Goal: Task Accomplishment & Management: Use online tool/utility

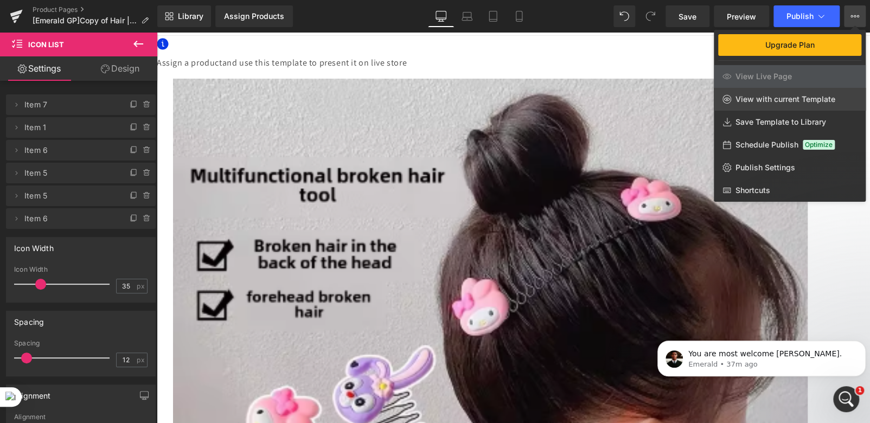
click at [750, 101] on span "View with current Template" at bounding box center [786, 99] width 100 height 10
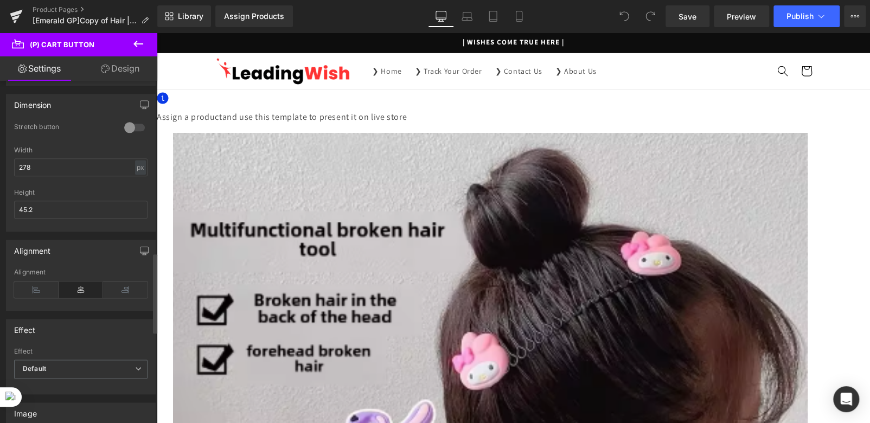
scroll to position [814, 0]
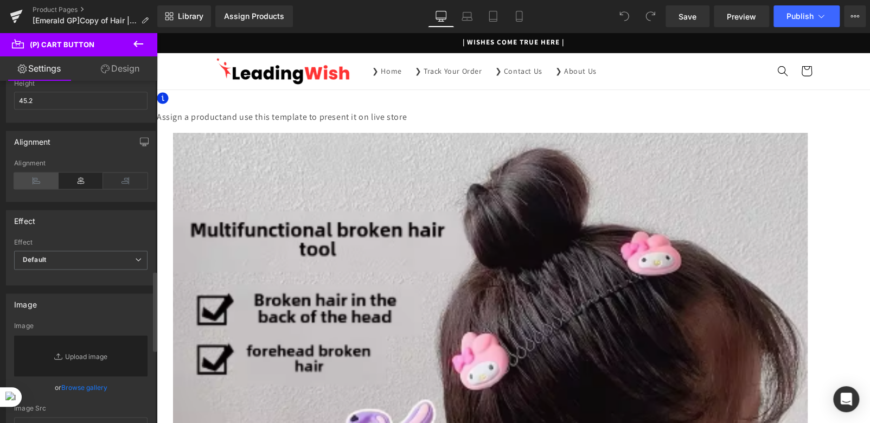
click at [30, 177] on icon at bounding box center [36, 181] width 44 height 16
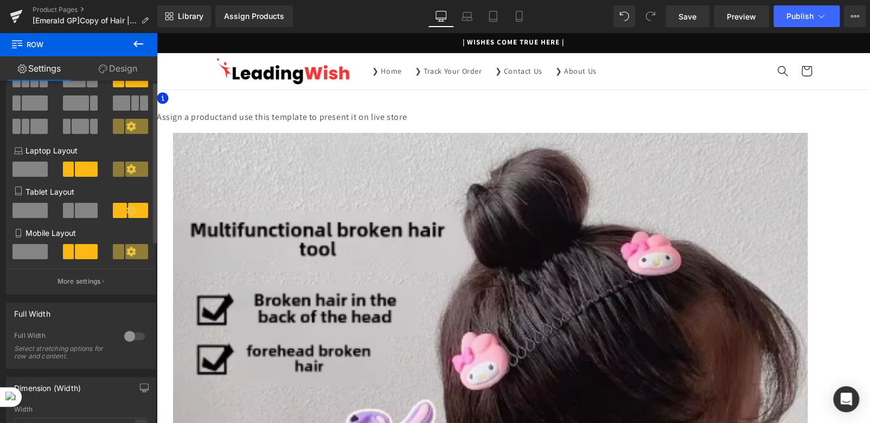
scroll to position [216, 0]
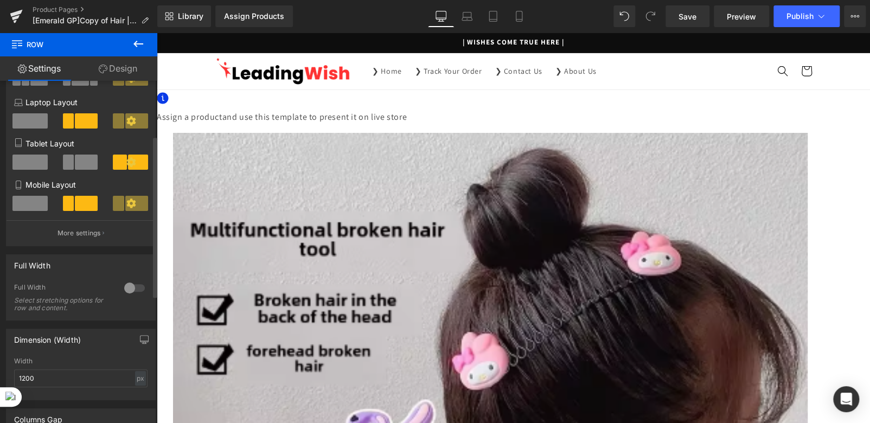
scroll to position [0, 0]
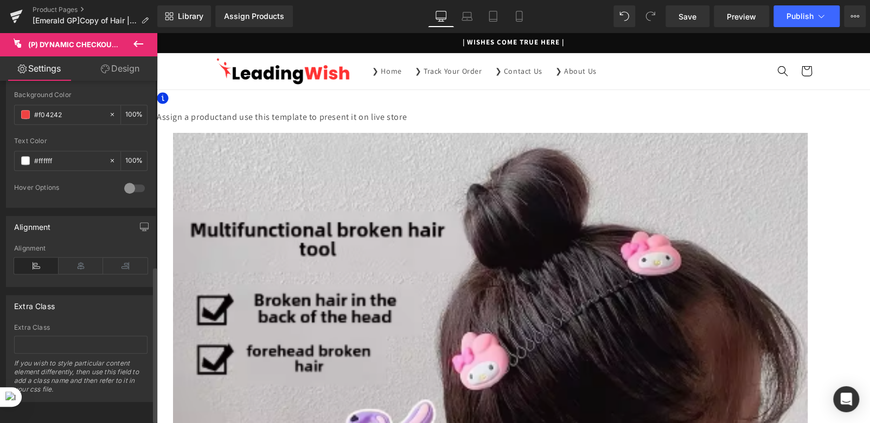
scroll to position [413, 0]
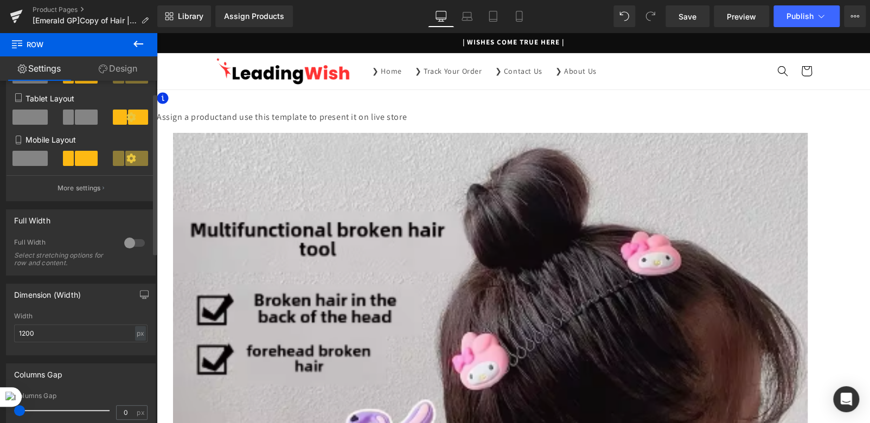
scroll to position [0, 0]
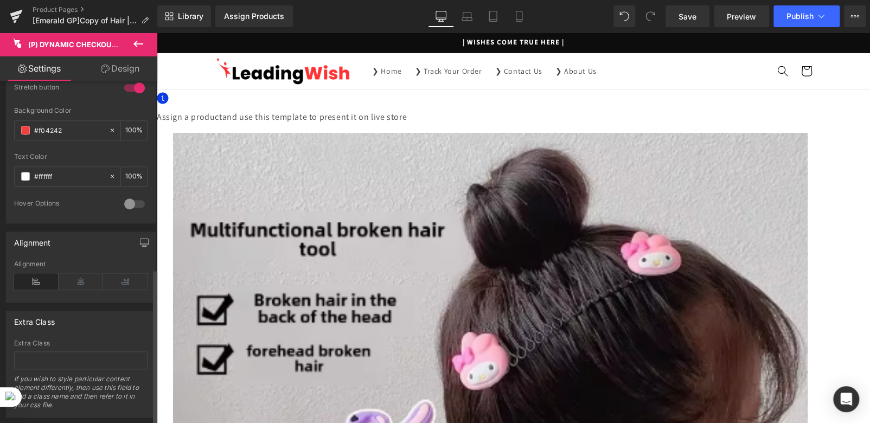
scroll to position [413, 0]
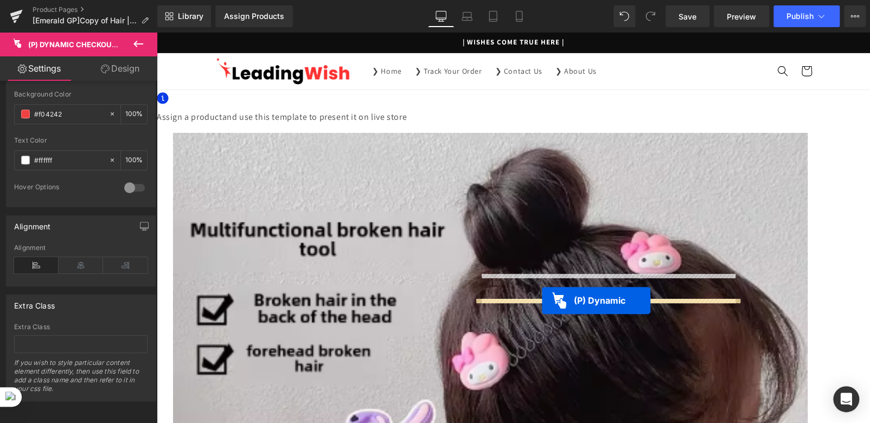
drag, startPoint x: 596, startPoint y: 315, endPoint x: 542, endPoint y: 301, distance: 55.5
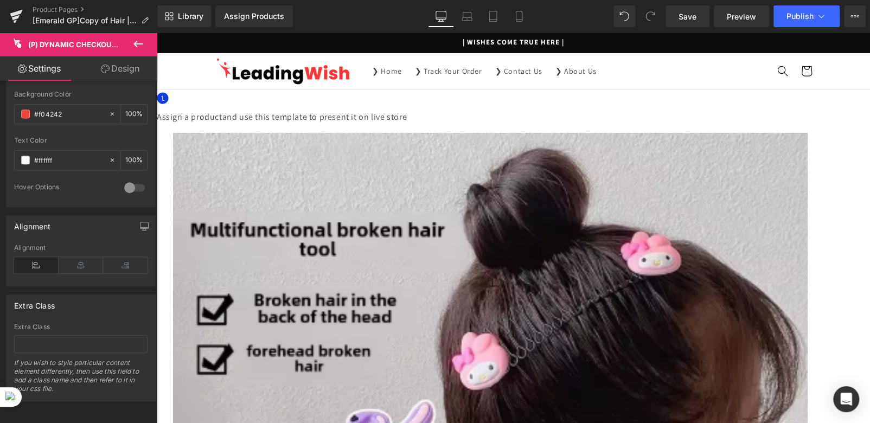
click at [73, 258] on icon at bounding box center [81, 265] width 44 height 16
click at [25, 257] on icon at bounding box center [36, 265] width 44 height 16
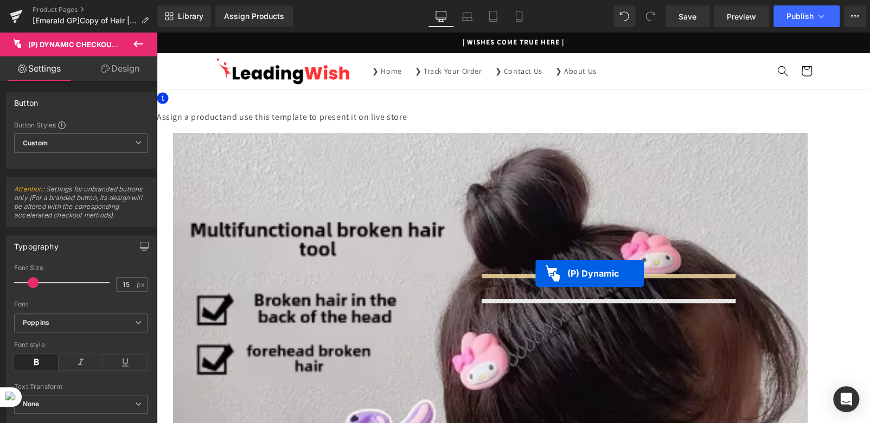
drag, startPoint x: 554, startPoint y: 304, endPoint x: 535, endPoint y: 273, distance: 35.8
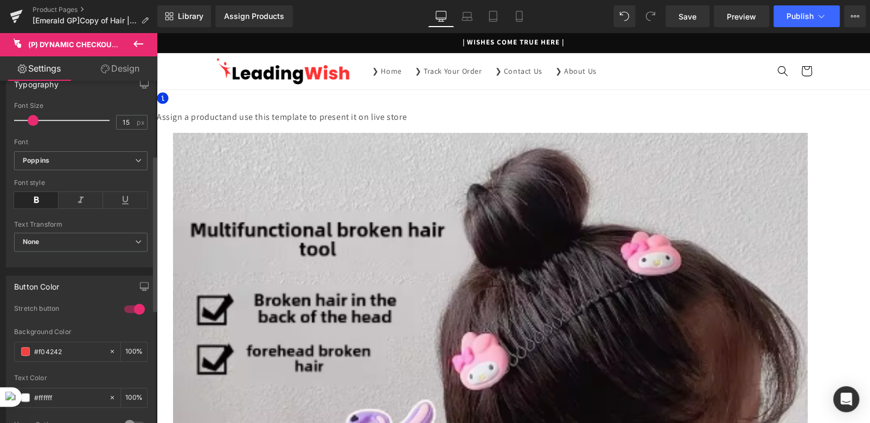
scroll to position [326, 0]
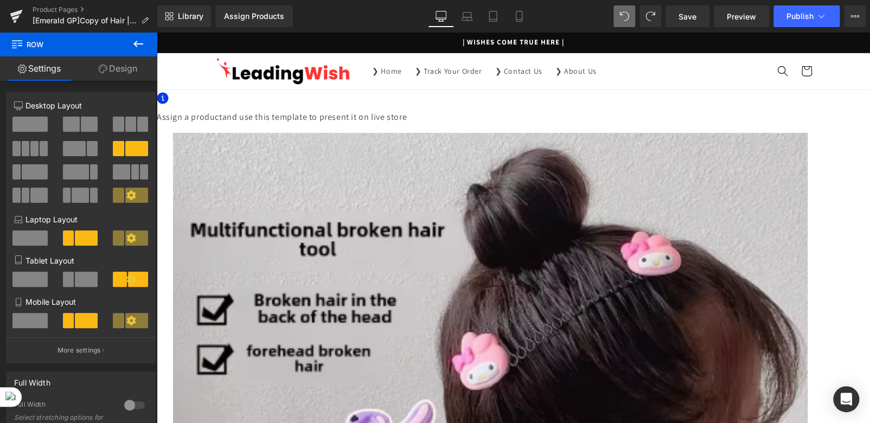
click at [157, 33] on span "Separator" at bounding box center [157, 33] width 0 height 0
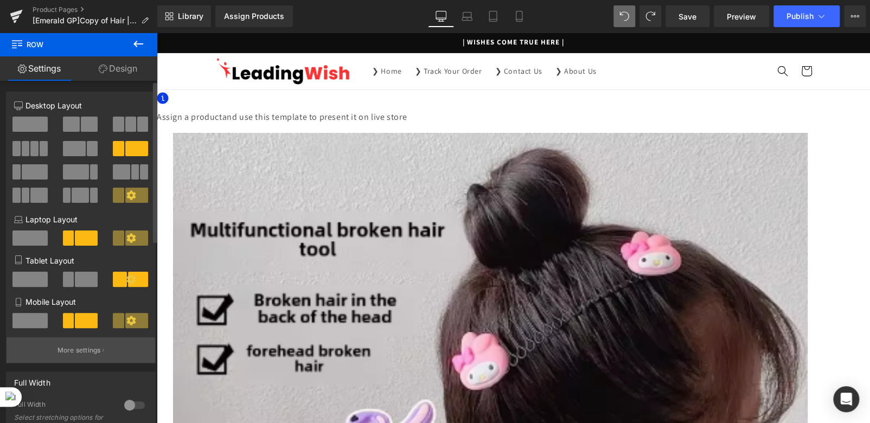
click at [90, 355] on p "More settings" at bounding box center [79, 351] width 43 height 10
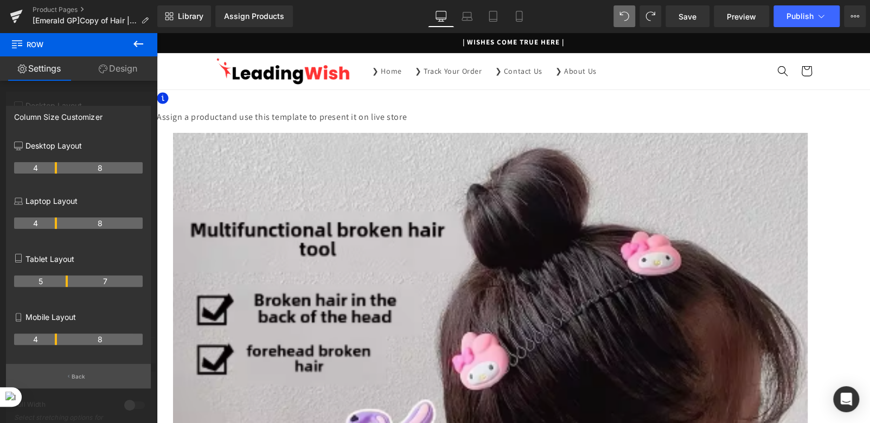
click at [62, 374] on button "Back" at bounding box center [78, 376] width 145 height 24
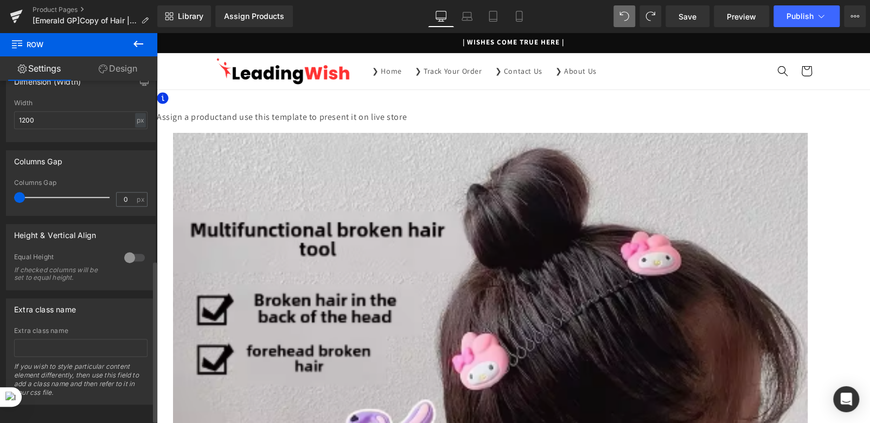
scroll to position [388, 0]
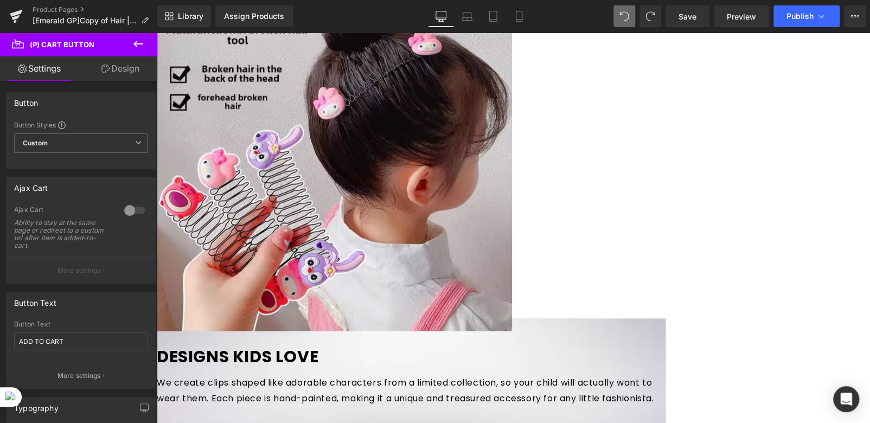
scroll to position [1411, 0]
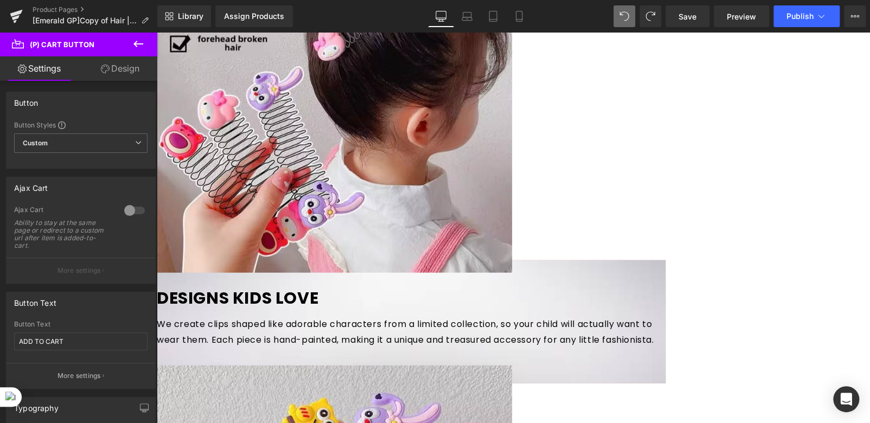
click at [157, 33] on span at bounding box center [157, 33] width 0 height 0
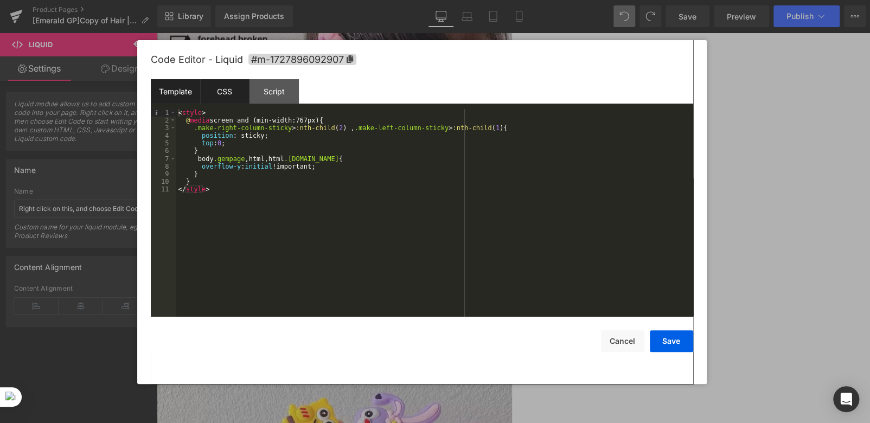
click at [219, 95] on div "CSS" at bounding box center [224, 91] width 49 height 24
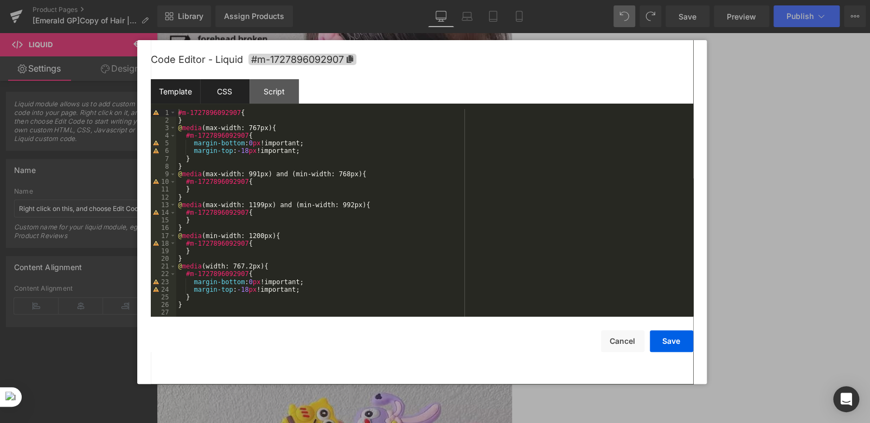
click at [168, 95] on div "Template" at bounding box center [175, 91] width 49 height 24
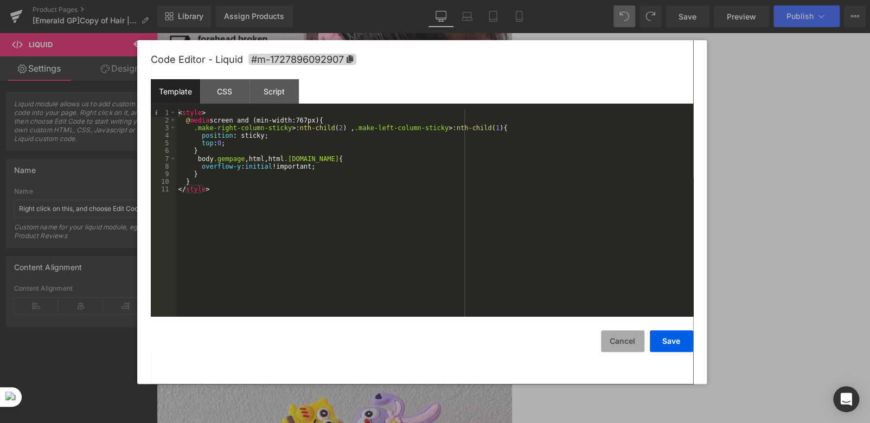
click at [624, 344] on button "Cancel" at bounding box center [622, 341] width 43 height 22
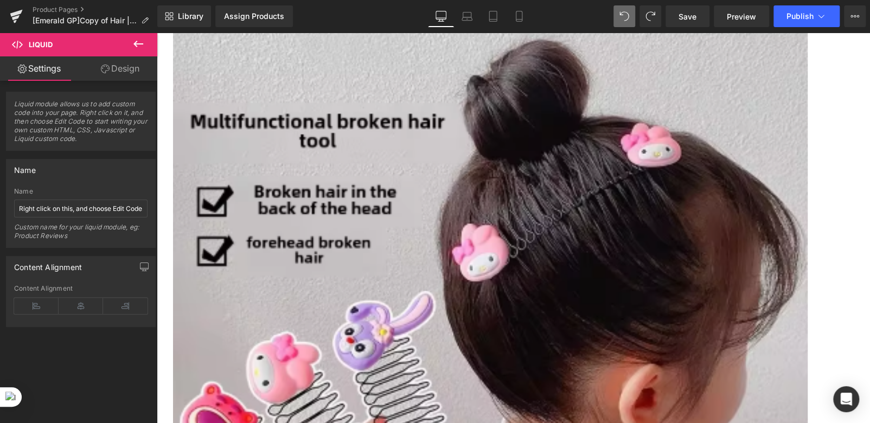
scroll to position [54, 0]
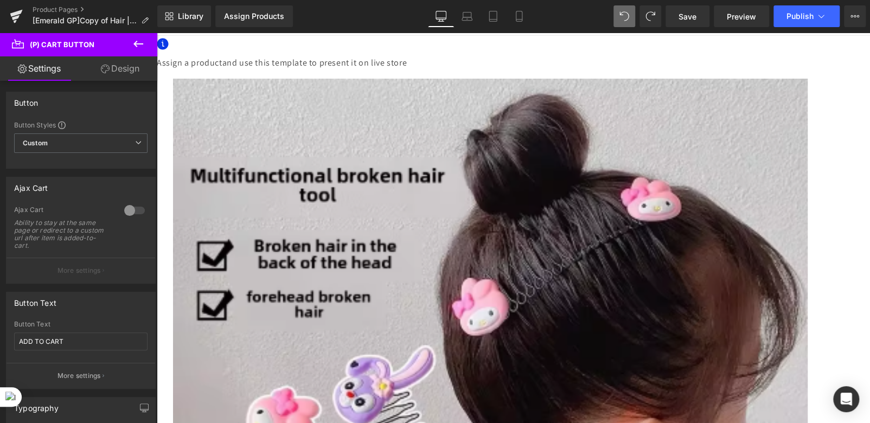
scroll to position [0, 0]
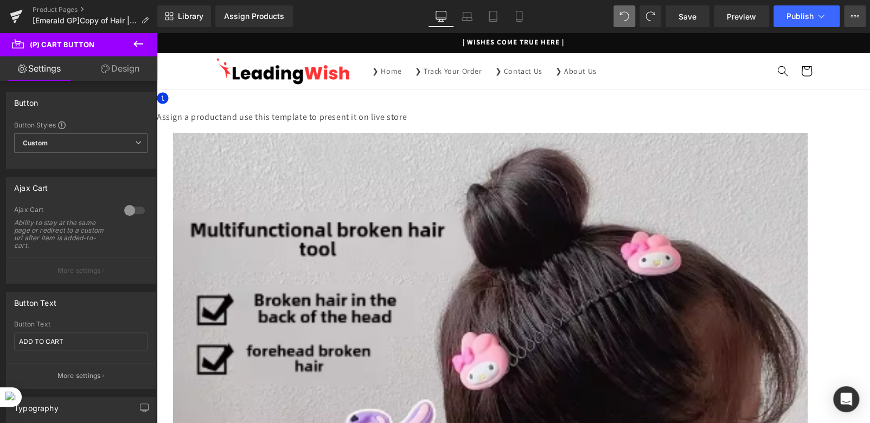
click at [852, 19] on icon at bounding box center [855, 16] width 9 height 9
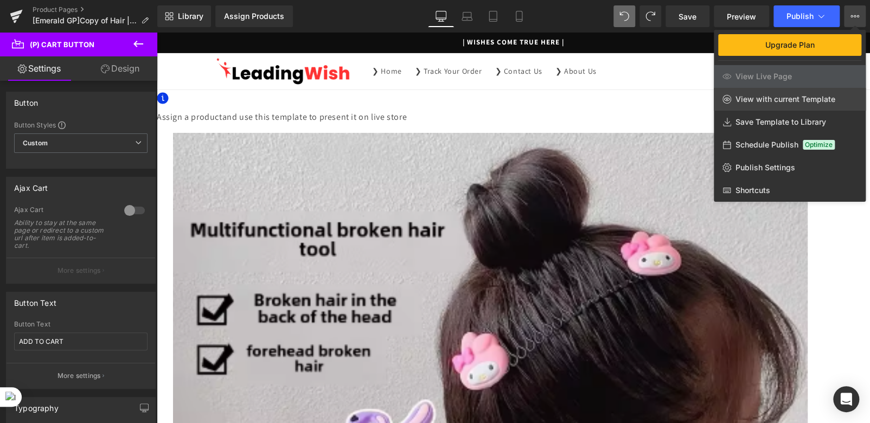
click at [757, 102] on span "View with current Template" at bounding box center [786, 99] width 100 height 10
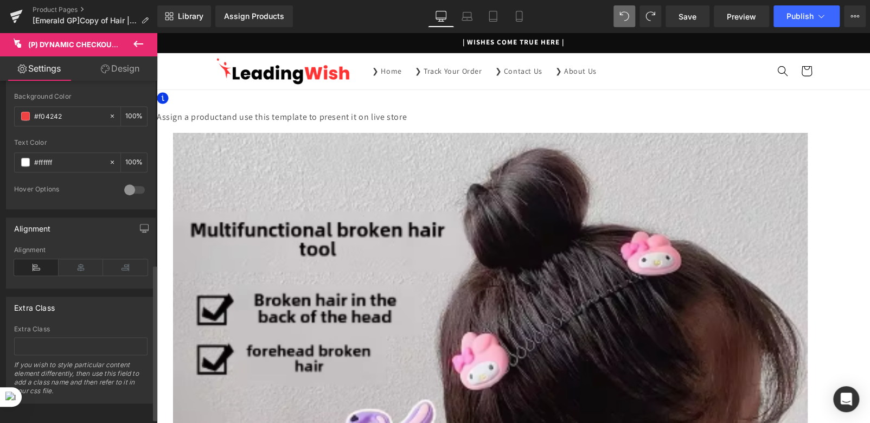
scroll to position [413, 0]
click at [157, 33] on span "Separator" at bounding box center [157, 33] width 0 height 0
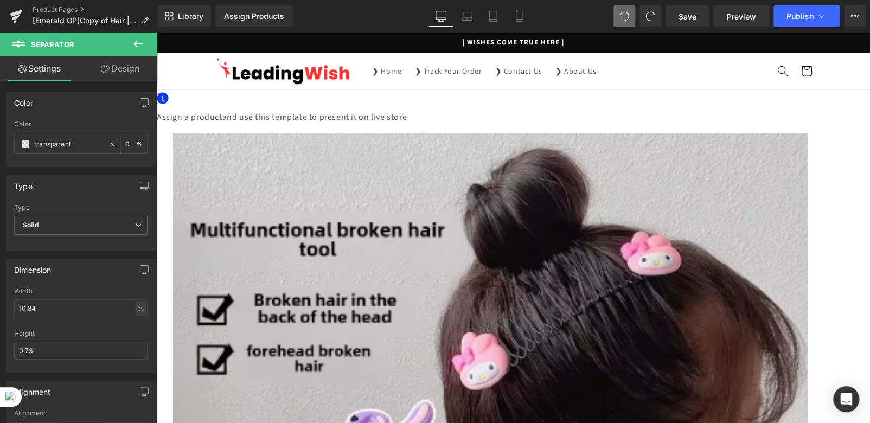
click at [157, 33] on icon at bounding box center [157, 33] width 0 height 0
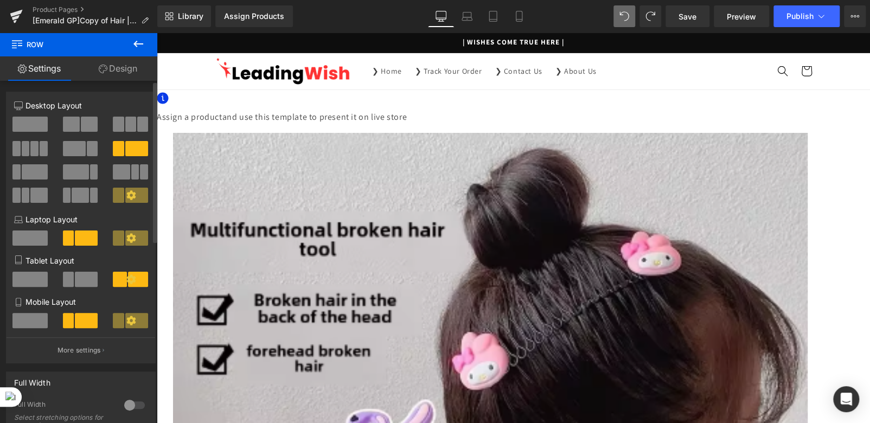
click at [37, 122] on span at bounding box center [29, 124] width 35 height 15
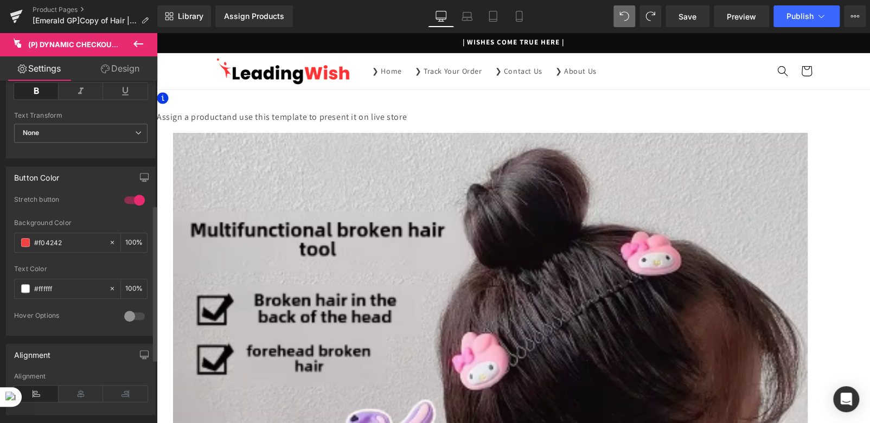
scroll to position [380, 0]
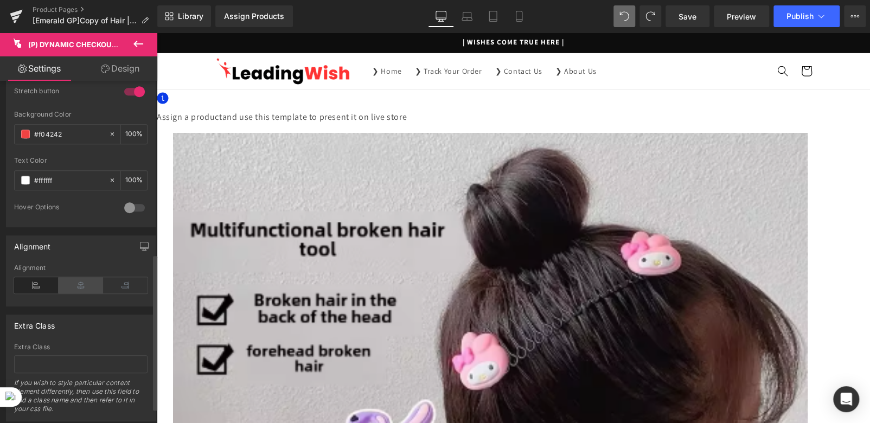
click at [81, 294] on icon at bounding box center [81, 285] width 44 height 16
click at [36, 288] on icon at bounding box center [36, 285] width 44 height 16
click at [123, 291] on icon at bounding box center [125, 285] width 44 height 16
click at [79, 290] on icon at bounding box center [81, 285] width 44 height 16
click at [50, 290] on icon at bounding box center [36, 285] width 44 height 16
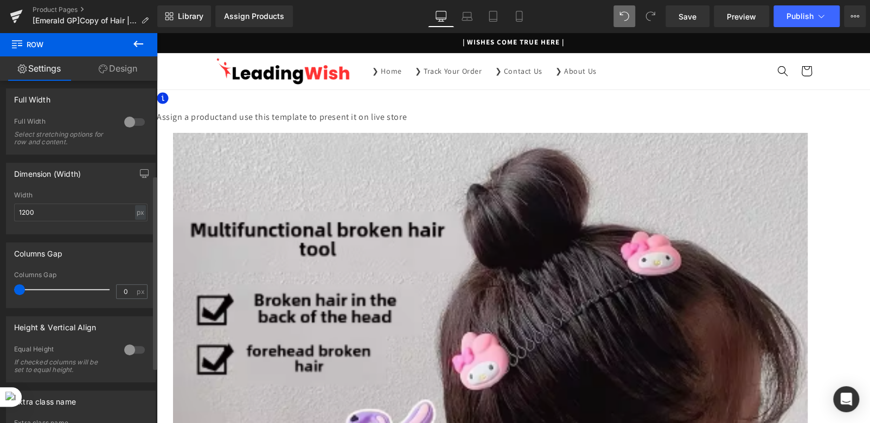
scroll to position [265, 0]
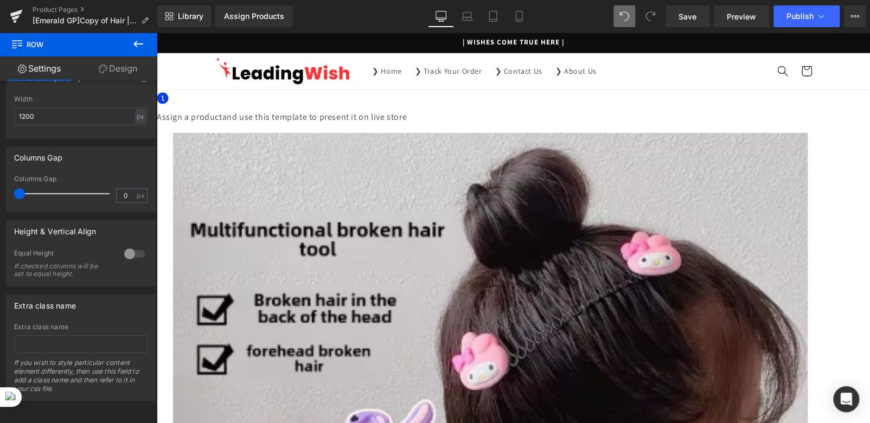
click at [136, 45] on icon at bounding box center [138, 44] width 10 height 7
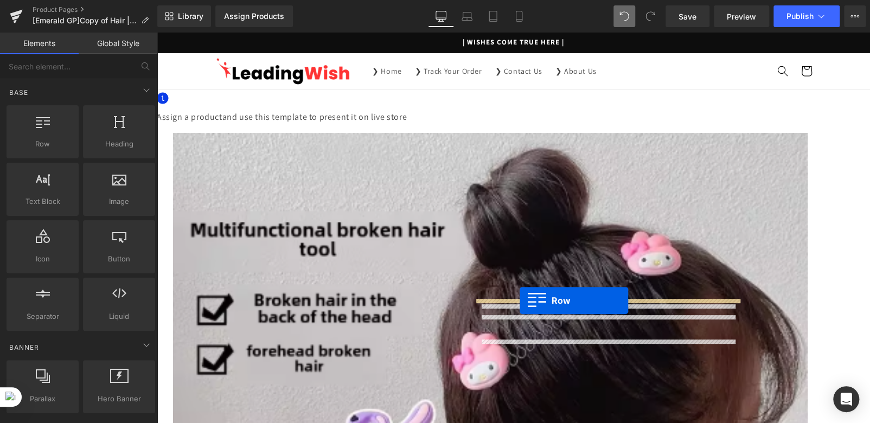
drag, startPoint x: 259, startPoint y: 255, endPoint x: 520, endPoint y: 301, distance: 264.9
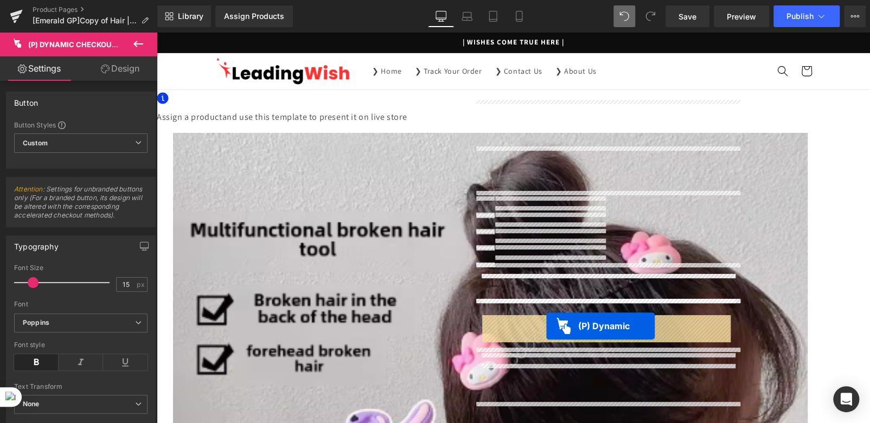
drag, startPoint x: 553, startPoint y: 374, endPoint x: 546, endPoint y: 326, distance: 48.3
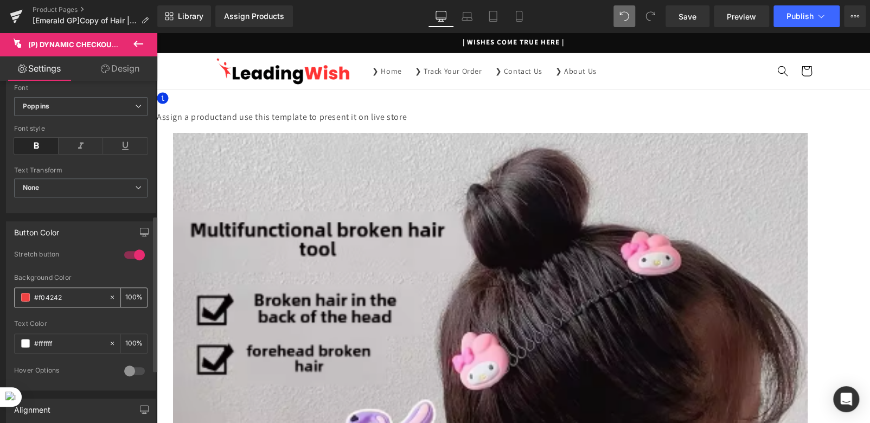
scroll to position [380, 0]
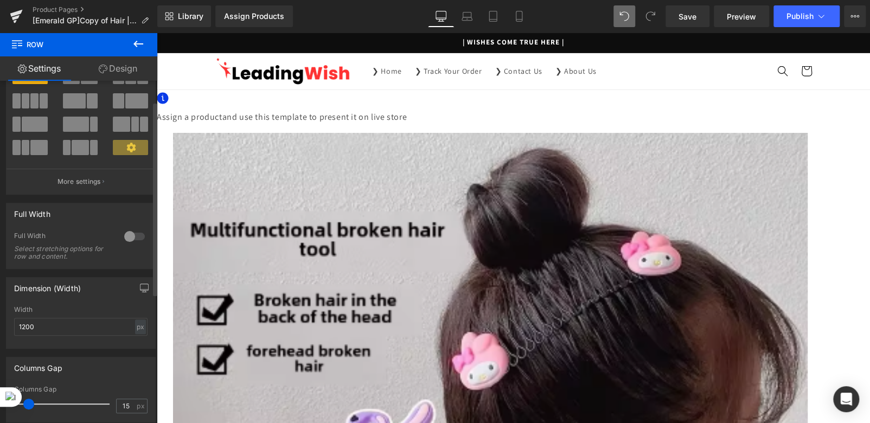
scroll to position [0, 0]
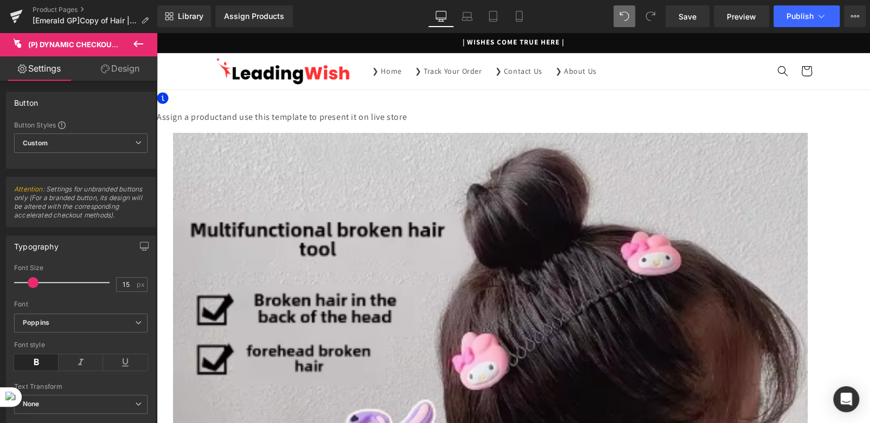
click at [122, 66] on link "Design" at bounding box center [120, 68] width 79 height 24
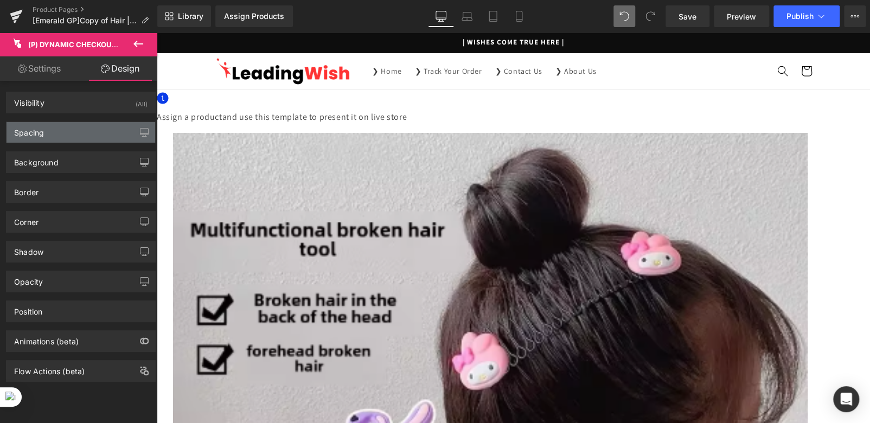
click at [49, 131] on div "Spacing" at bounding box center [81, 132] width 149 height 21
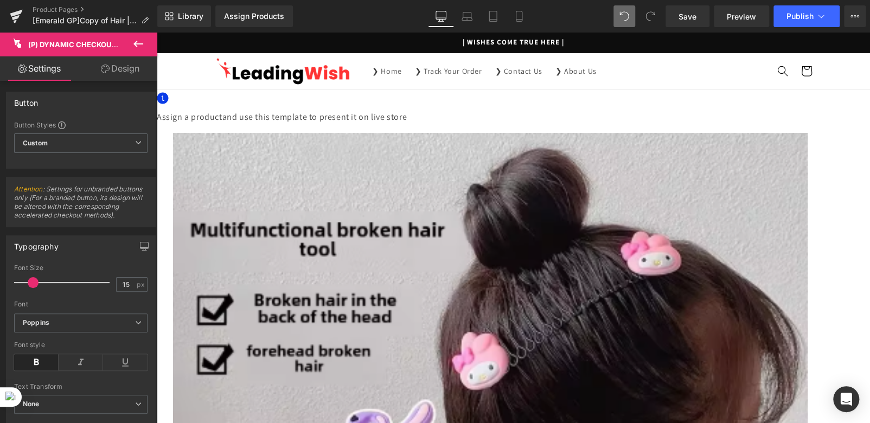
click at [157, 33] on span "(P) Dynamic Checkout Button" at bounding box center [157, 33] width 0 height 0
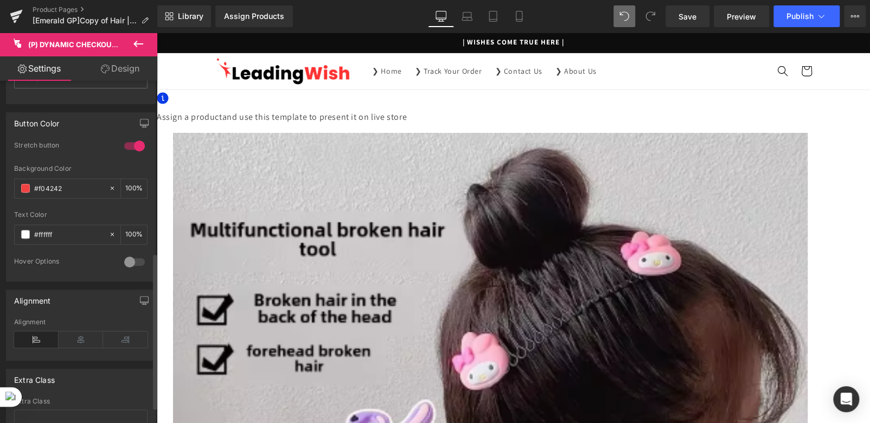
scroll to position [413, 0]
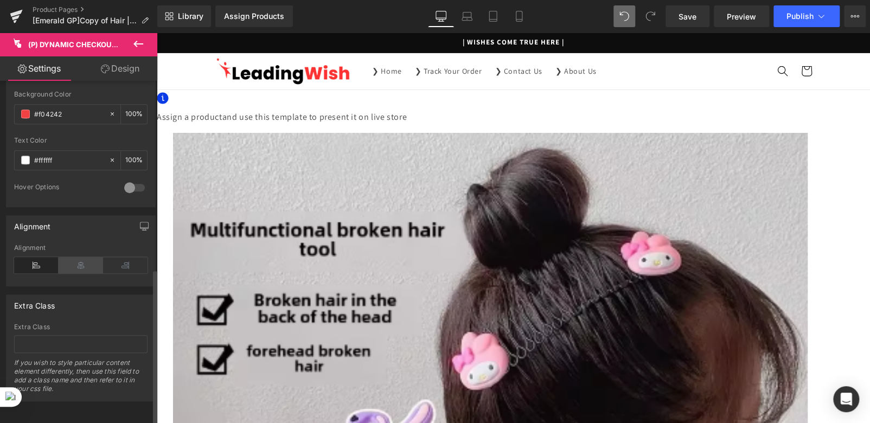
click at [77, 257] on icon at bounding box center [81, 265] width 44 height 16
click at [44, 257] on icon at bounding box center [36, 265] width 44 height 16
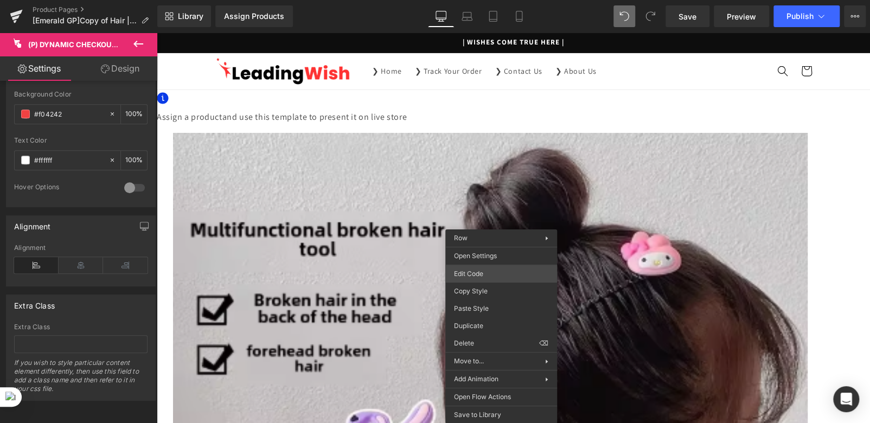
click at [466, 0] on div "(P) Dynamic Checkout Button You are previewing how the will restyle your page. …" at bounding box center [435, 0] width 870 height 0
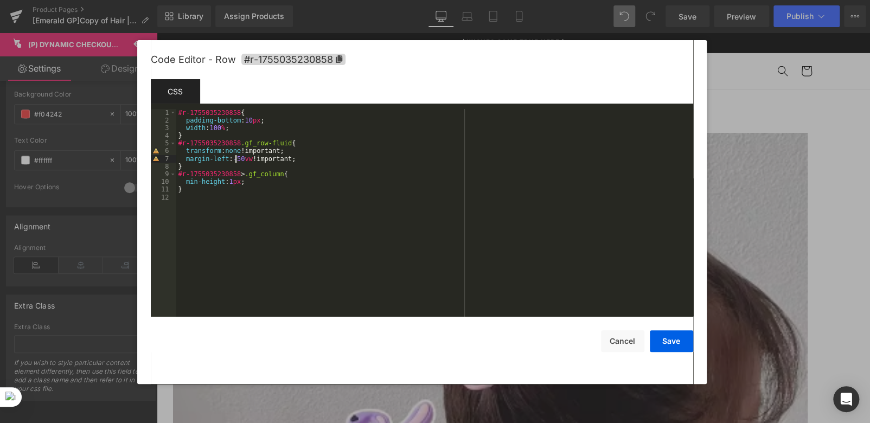
click at [235, 159] on div "#r-1755035230858 { padding-bottom : 10 px ; width : 100 % ; } #r-1755035230858 …" at bounding box center [434, 221] width 517 height 224
drag, startPoint x: 185, startPoint y: 158, endPoint x: 297, endPoint y: 157, distance: 111.8
click at [297, 157] on div "#r-1755035230858 { padding-bottom : 10 px ; width : 100 % ; } #r-1755035230858 …" at bounding box center [434, 221] width 517 height 224
click at [662, 340] on button "Save" at bounding box center [671, 341] width 43 height 22
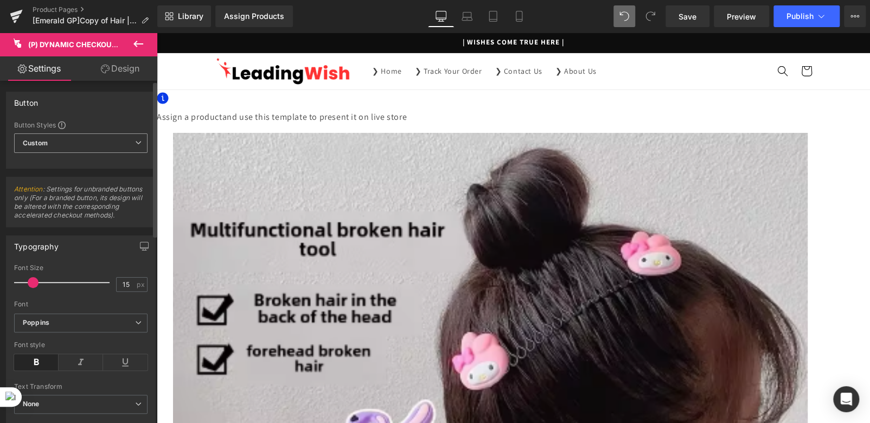
click at [79, 143] on span "Custom Setup Global Style" at bounding box center [80, 143] width 133 height 20
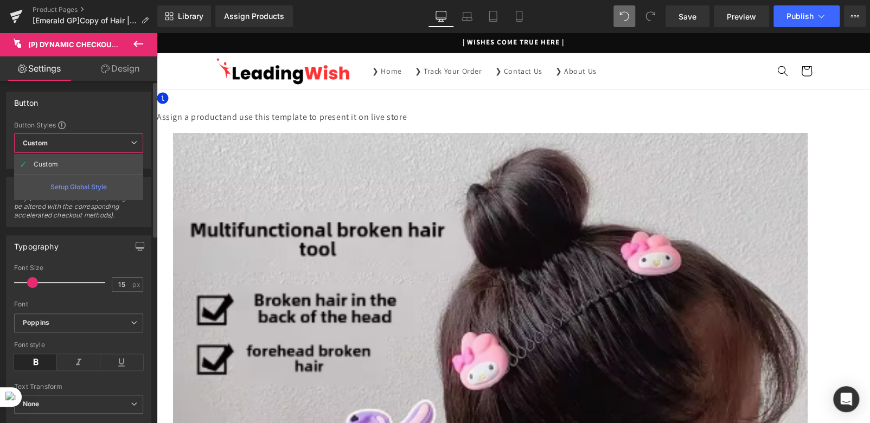
click at [79, 143] on span "Custom Setup Global Style" at bounding box center [78, 143] width 129 height 20
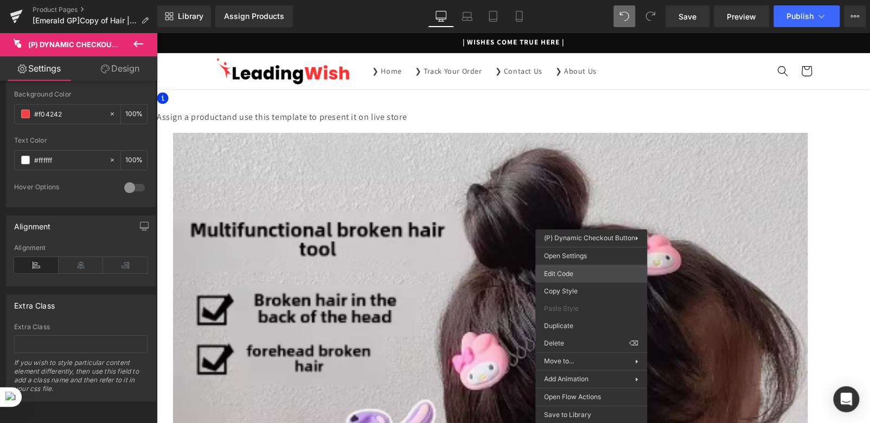
click at [559, 0] on div "(P) Dynamic Checkout Button You are previewing how the will restyle your page. …" at bounding box center [435, 0] width 870 height 0
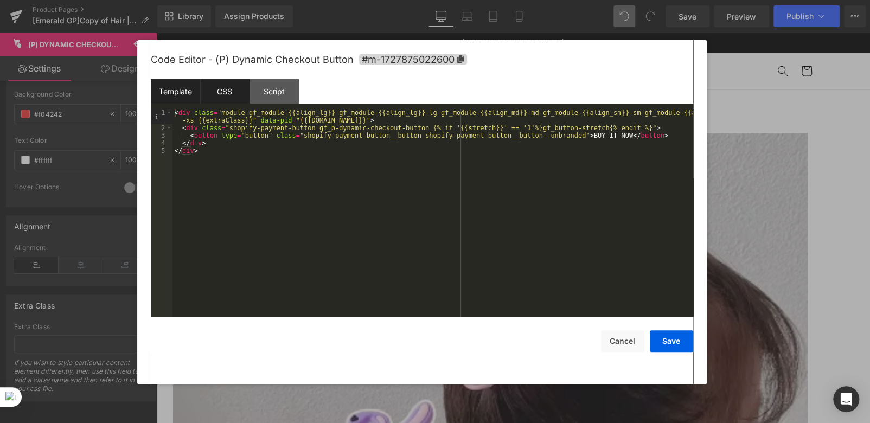
click at [221, 94] on div "CSS" at bounding box center [224, 91] width 49 height 24
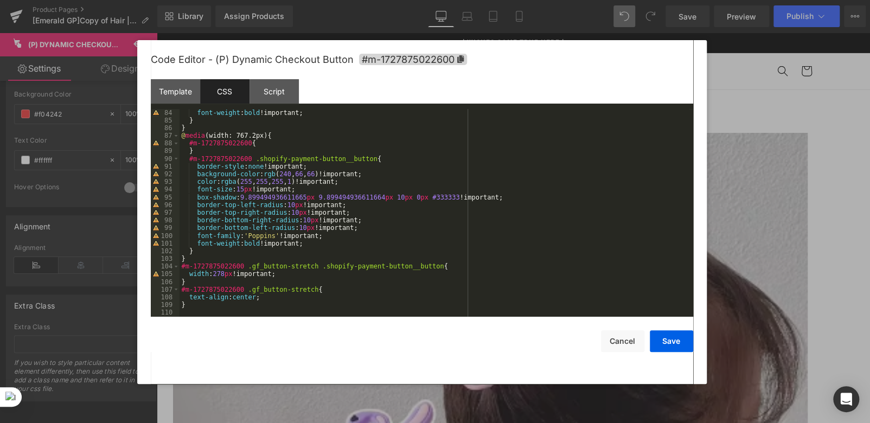
scroll to position [639, 0]
click at [611, 336] on button "Cancel" at bounding box center [622, 341] width 43 height 22
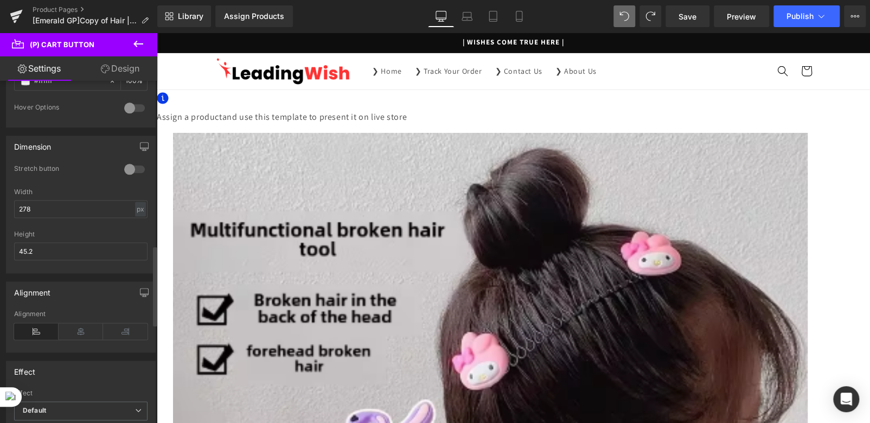
scroll to position [705, 0]
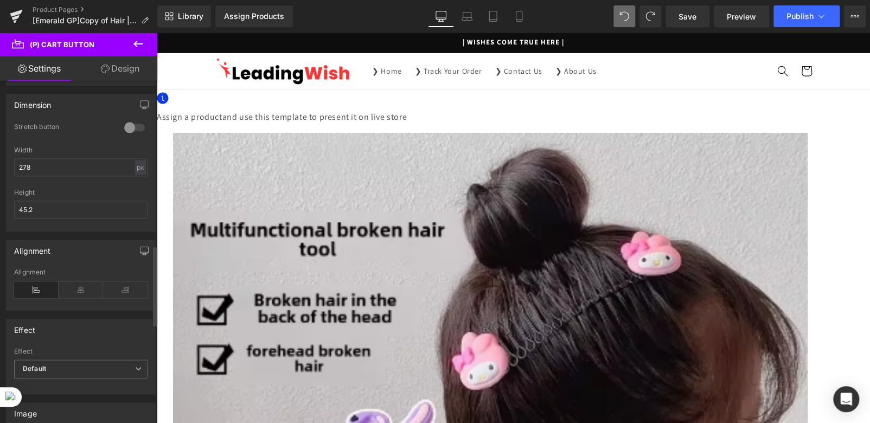
click at [27, 285] on icon at bounding box center [36, 290] width 44 height 16
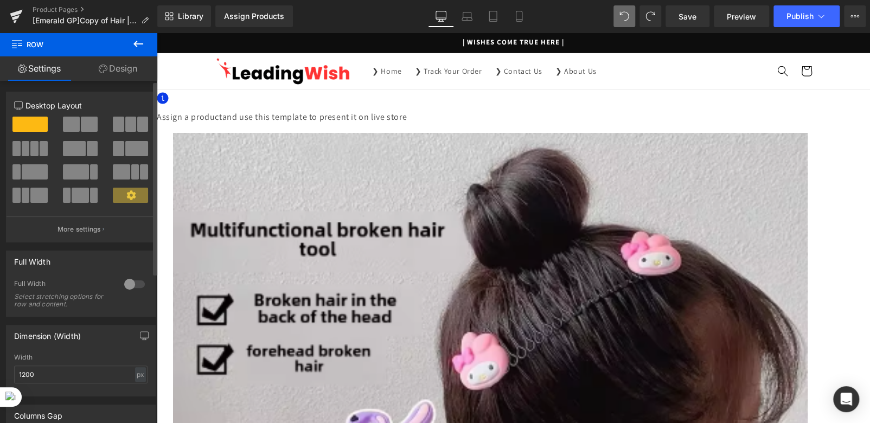
click at [126, 151] on span at bounding box center [136, 148] width 23 height 15
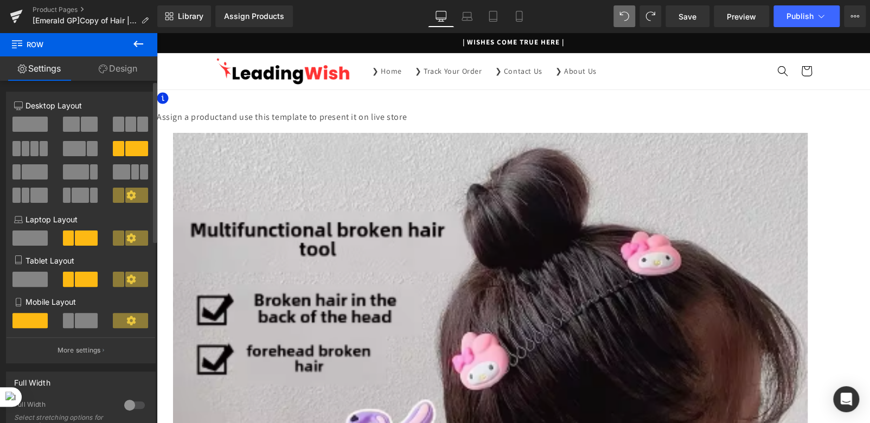
click at [81, 174] on span at bounding box center [76, 171] width 26 height 15
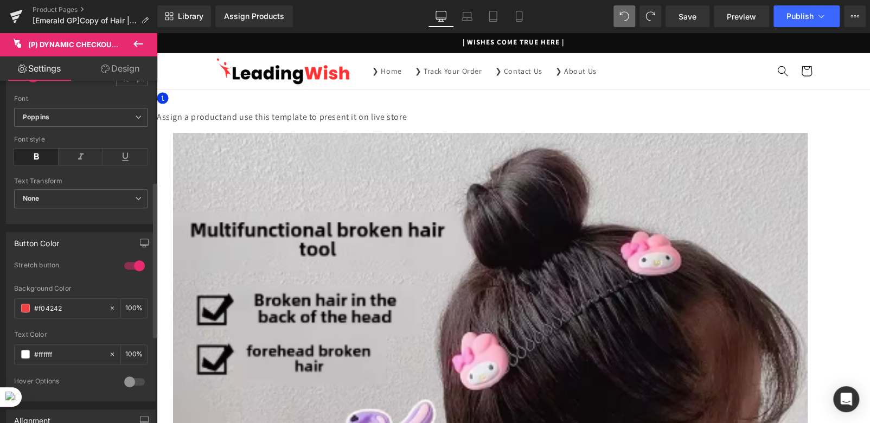
scroll to position [326, 0]
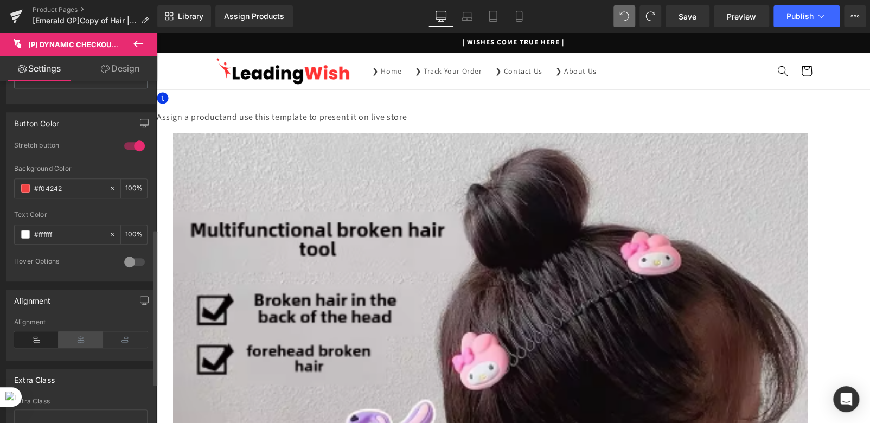
click at [80, 348] on icon at bounding box center [81, 339] width 44 height 16
click at [41, 343] on icon at bounding box center [36, 339] width 44 height 16
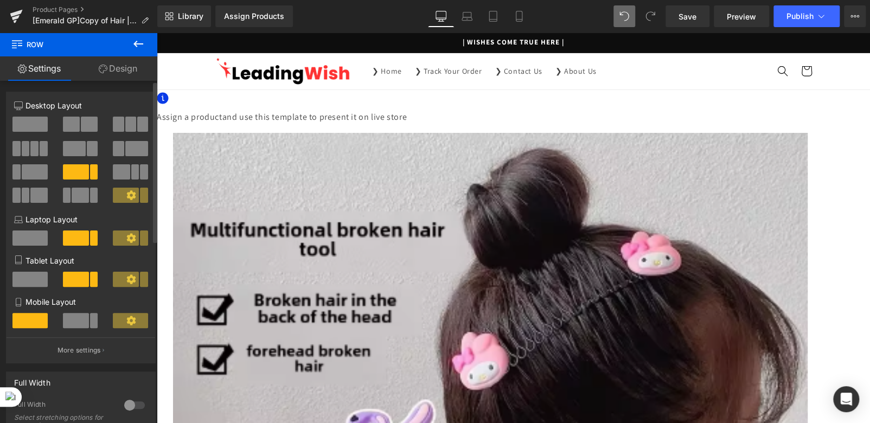
click at [32, 127] on span at bounding box center [29, 124] width 35 height 15
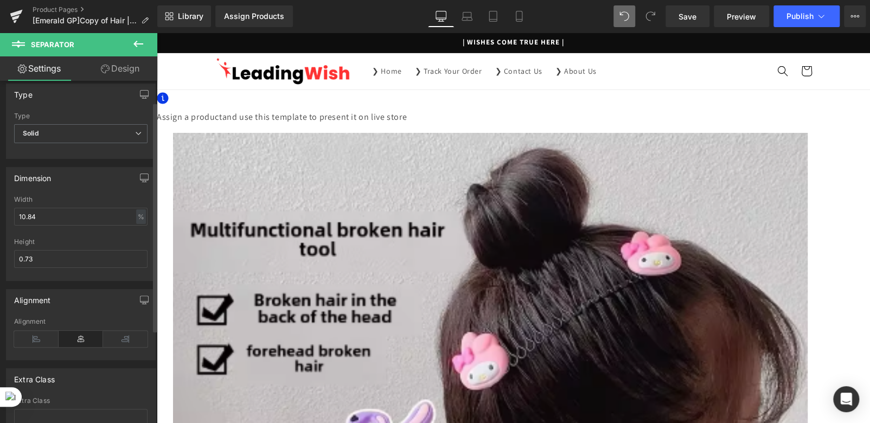
scroll to position [170, 0]
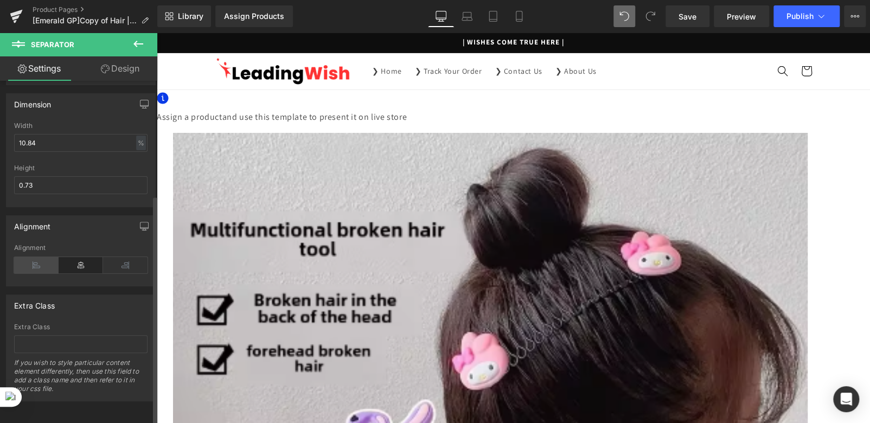
click at [31, 260] on icon at bounding box center [36, 265] width 44 height 16
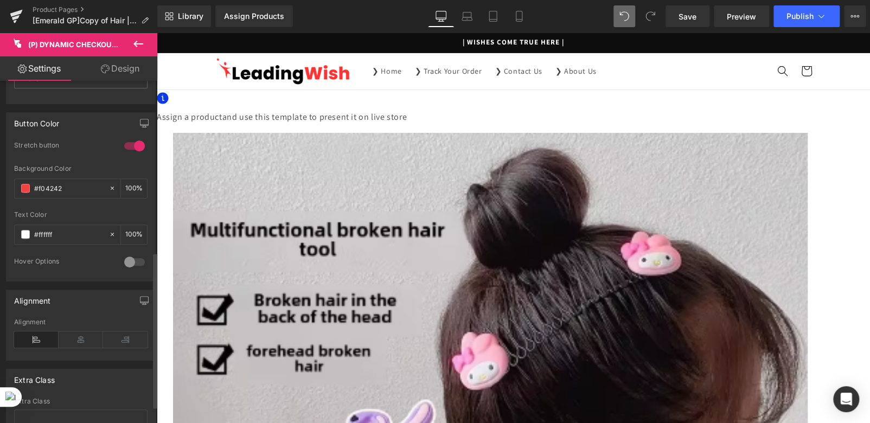
scroll to position [413, 0]
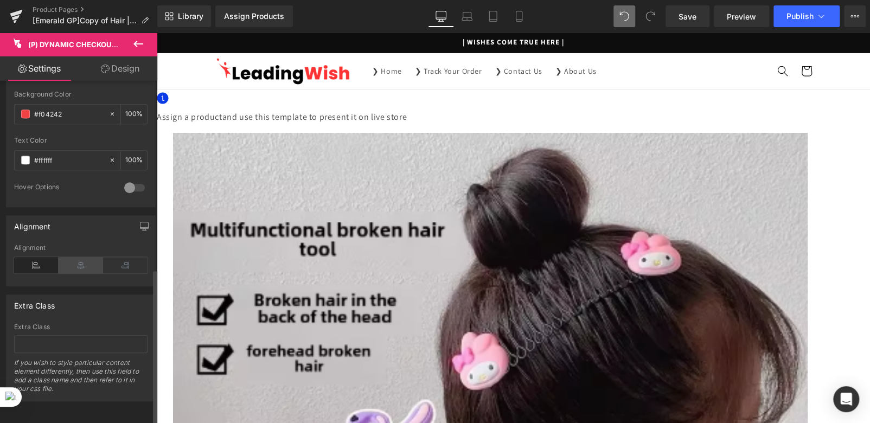
click at [74, 257] on icon at bounding box center [81, 265] width 44 height 16
click at [34, 257] on icon at bounding box center [36, 265] width 44 height 16
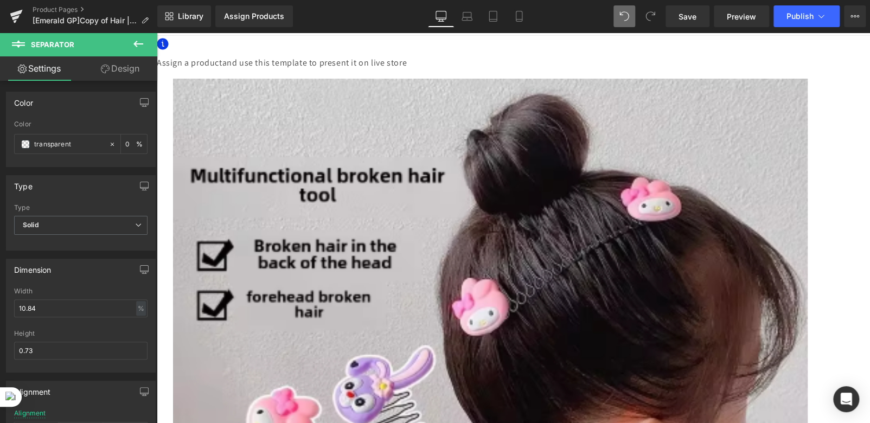
click at [157, 33] on icon at bounding box center [157, 33] width 0 height 0
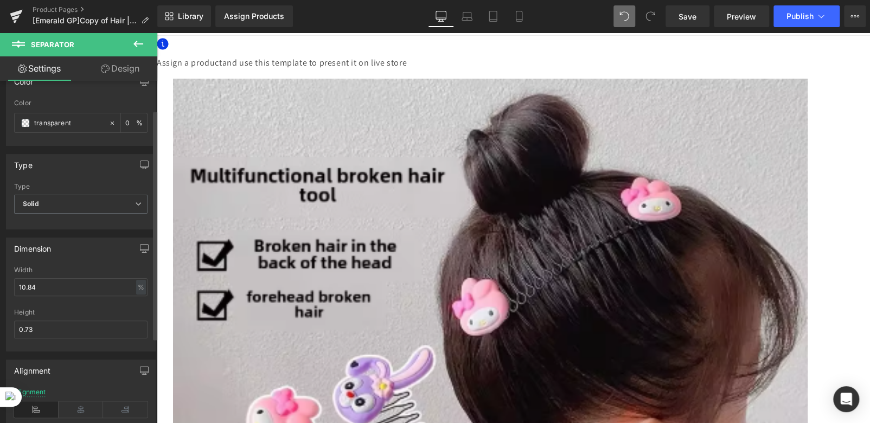
scroll to position [0, 0]
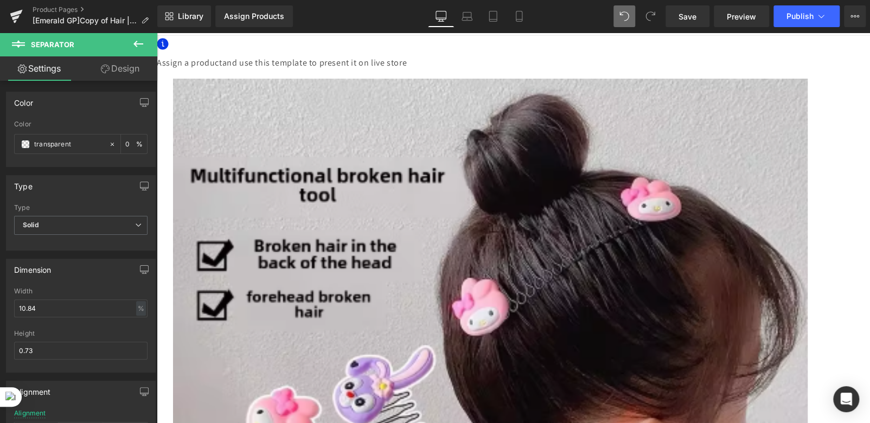
click at [126, 63] on link "Design" at bounding box center [120, 68] width 79 height 24
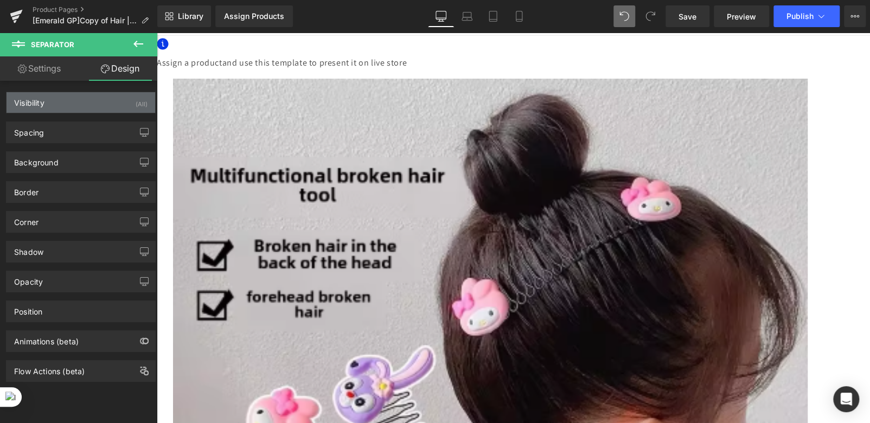
click at [80, 99] on div "Visibility (All)" at bounding box center [81, 102] width 149 height 21
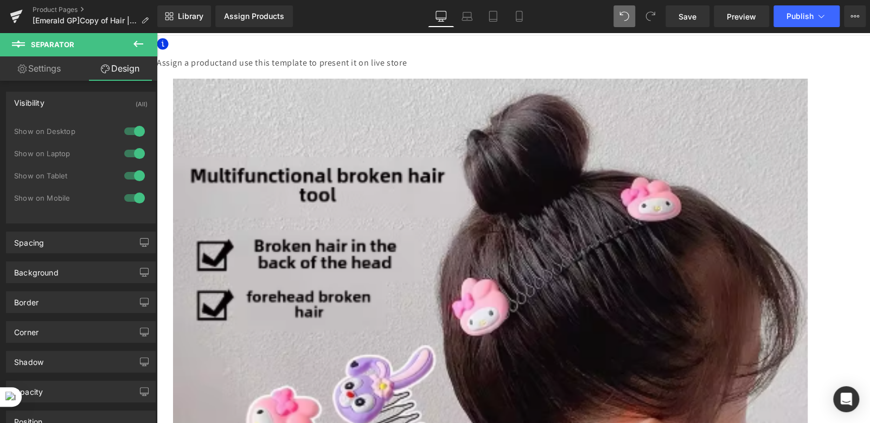
click at [133, 129] on div at bounding box center [135, 131] width 26 height 17
click at [129, 130] on div at bounding box center [135, 131] width 26 height 17
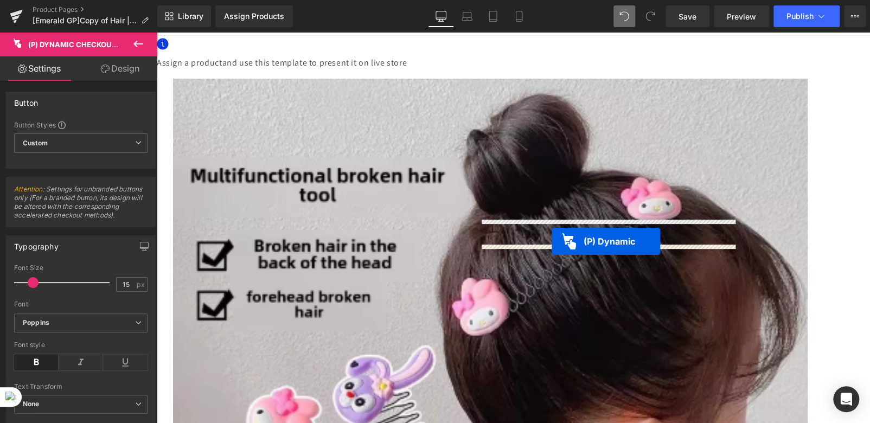
drag, startPoint x: 552, startPoint y: 271, endPoint x: 552, endPoint y: 241, distance: 29.3
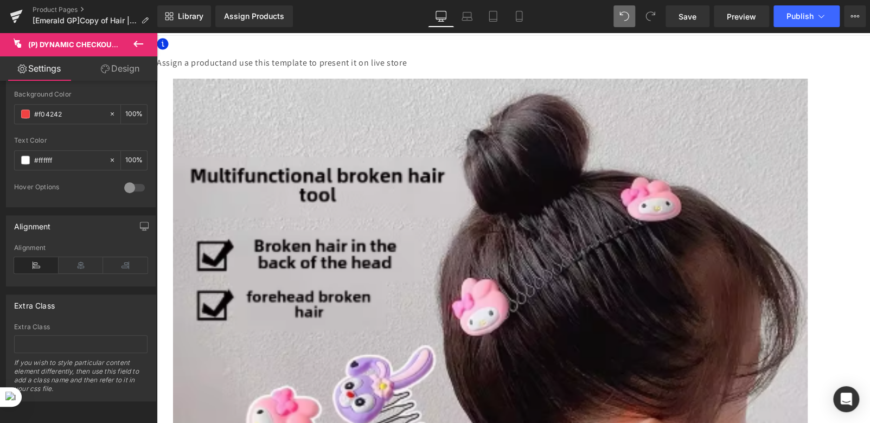
scroll to position [413, 0]
click at [85, 257] on icon at bounding box center [81, 265] width 44 height 16
click at [44, 257] on icon at bounding box center [36, 265] width 44 height 16
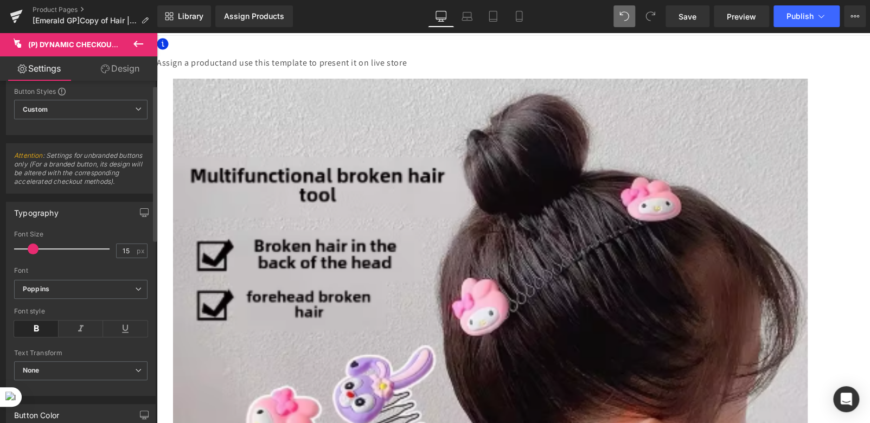
scroll to position [0, 0]
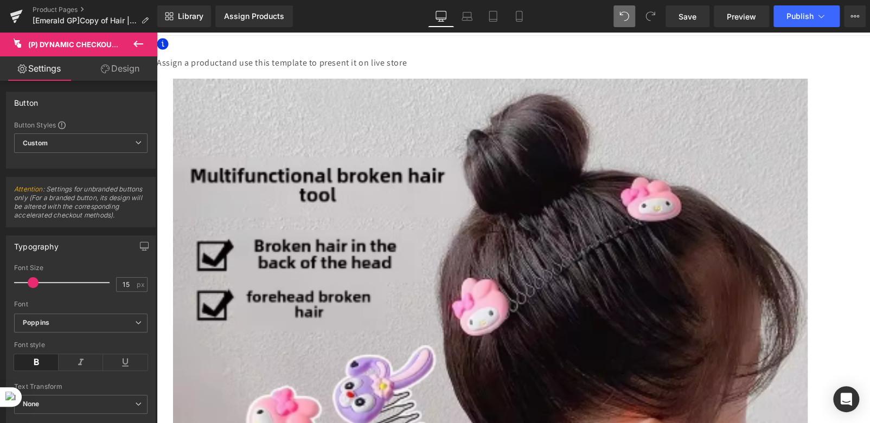
click at [157, 33] on span "(P) Dynamic Checkout Button" at bounding box center [157, 33] width 0 height 0
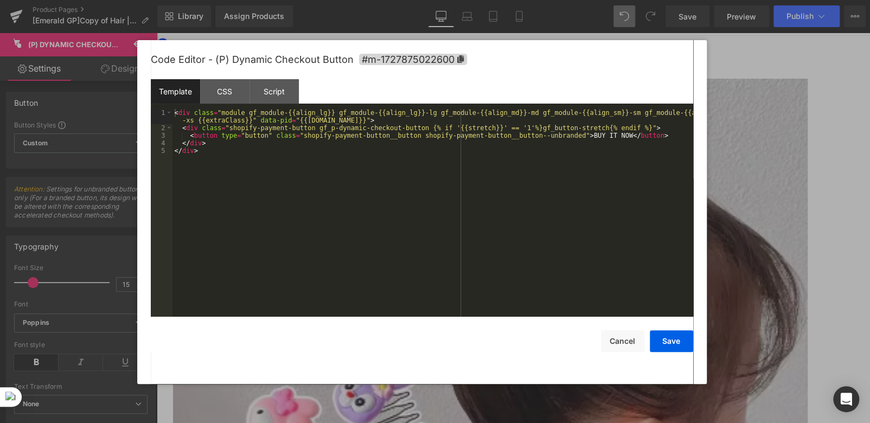
click at [573, 0] on div "(P) Dynamic Checkout Button You are previewing how the will restyle your page. …" at bounding box center [435, 0] width 870 height 0
click at [225, 95] on div "CSS" at bounding box center [224, 91] width 49 height 24
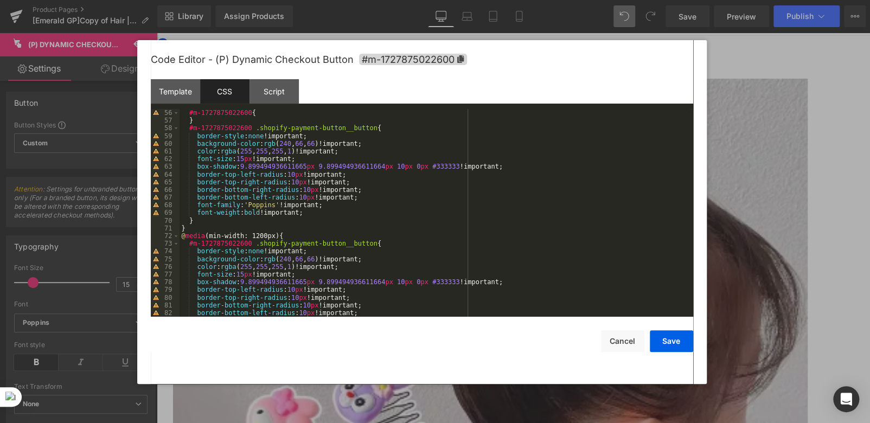
scroll to position [455, 0]
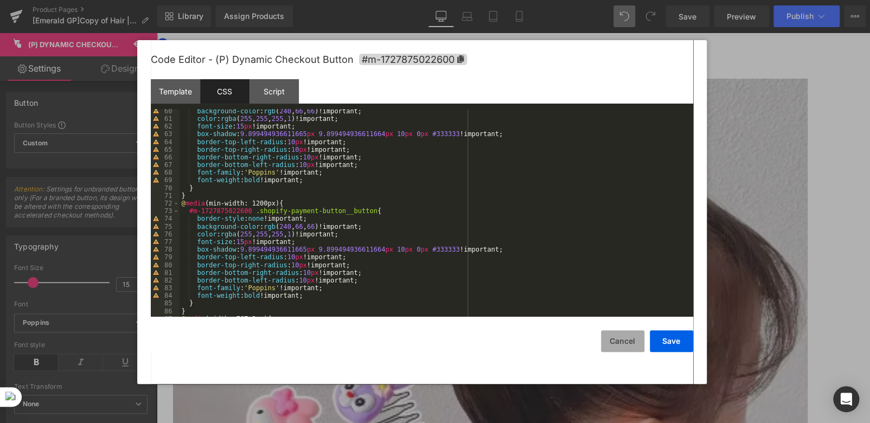
click at [615, 343] on button "Cancel" at bounding box center [622, 341] width 43 height 22
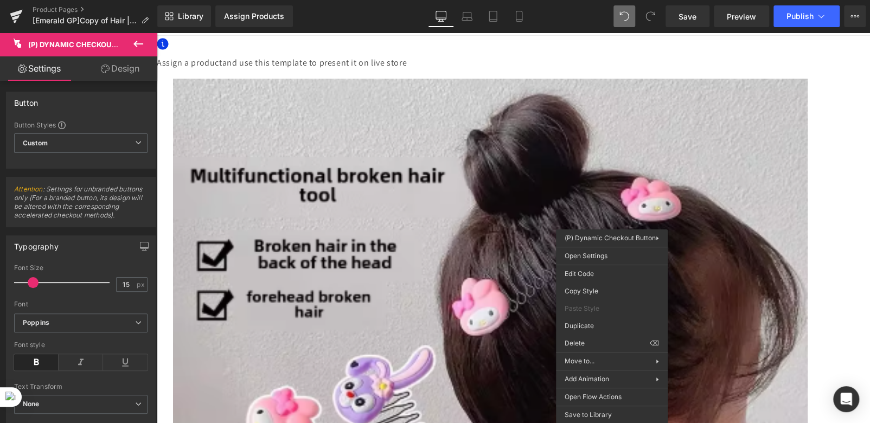
click at [129, 73] on link "Design" at bounding box center [120, 68] width 79 height 24
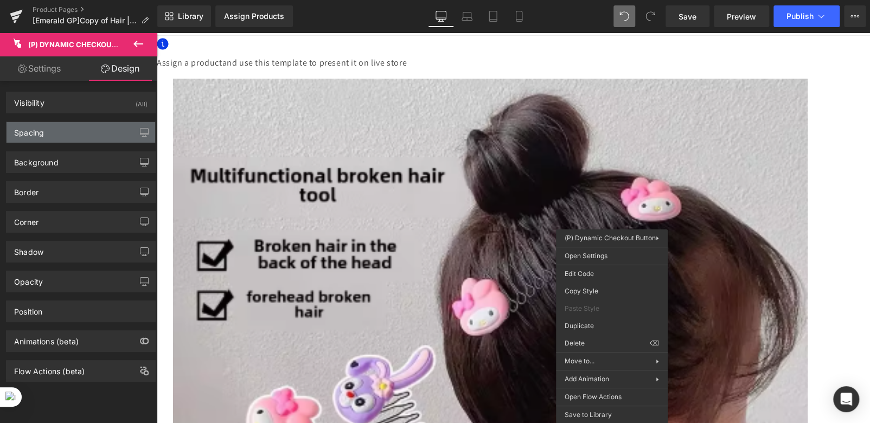
click at [66, 133] on div "Spacing" at bounding box center [81, 132] width 149 height 21
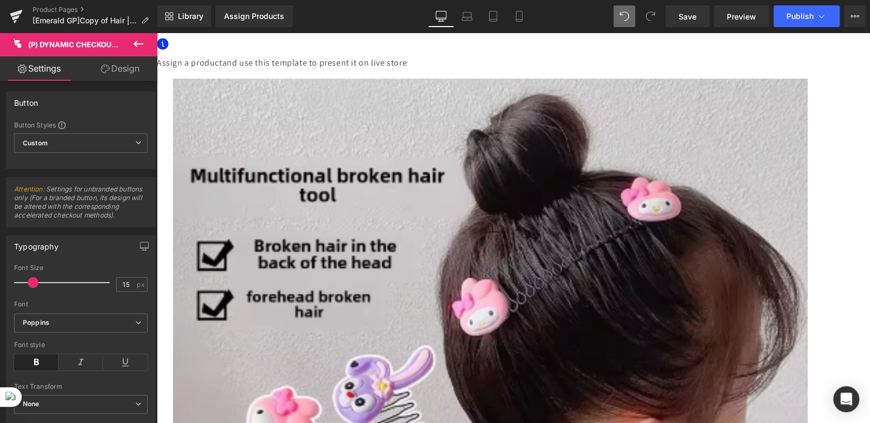
click at [157, 33] on icon at bounding box center [157, 33] width 0 height 0
click at [157, 33] on span "(P) Dynamic Checkout Button" at bounding box center [157, 33] width 0 height 0
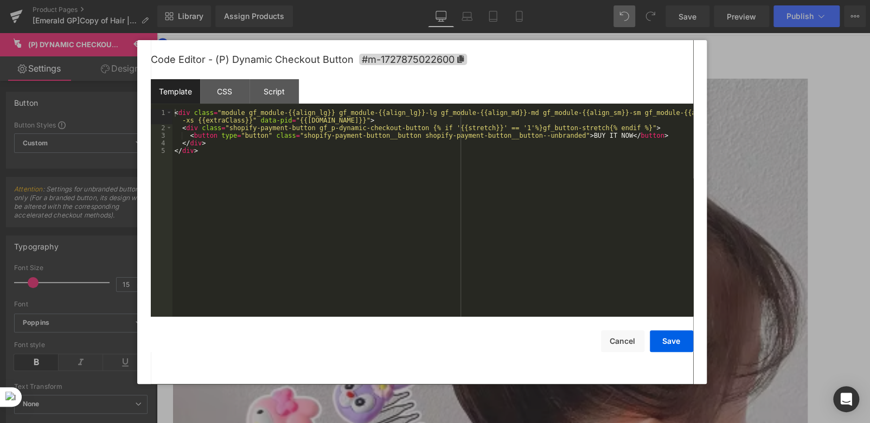
click at [589, 0] on div "(P) Dynamic Checkout Button You are previewing how the will restyle your page. …" at bounding box center [435, 0] width 870 height 0
click at [225, 85] on div "CSS" at bounding box center [224, 91] width 49 height 24
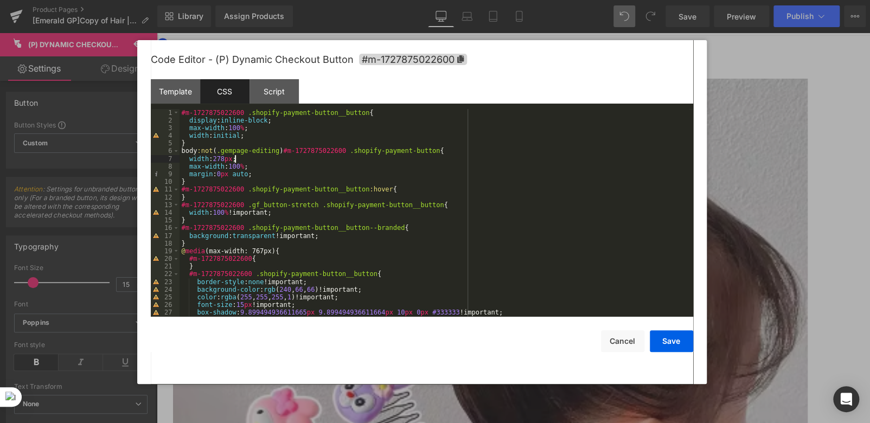
click at [235, 159] on div "#m-1727875022600 .shopify-payment-button__button { display : inline-block ; max…" at bounding box center [434, 221] width 509 height 224
click at [230, 159] on div "#m-1727875022600 .shopify-payment-button__button { display : inline-block ; max…" at bounding box center [434, 221] width 509 height 224
click at [669, 341] on button "Save" at bounding box center [671, 341] width 43 height 22
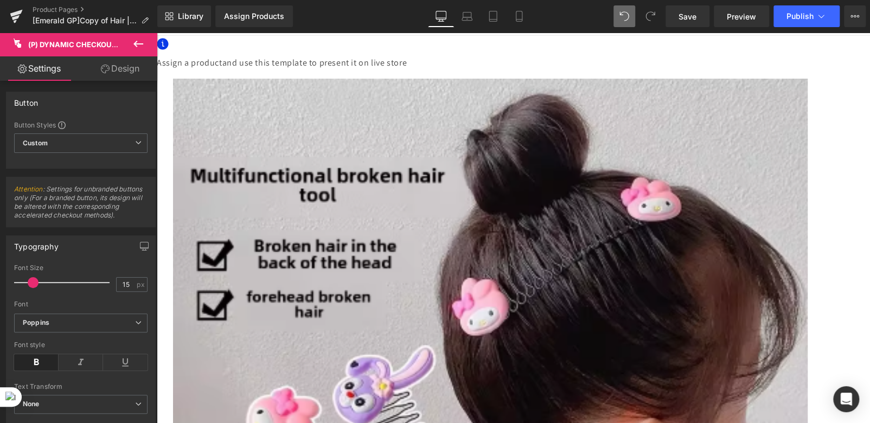
click at [157, 33] on span "(P) Dynamic Checkout Button" at bounding box center [157, 33] width 0 height 0
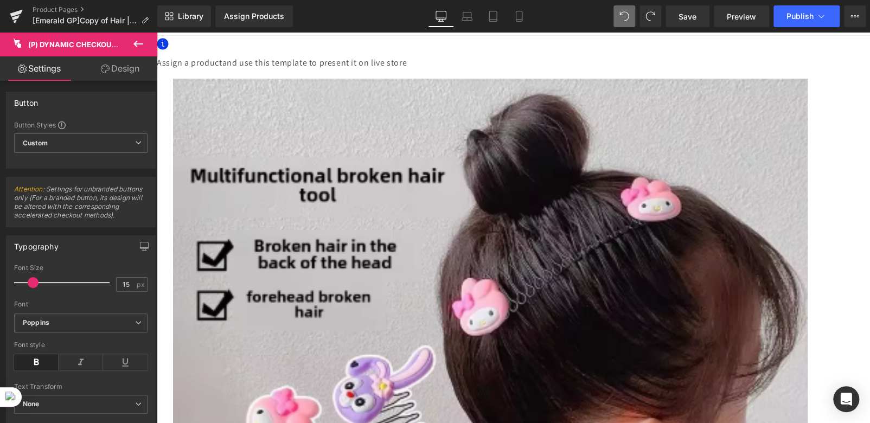
click at [157, 33] on span "(P) Dynamic Checkout Button" at bounding box center [157, 33] width 0 height 0
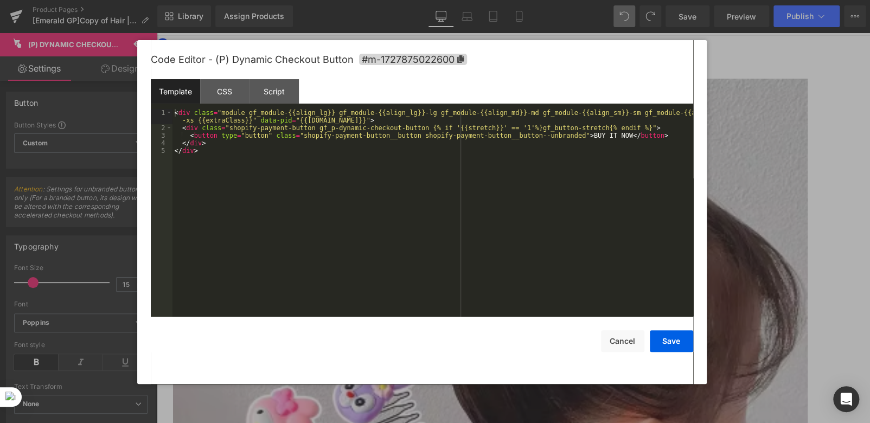
click at [582, 0] on div "(P) Dynamic Checkout Button You are previewing how the will restyle your page. …" at bounding box center [435, 0] width 870 height 0
click at [230, 90] on div "CSS" at bounding box center [224, 91] width 49 height 24
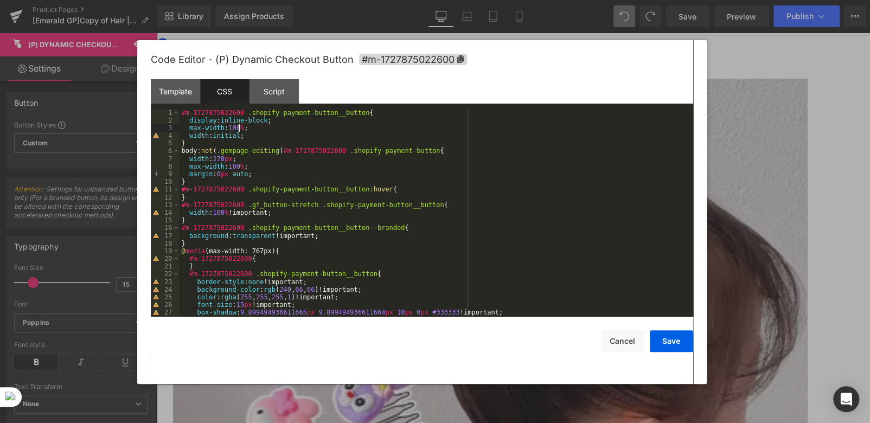
click at [240, 128] on div "#m-1727875022600 .shopify-payment-button__button { display : inline-block ; max…" at bounding box center [434, 221] width 509 height 224
click at [241, 128] on div "#m-1727875022600 .shopify-payment-button__button { display : inline-block ; max…" at bounding box center [434, 221] width 509 height 224
click at [243, 175] on div "#m-1727875022600 .shopify-payment-button__button { display : inline-block ; max…" at bounding box center [434, 221] width 509 height 224
click at [666, 337] on button "Save" at bounding box center [671, 341] width 43 height 22
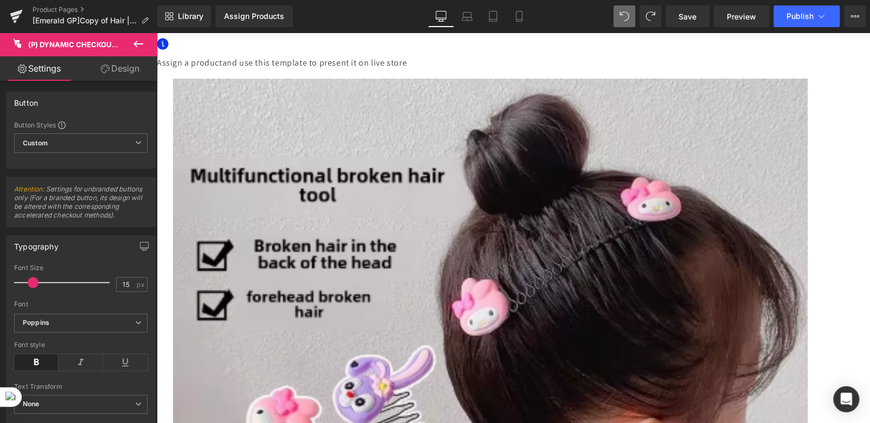
click at [157, 33] on span "(P) Dynamic Checkout Button" at bounding box center [157, 33] width 0 height 0
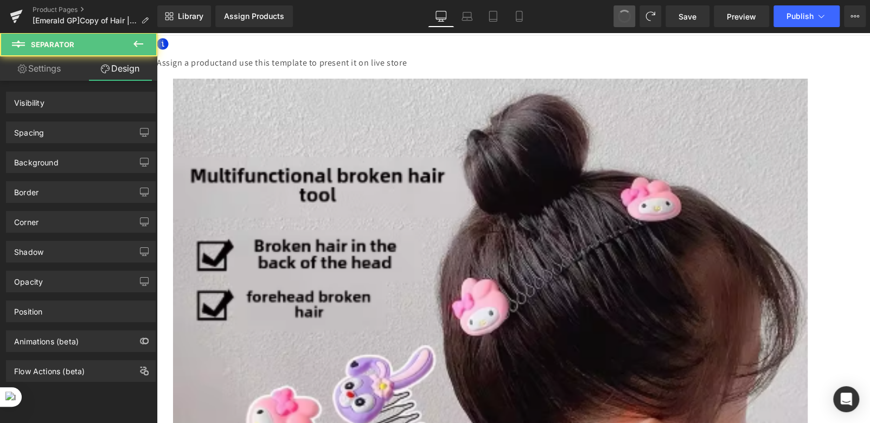
click at [624, 16] on span at bounding box center [624, 16] width 15 height 15
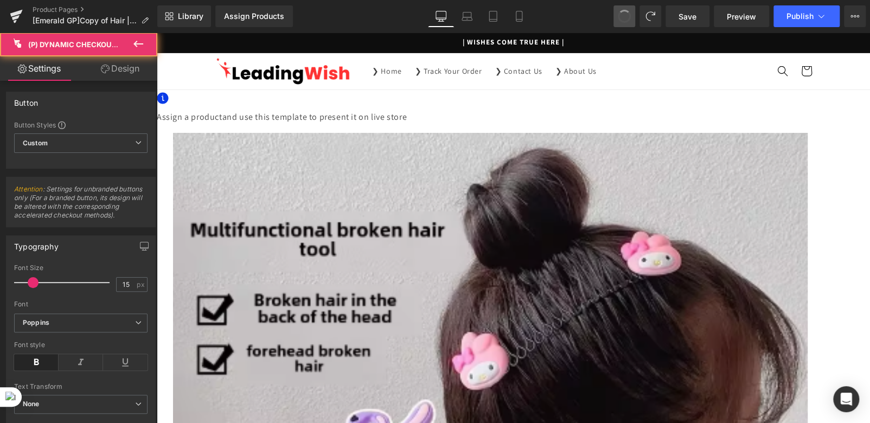
click at [624, 16] on span at bounding box center [624, 16] width 18 height 18
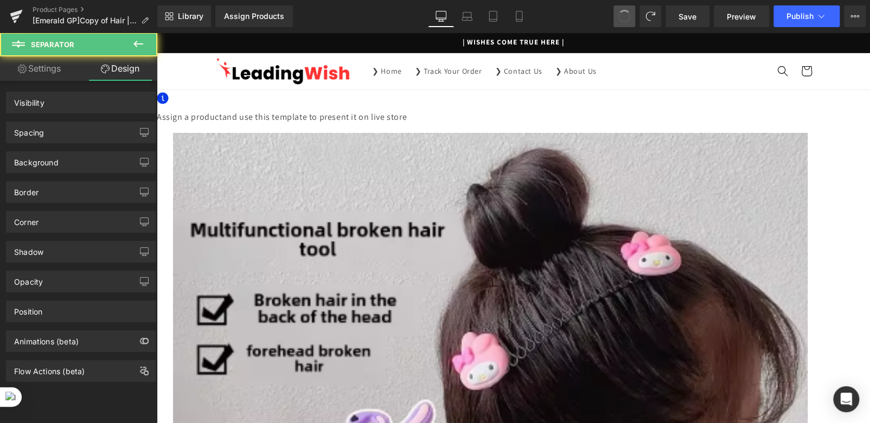
click at [624, 16] on span at bounding box center [624, 16] width 17 height 17
click at [624, 16] on span at bounding box center [624, 16] width 15 height 15
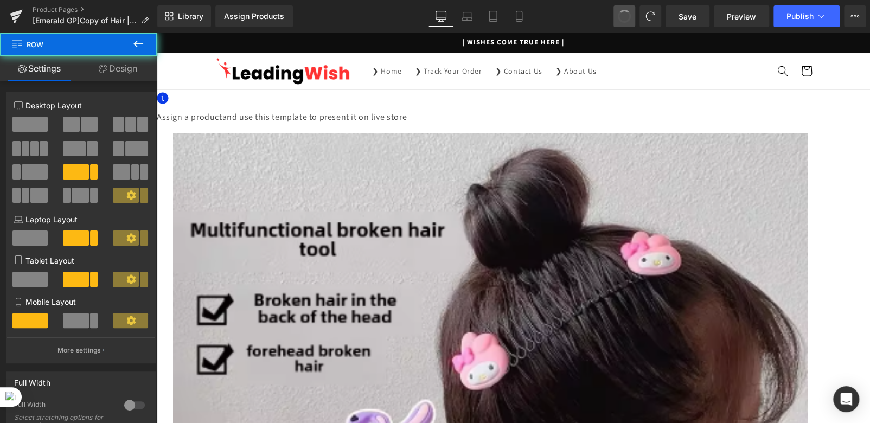
click at [621, 19] on span at bounding box center [624, 16] width 15 height 15
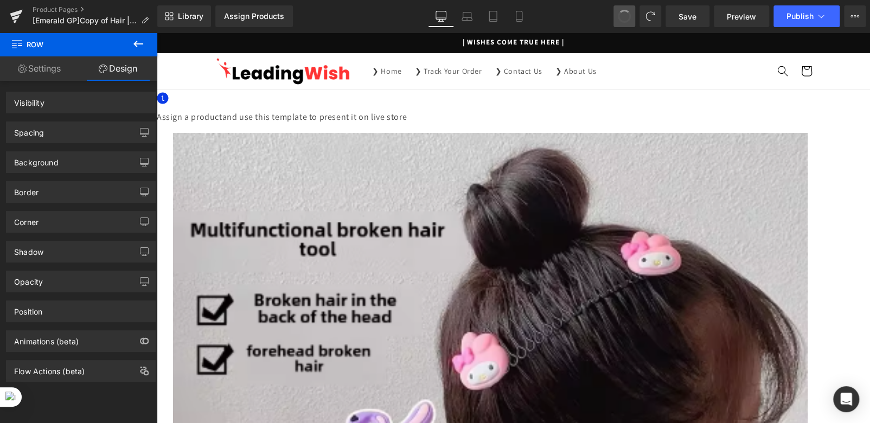
click at [621, 19] on span at bounding box center [624, 16] width 15 height 15
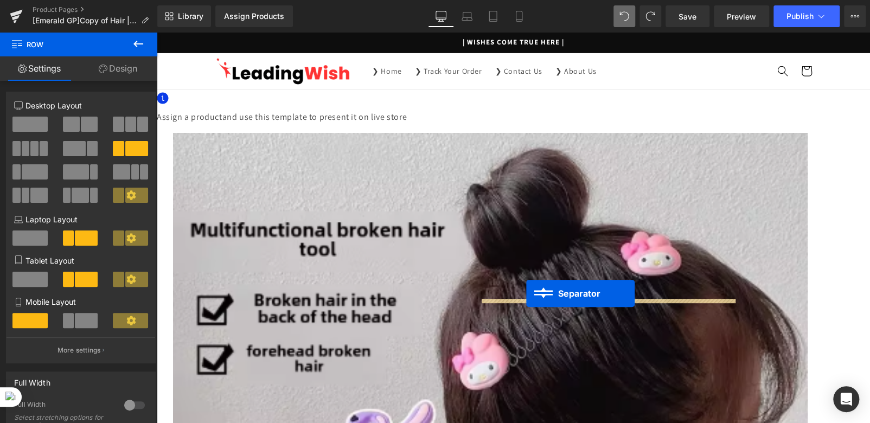
drag, startPoint x: 530, startPoint y: 307, endPoint x: 526, endPoint y: 294, distance: 14.1
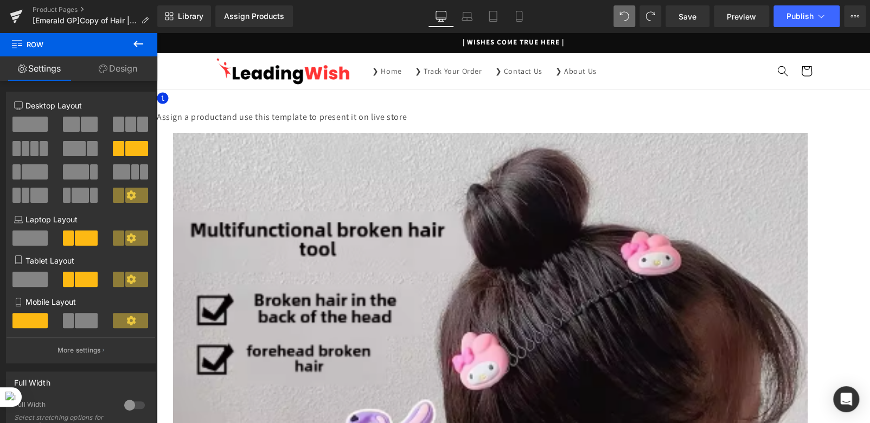
click at [34, 129] on span at bounding box center [29, 124] width 35 height 15
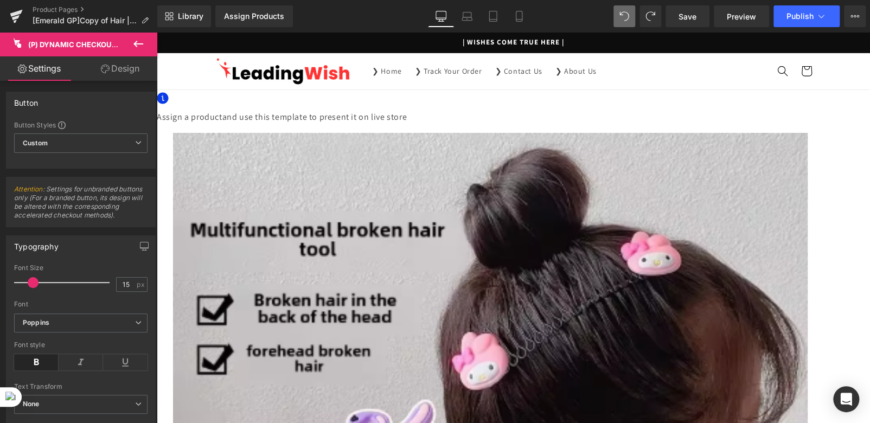
click at [157, 33] on span "(P) Dynamic Checkout Button" at bounding box center [157, 33] width 0 height 0
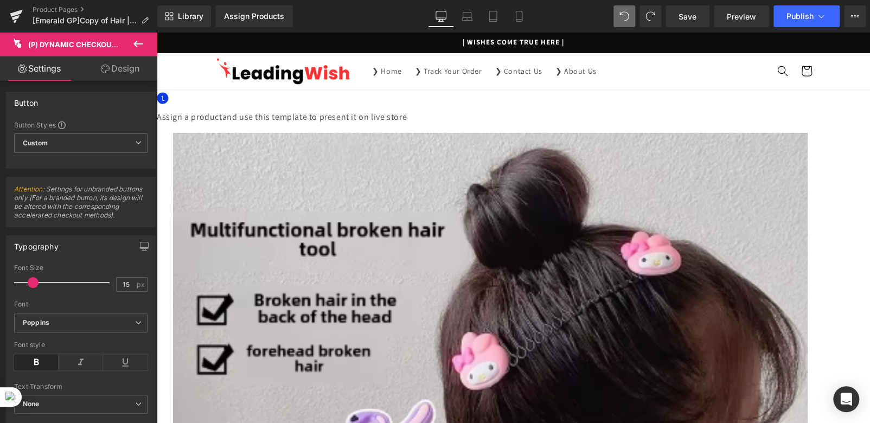
click at [157, 33] on span "(P) Dynamic Checkout Button" at bounding box center [157, 33] width 0 height 0
click at [123, 67] on link "Design" at bounding box center [120, 68] width 79 height 24
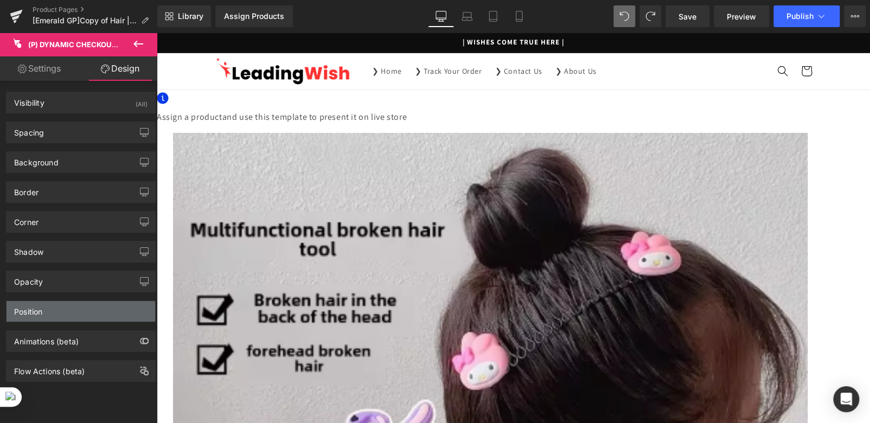
click at [62, 311] on div "Position" at bounding box center [81, 311] width 149 height 21
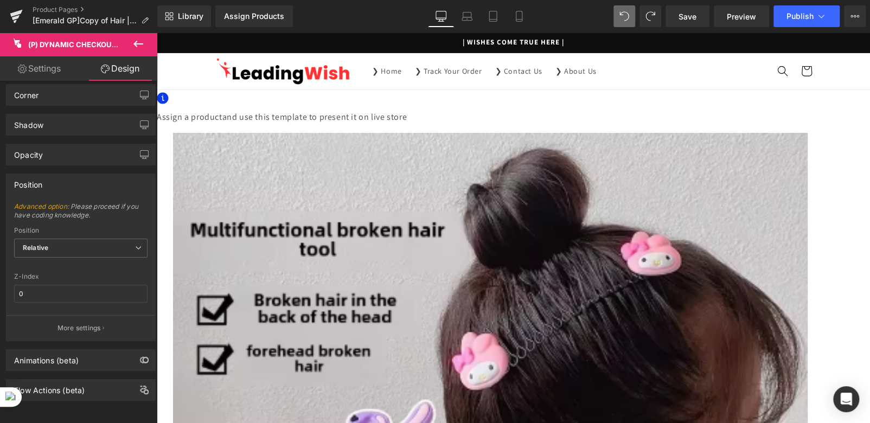
scroll to position [132, 0]
click at [74, 323] on p "More settings" at bounding box center [79, 328] width 43 height 10
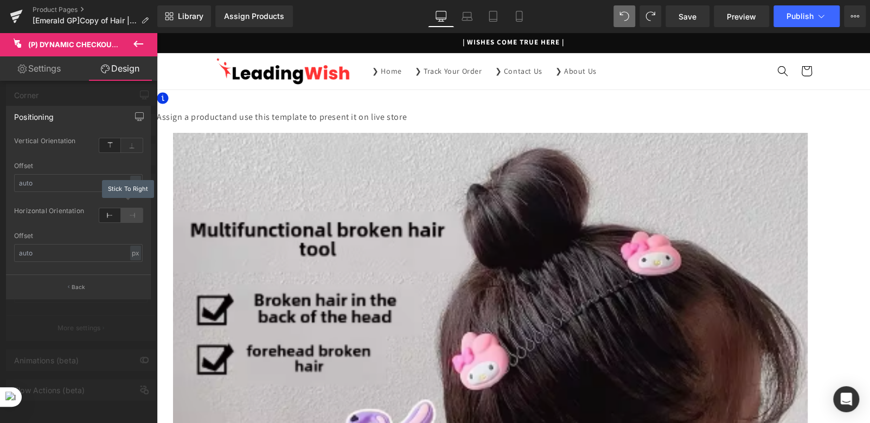
click at [129, 218] on icon at bounding box center [132, 215] width 22 height 14
click at [111, 214] on icon at bounding box center [110, 215] width 22 height 14
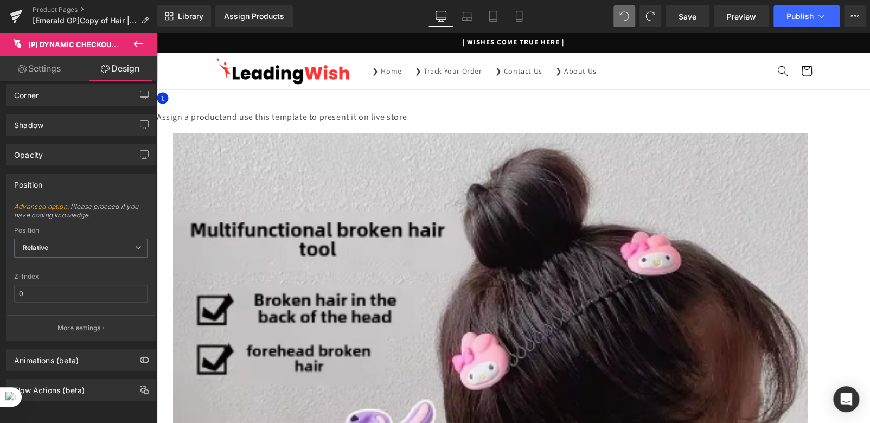
click at [157, 33] on span "(P) Dynamic Checkout Button" at bounding box center [157, 33] width 0 height 0
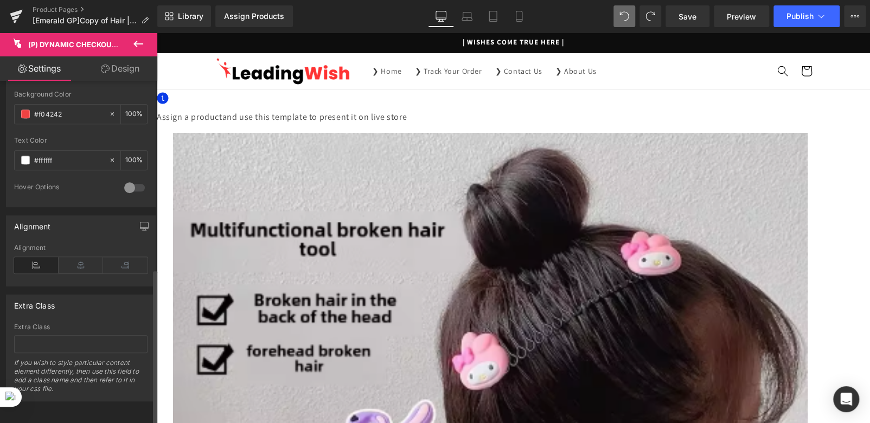
scroll to position [413, 0]
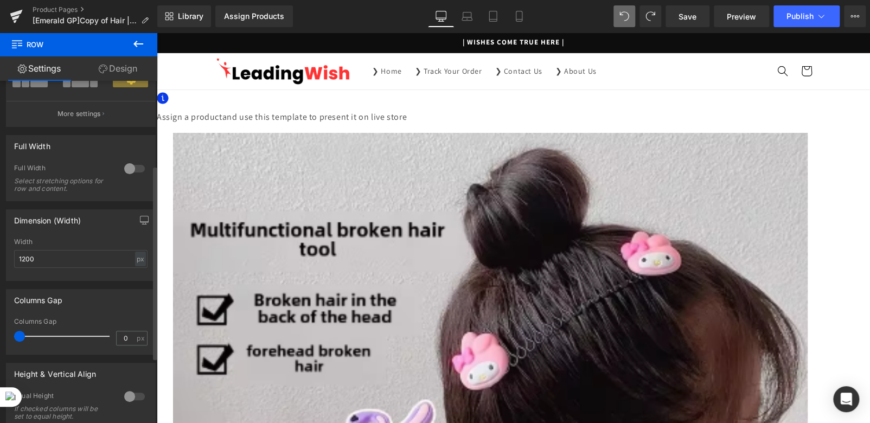
scroll to position [102, 0]
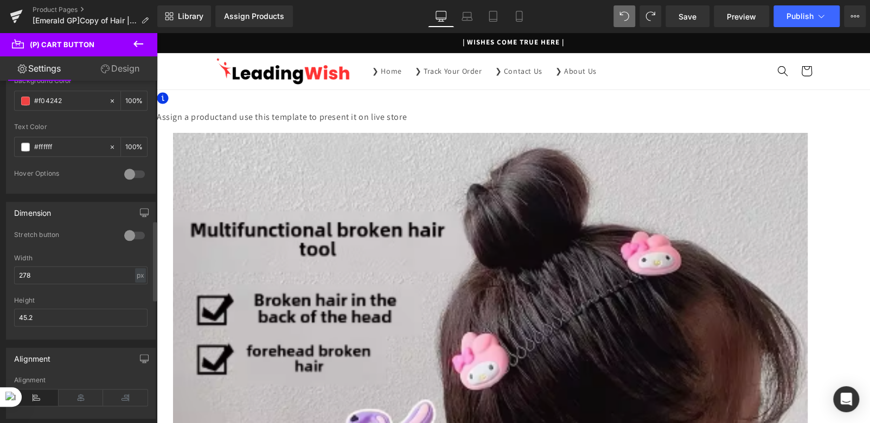
scroll to position [759, 0]
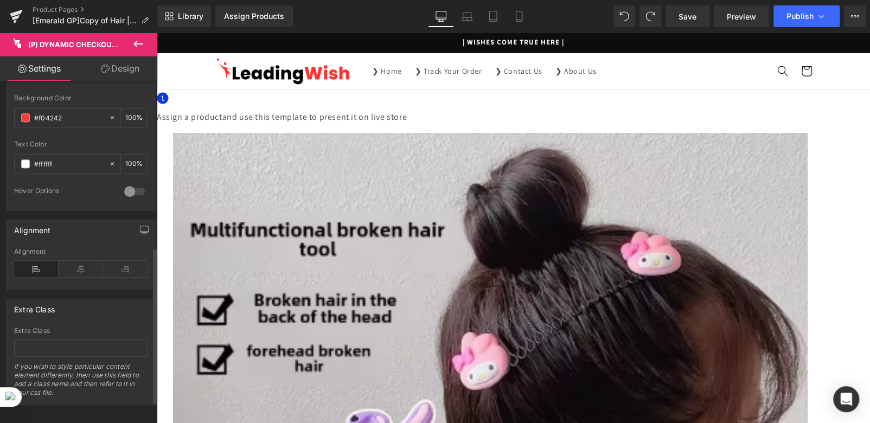
scroll to position [413, 0]
click at [157, 33] on span "(P) Dynamic Checkout Button" at bounding box center [157, 33] width 0 height 0
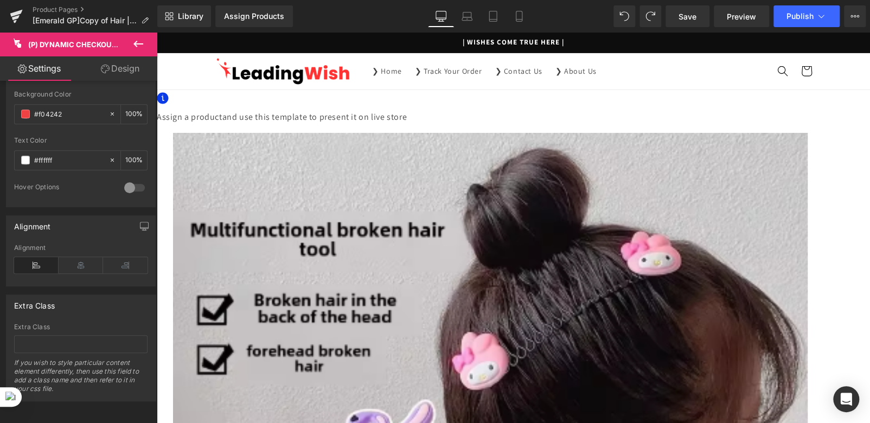
click at [157, 33] on span "(P) Dynamic Checkout Button" at bounding box center [157, 33] width 0 height 0
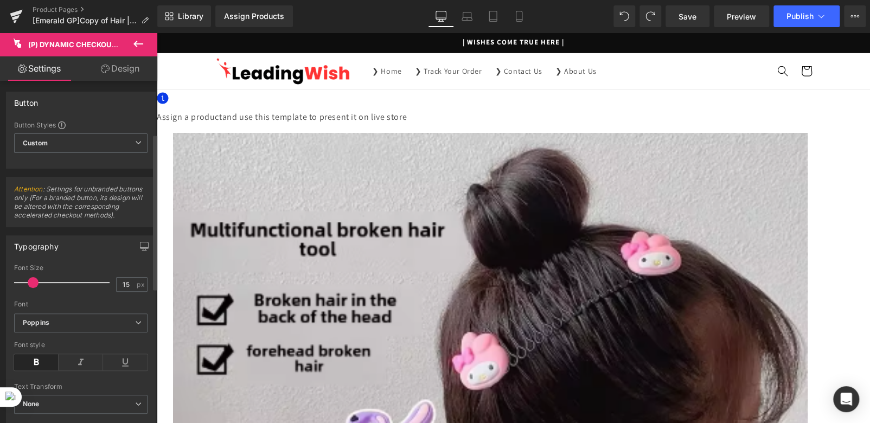
scroll to position [216, 0]
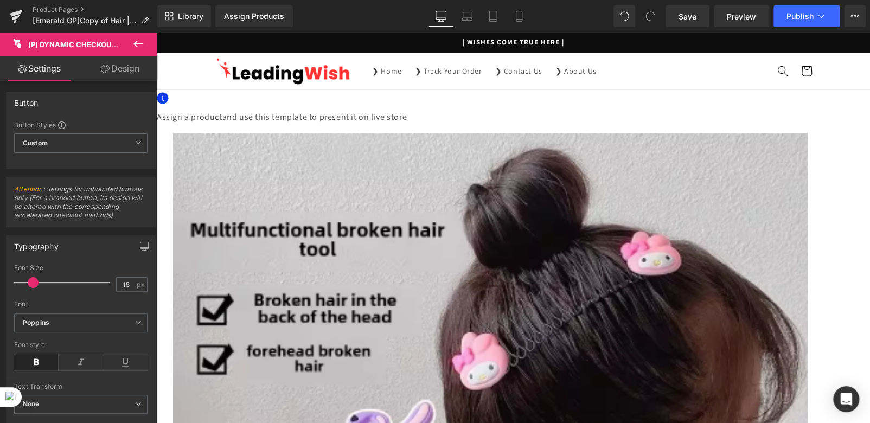
click at [157, 33] on span "(P) Dynamic Checkout Button" at bounding box center [157, 33] width 0 height 0
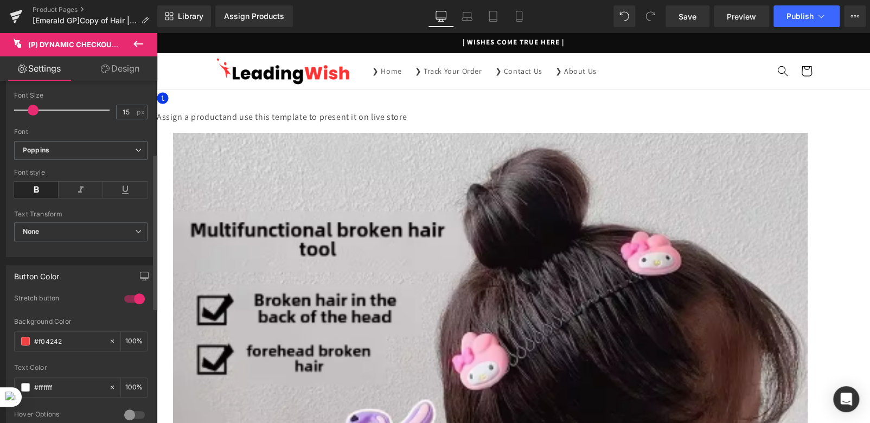
scroll to position [142, 0]
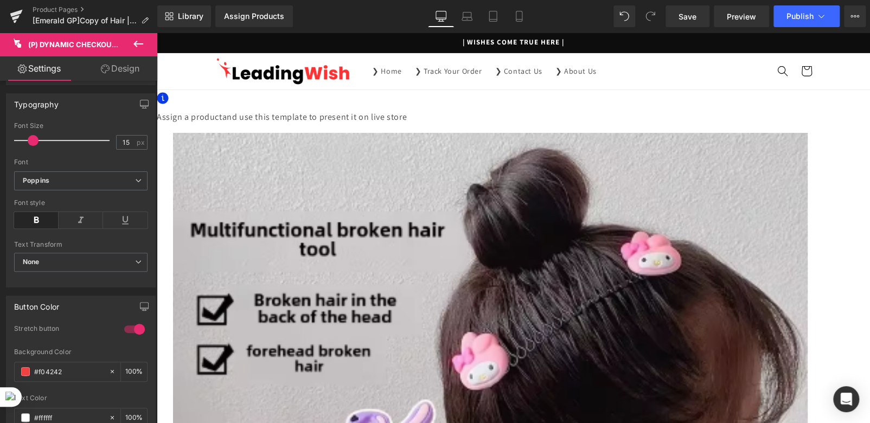
click at [116, 74] on link "Design" at bounding box center [120, 68] width 79 height 24
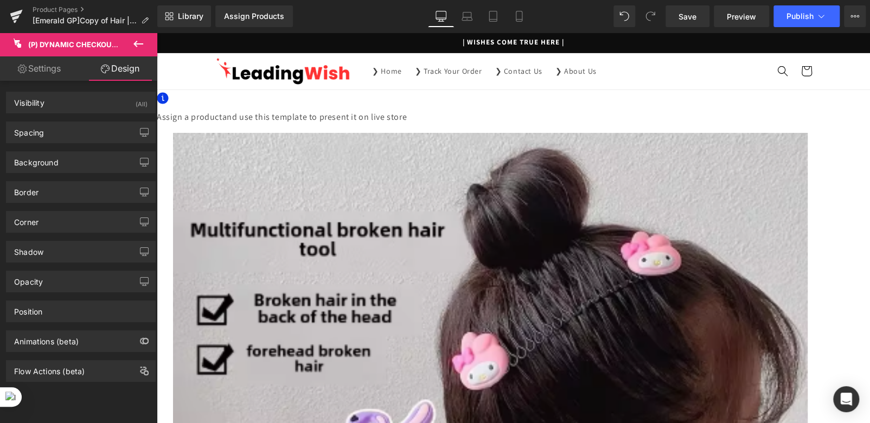
click at [35, 69] on link "Settings" at bounding box center [39, 68] width 79 height 24
type input "100"
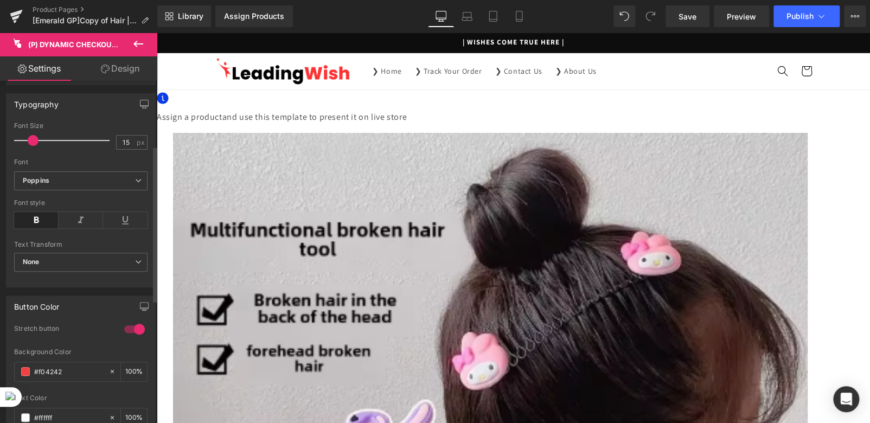
scroll to position [0, 0]
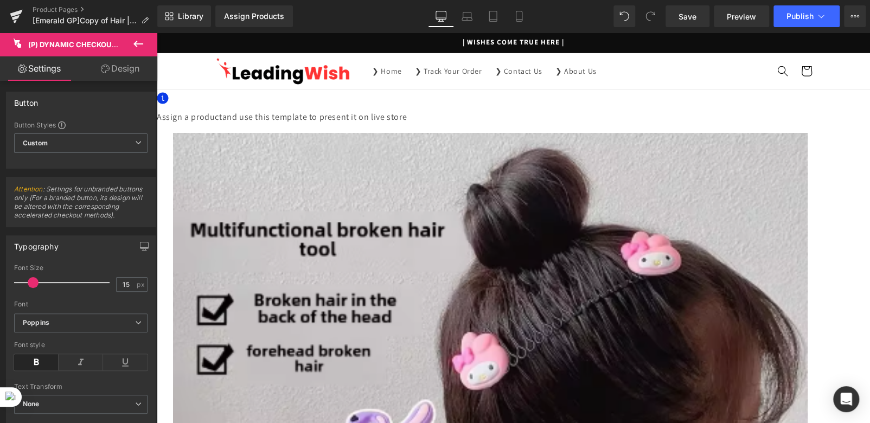
click at [157, 33] on span "(P) Cart Button" at bounding box center [157, 33] width 0 height 0
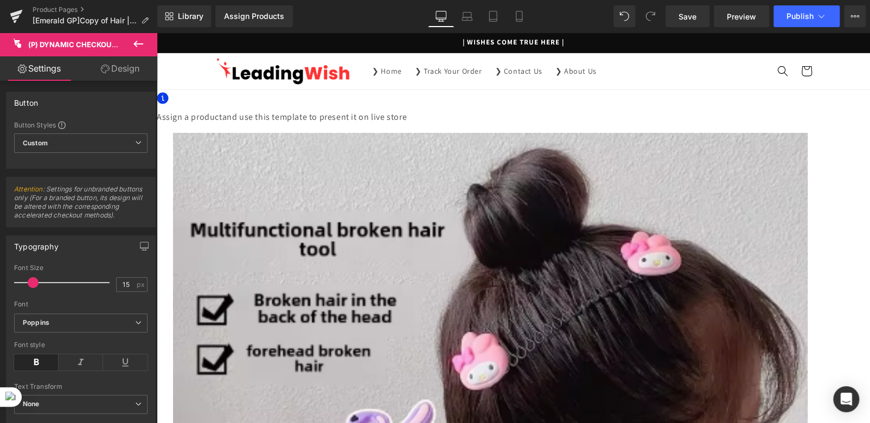
click at [133, 66] on link "Design" at bounding box center [120, 68] width 79 height 24
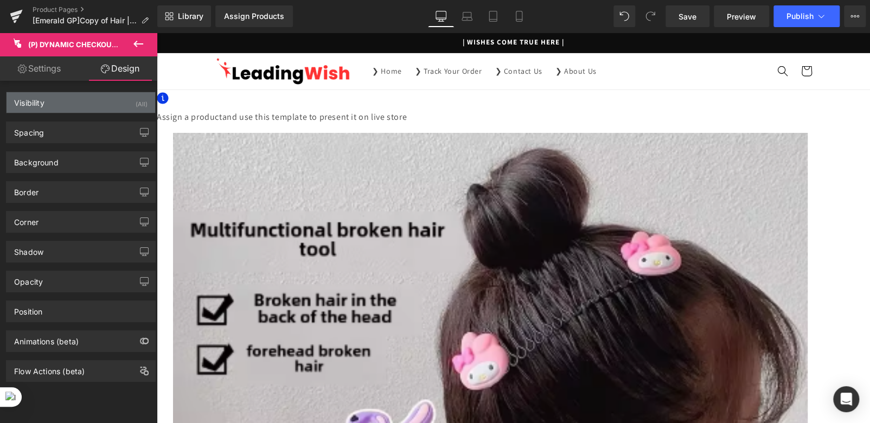
click at [73, 103] on div "Visibility (All)" at bounding box center [81, 102] width 149 height 21
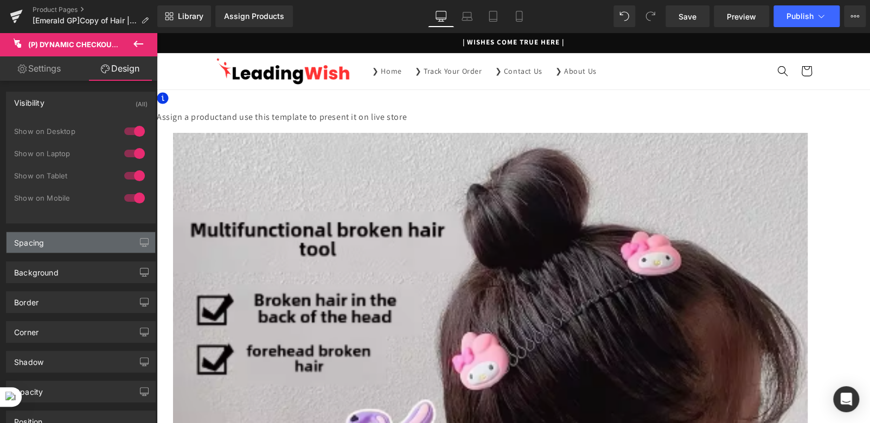
click at [70, 246] on div "Spacing" at bounding box center [81, 242] width 149 height 21
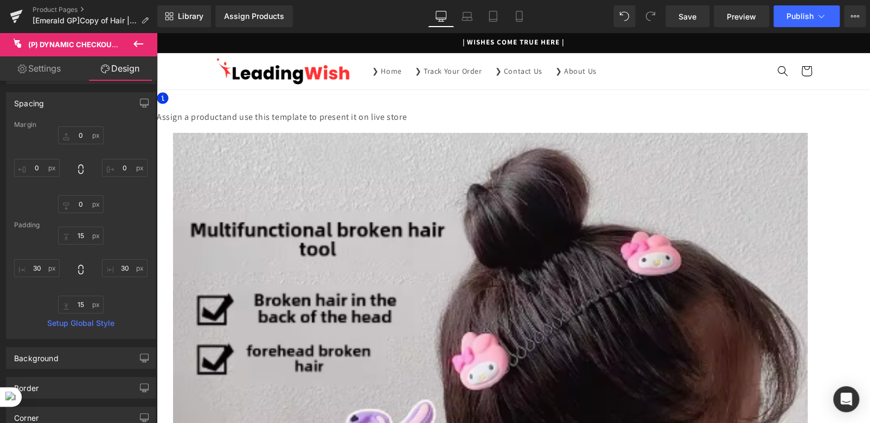
scroll to position [162, 0]
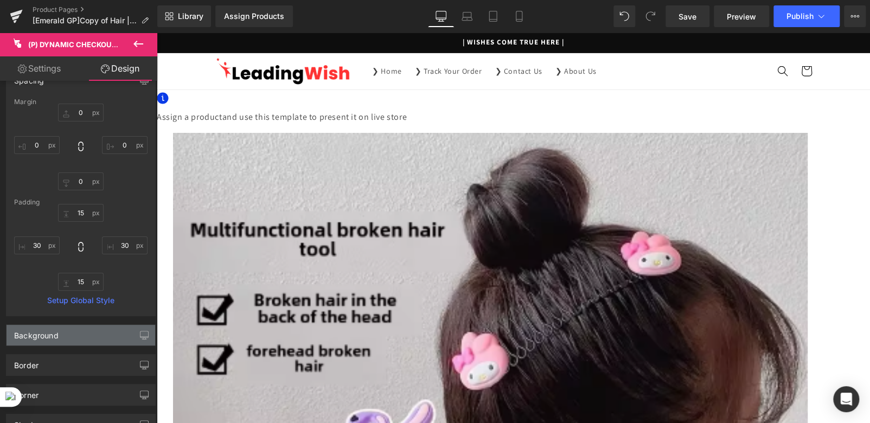
click at [61, 338] on div "Background" at bounding box center [81, 335] width 149 height 21
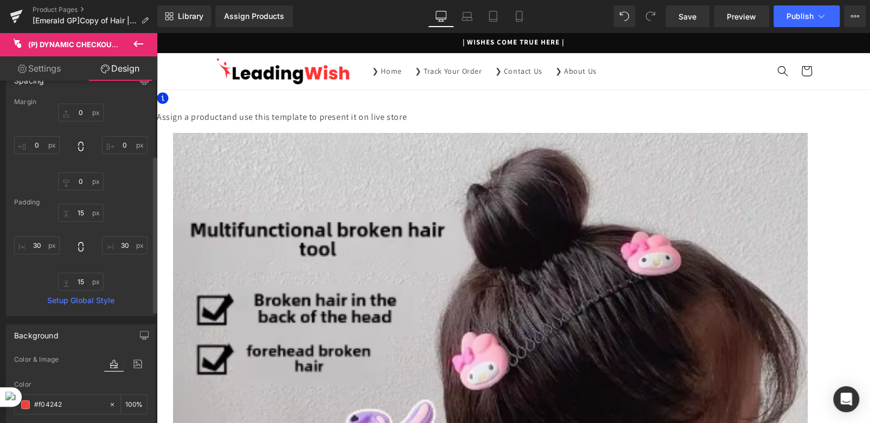
click at [61, 338] on div "Background" at bounding box center [81, 335] width 149 height 21
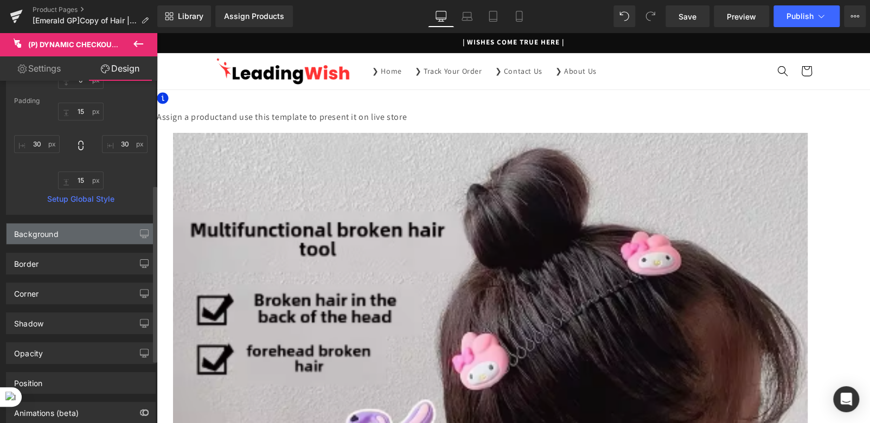
scroll to position [271, 0]
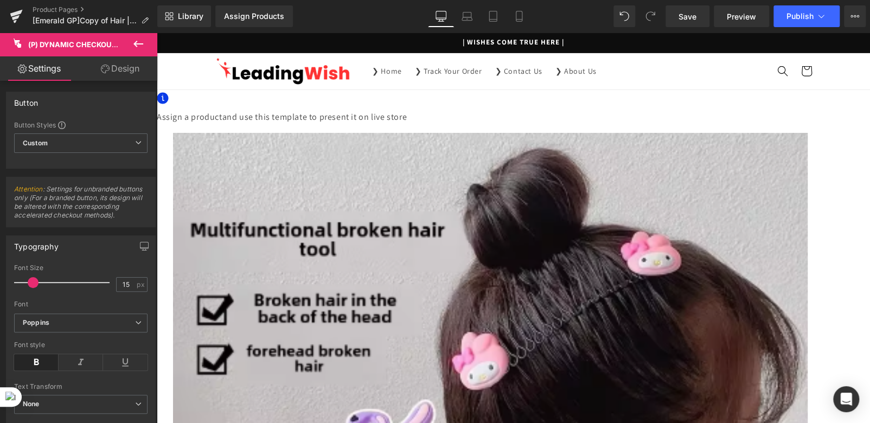
click at [157, 33] on span "(P) Dynamic Checkout Button" at bounding box center [157, 33] width 0 height 0
click at [157, 33] on span "Row" at bounding box center [157, 33] width 0 height 0
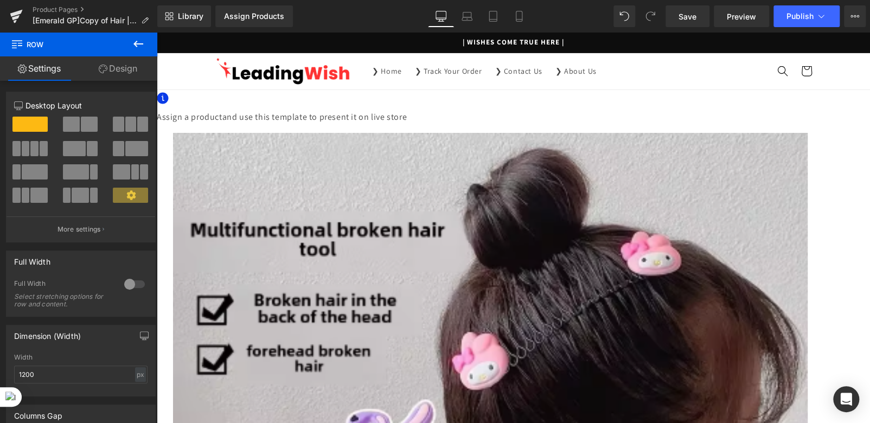
click at [157, 33] on span "Row" at bounding box center [157, 33] width 0 height 0
click at [157, 33] on span "(P) Dynamic Checkout Button" at bounding box center [157, 33] width 0 height 0
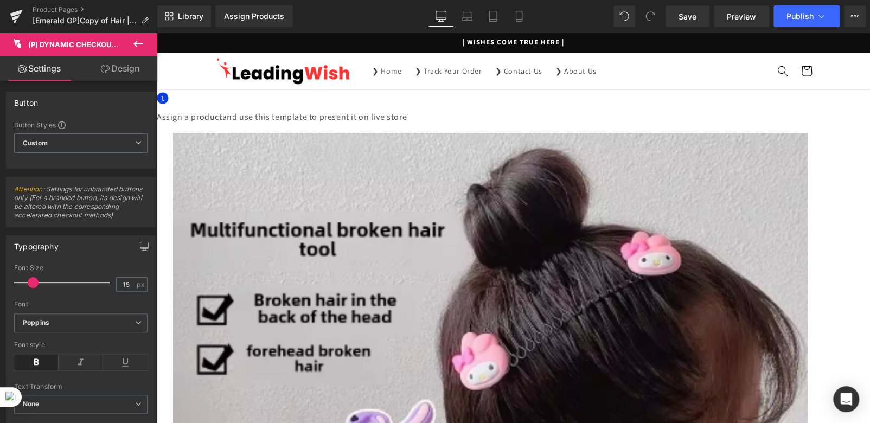
click at [137, 43] on icon at bounding box center [138, 43] width 13 height 13
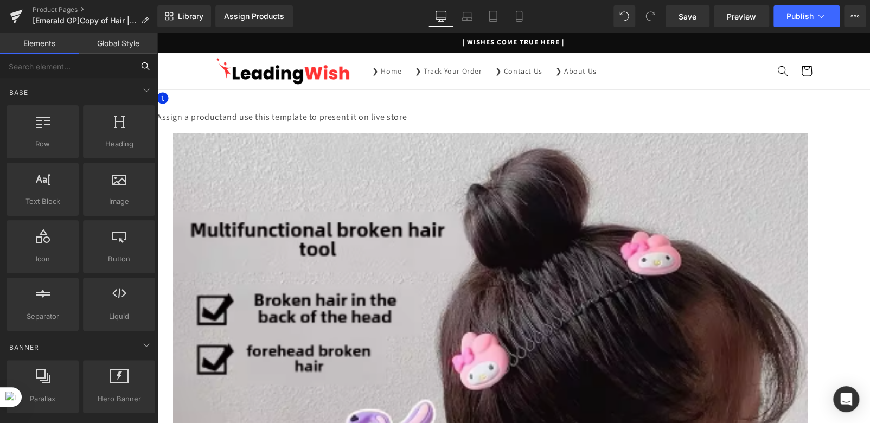
click at [54, 63] on input "text" at bounding box center [66, 66] width 133 height 24
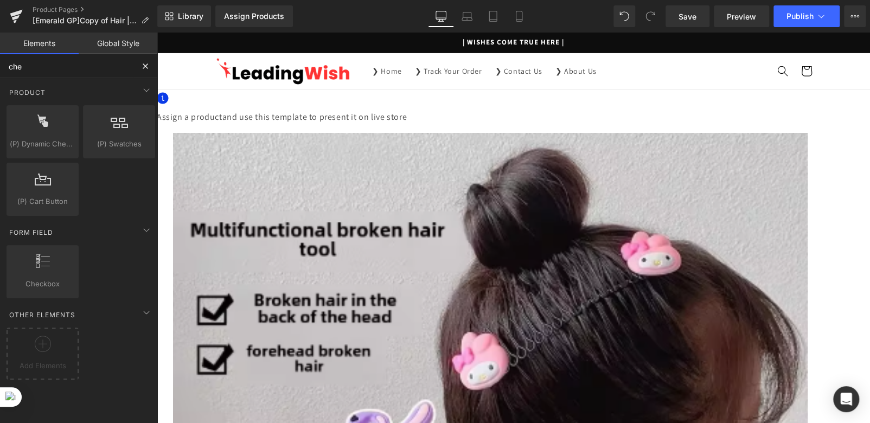
type input "chec"
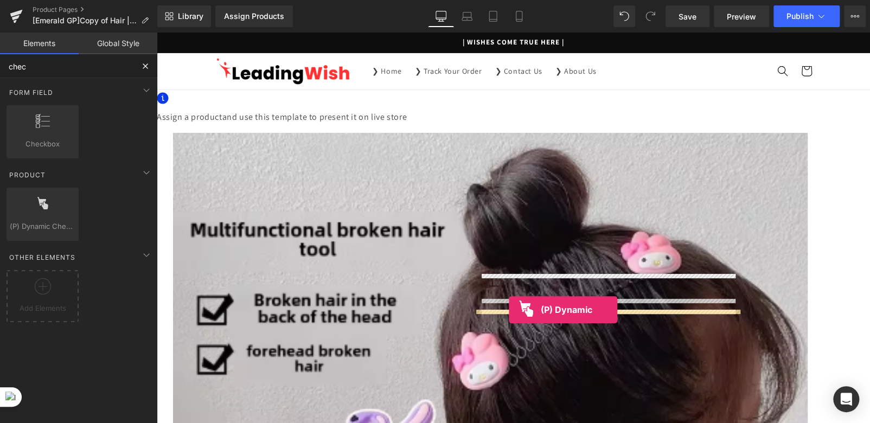
drag, startPoint x: 191, startPoint y: 248, endPoint x: 509, endPoint y: 310, distance: 323.8
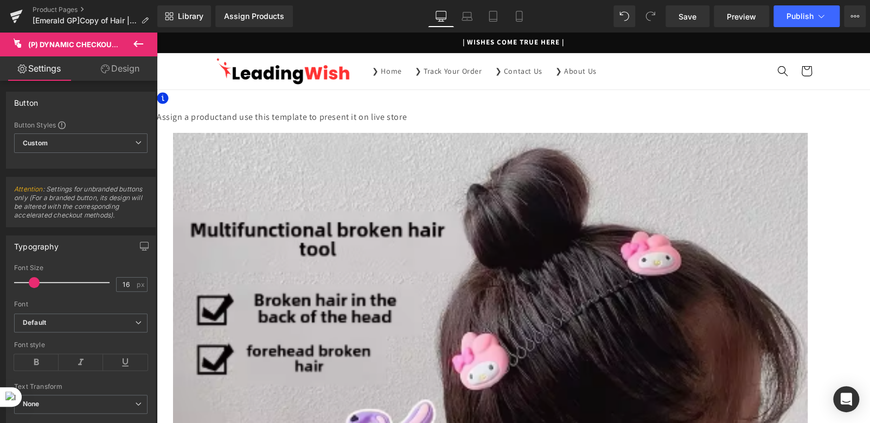
click at [157, 33] on span at bounding box center [157, 33] width 0 height 0
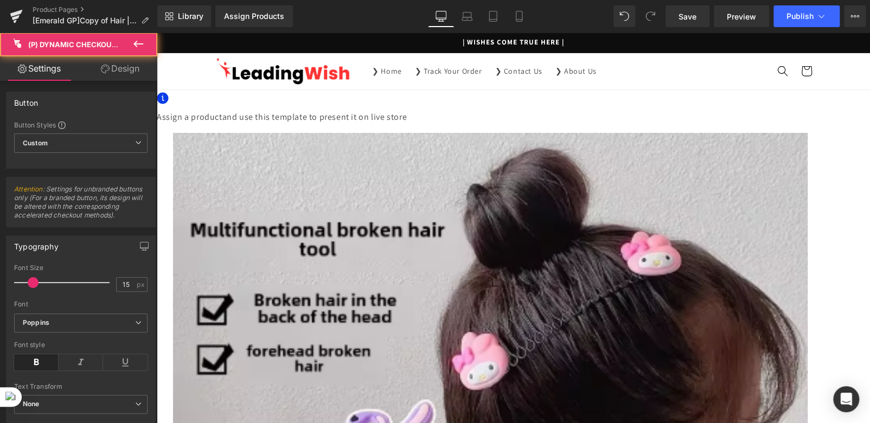
click at [157, 33] on span "(P) Dynamic Checkout Button" at bounding box center [157, 33] width 0 height 0
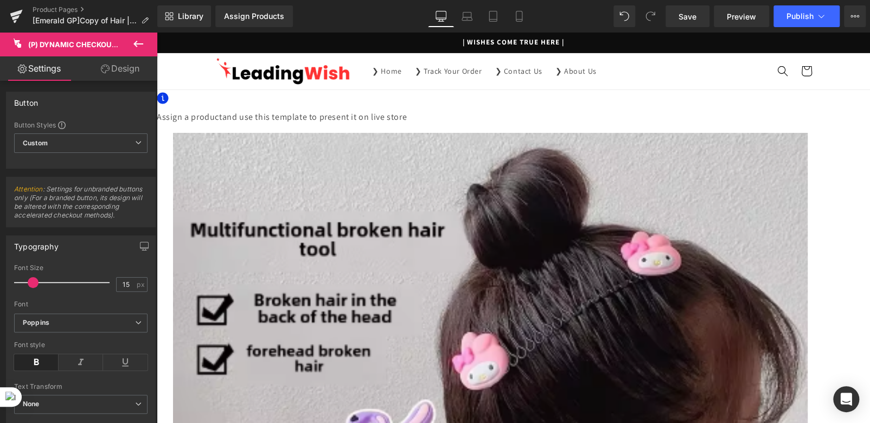
click at [157, 33] on span "(P) Dynamic Checkout Button" at bounding box center [157, 33] width 0 height 0
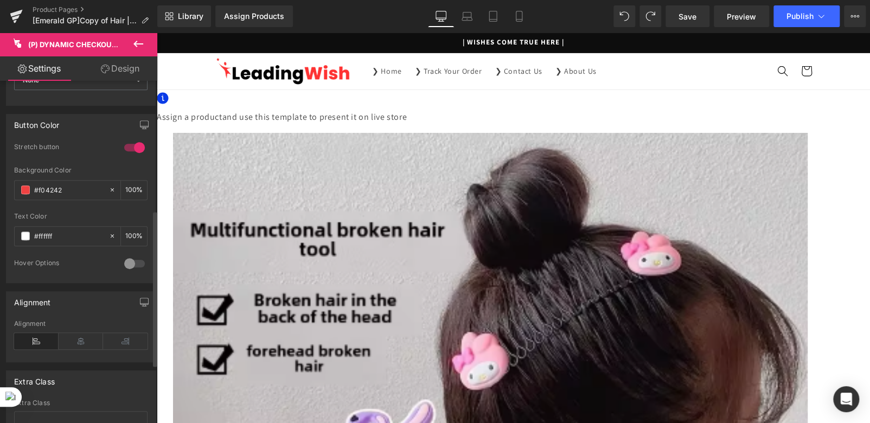
scroll to position [326, 0]
click at [54, 194] on input "#f04242" at bounding box center [68, 188] width 69 height 12
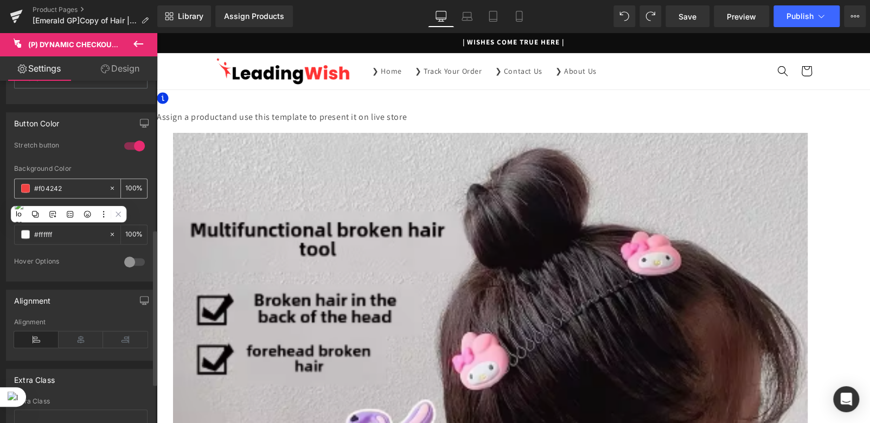
click at [54, 194] on input "#f04242" at bounding box center [68, 188] width 69 height 12
click at [38, 240] on input "#ffffff" at bounding box center [68, 234] width 69 height 12
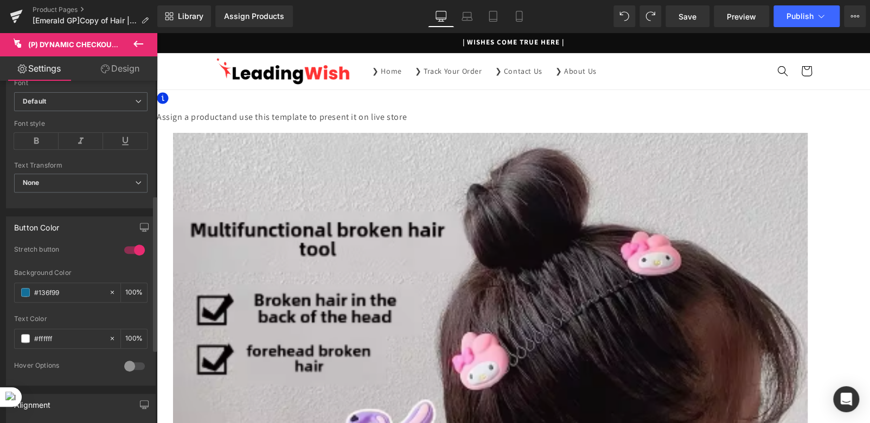
scroll to position [271, 0]
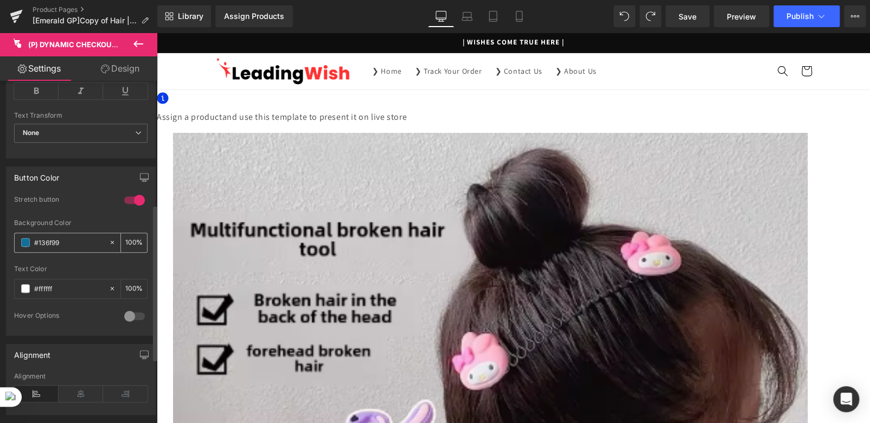
click at [47, 248] on input "#136f99" at bounding box center [68, 243] width 69 height 12
paste input "ffffff"
paste input "f04242"
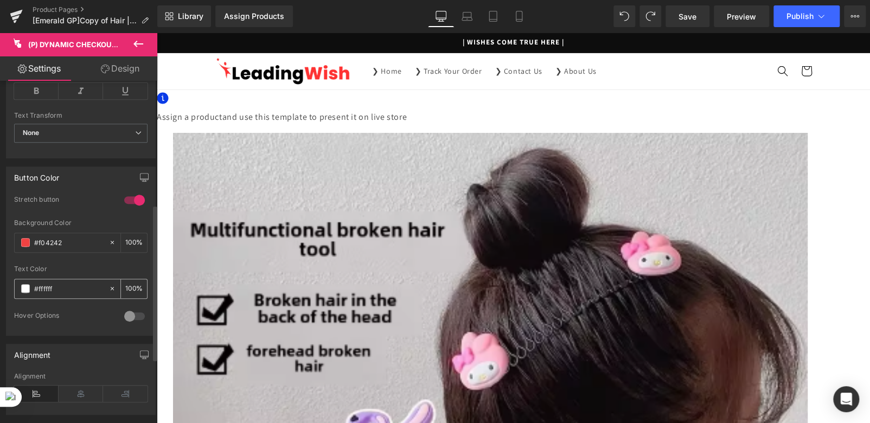
type input "#f04242"
click at [49, 295] on input "#ffffff" at bounding box center [68, 289] width 69 height 12
click at [157, 33] on span "(P) Dynamic Checkout Button" at bounding box center [157, 33] width 0 height 0
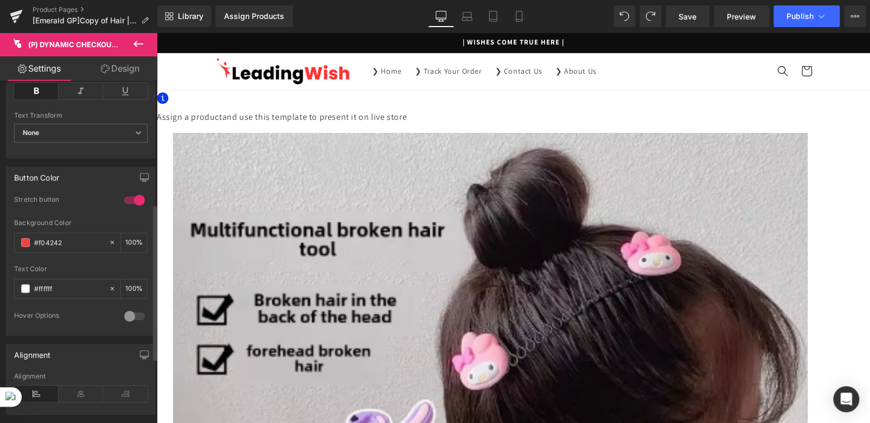
scroll to position [162, 0]
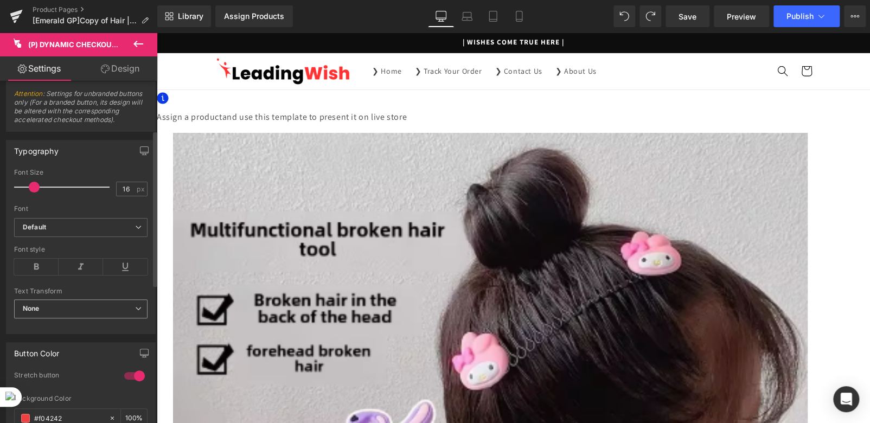
scroll to position [109, 0]
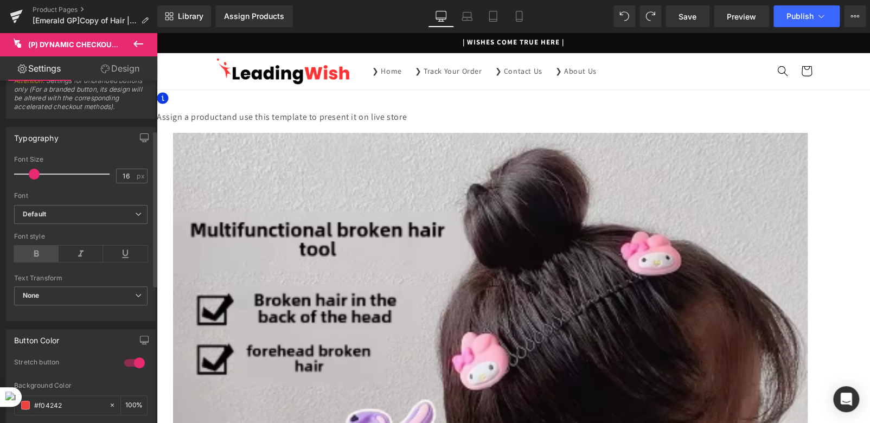
click at [37, 262] on icon at bounding box center [36, 254] width 44 height 16
click at [157, 33] on span "(P) Dynamic Checkout Button" at bounding box center [157, 33] width 0 height 0
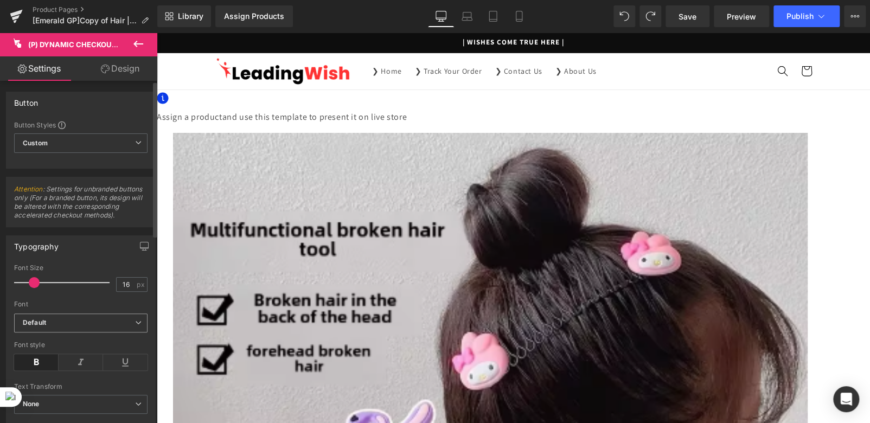
click at [60, 326] on b "Default" at bounding box center [79, 322] width 112 height 9
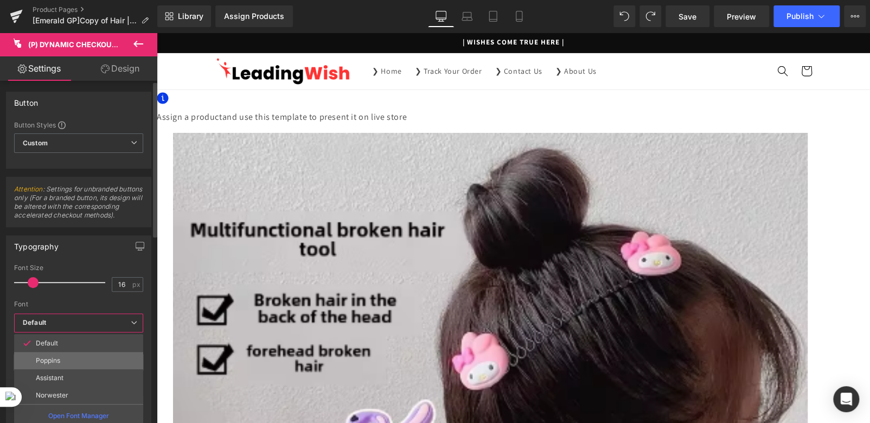
click at [53, 365] on p "Poppins" at bounding box center [48, 361] width 24 height 8
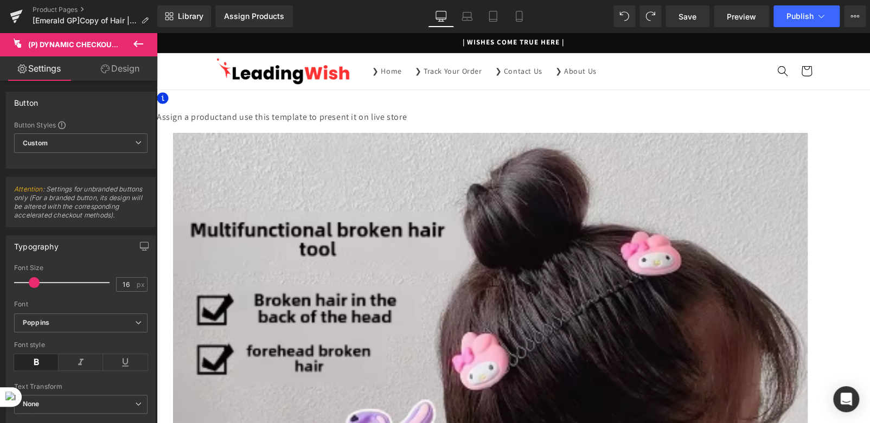
click at [157, 33] on span "(P) Dynamic Checkout Button" at bounding box center [157, 33] width 0 height 0
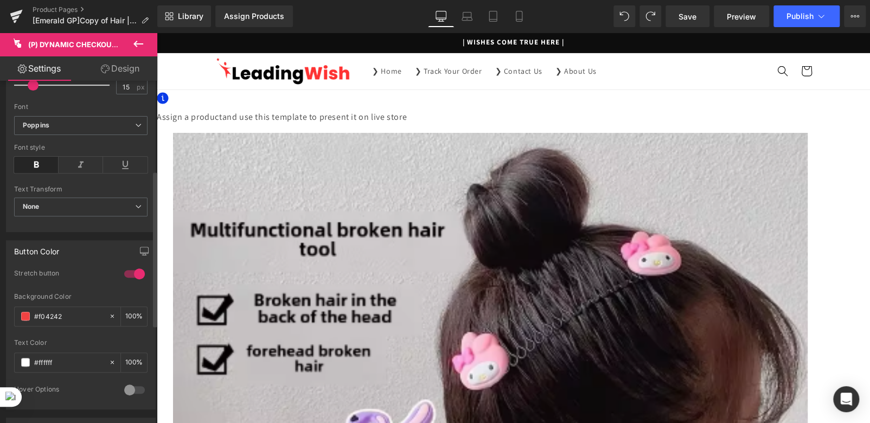
scroll to position [197, 0]
click at [157, 33] on span "(P) Dynamic Checkout Button" at bounding box center [157, 33] width 0 height 0
click at [157, 33] on span "(P) Cart Button" at bounding box center [157, 33] width 0 height 0
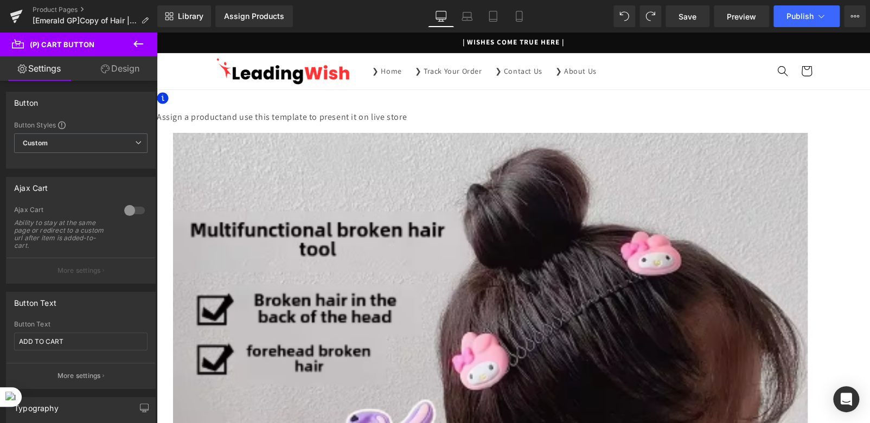
click at [157, 33] on span "(P) Dynamic Checkout Button" at bounding box center [157, 33] width 0 height 0
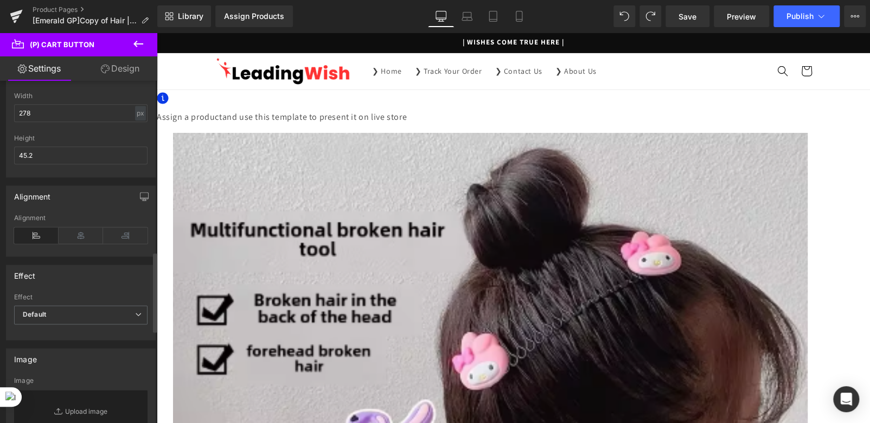
scroll to position [705, 0]
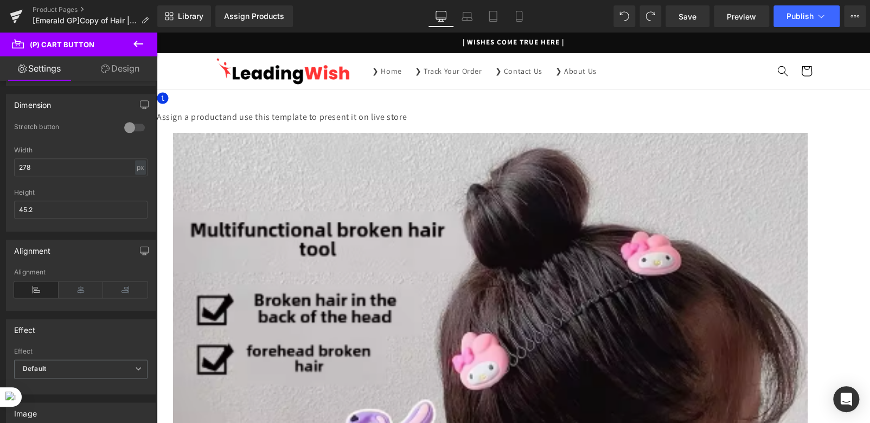
click at [157, 33] on span "(P) Dynamic Checkout Button" at bounding box center [157, 33] width 0 height 0
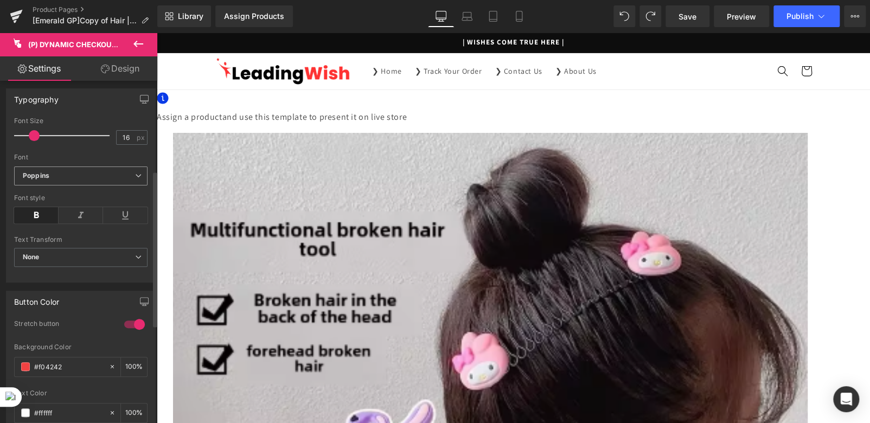
scroll to position [197, 0]
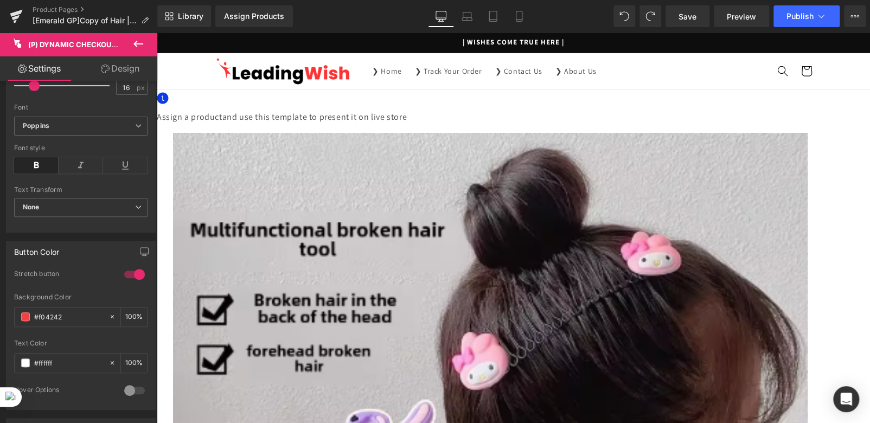
click at [157, 33] on span "(P) Cart Button" at bounding box center [157, 33] width 0 height 0
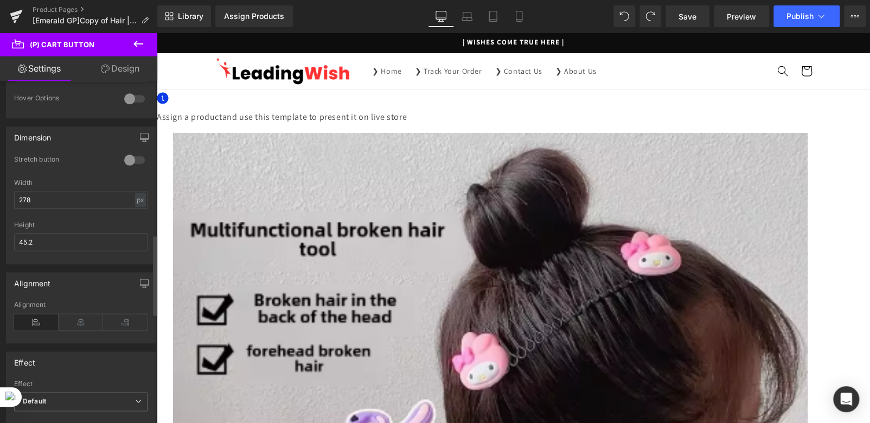
scroll to position [705, 0]
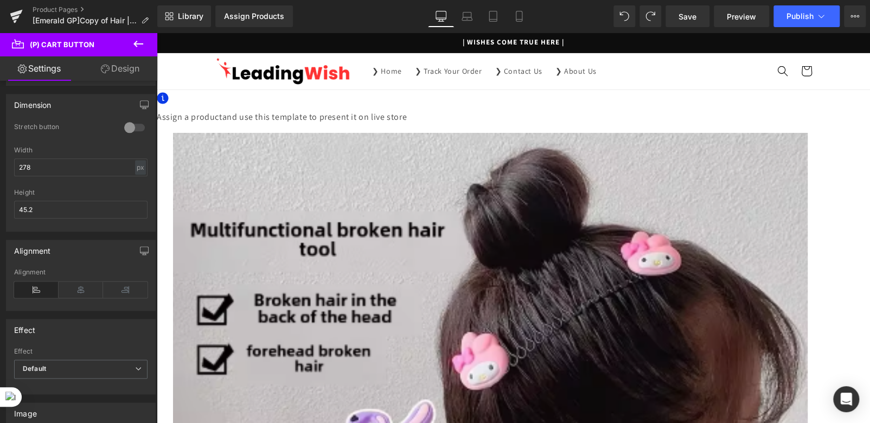
click at [157, 33] on span "(P) Dynamic Checkout Button" at bounding box center [157, 33] width 0 height 0
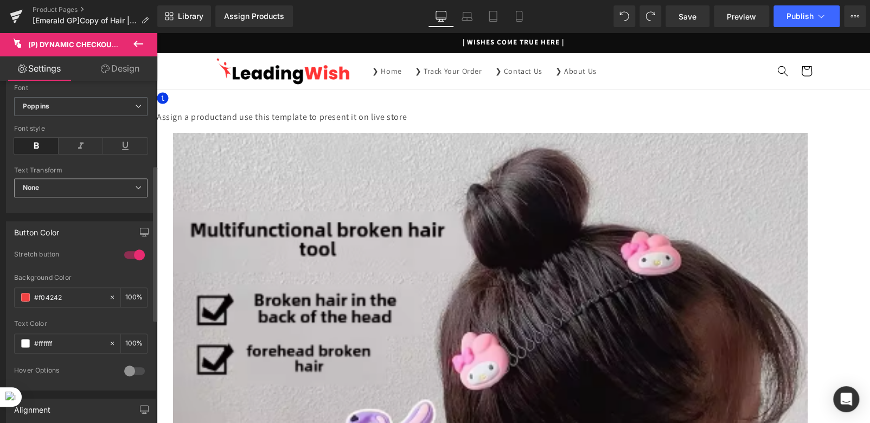
scroll to position [216, 0]
click at [55, 193] on span "None" at bounding box center [80, 187] width 133 height 19
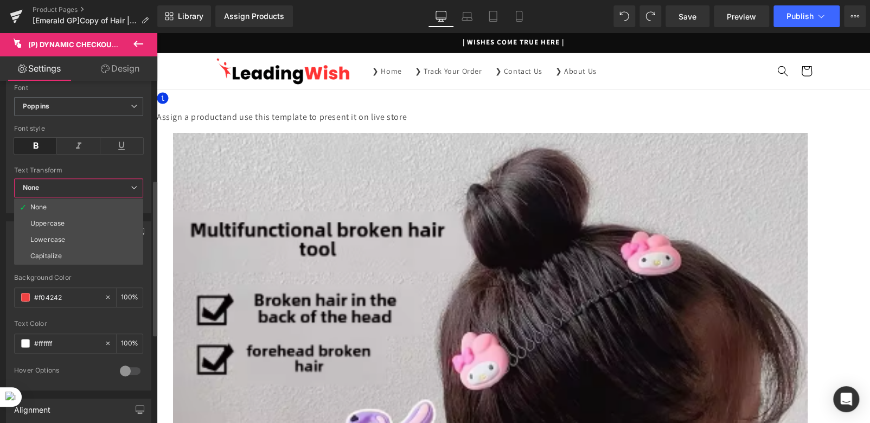
click at [55, 193] on span "None" at bounding box center [78, 187] width 129 height 19
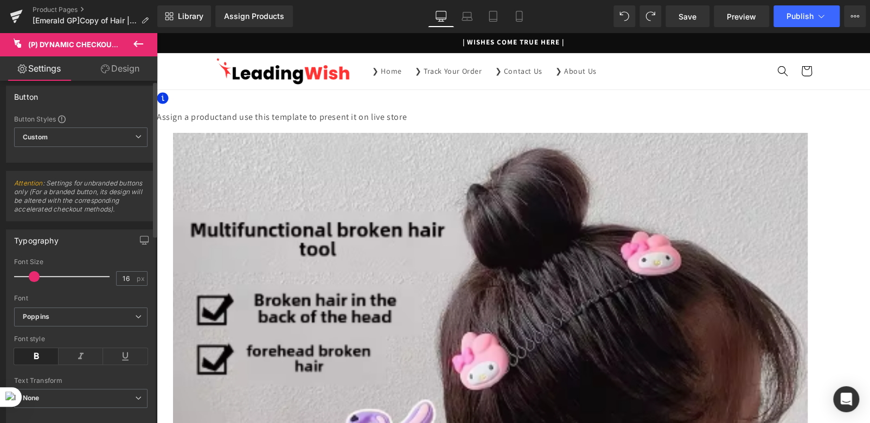
scroll to position [0, 0]
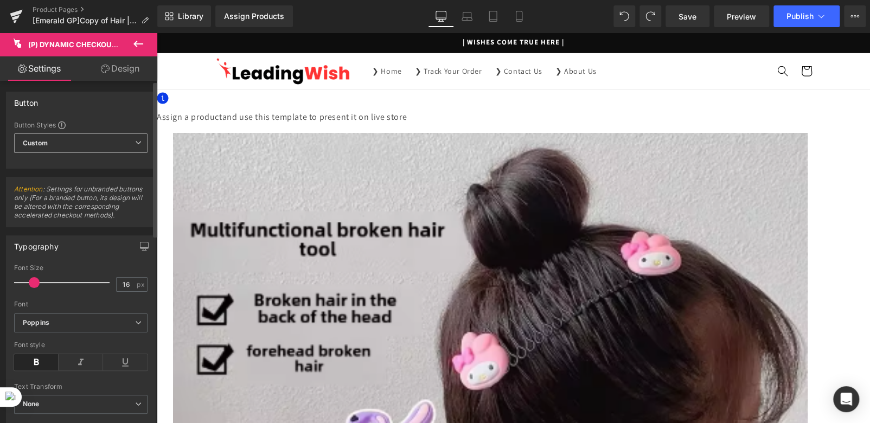
click at [80, 143] on span "Custom Setup Global Style" at bounding box center [80, 143] width 133 height 20
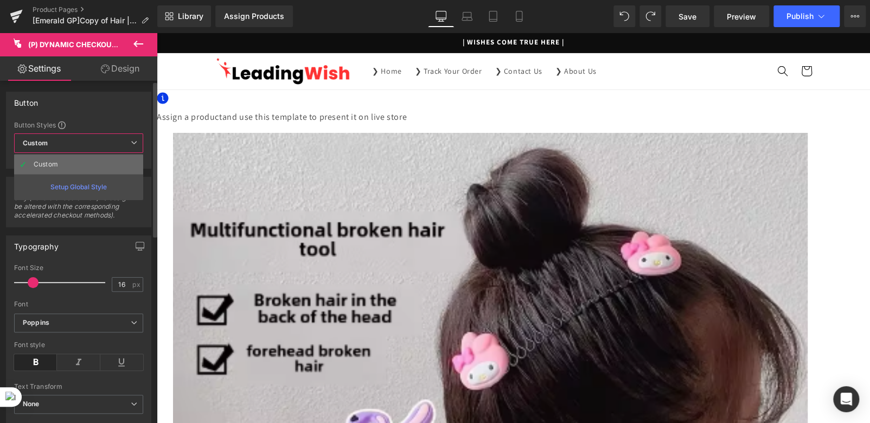
click at [67, 162] on div "Custom" at bounding box center [55, 165] width 42 height 8
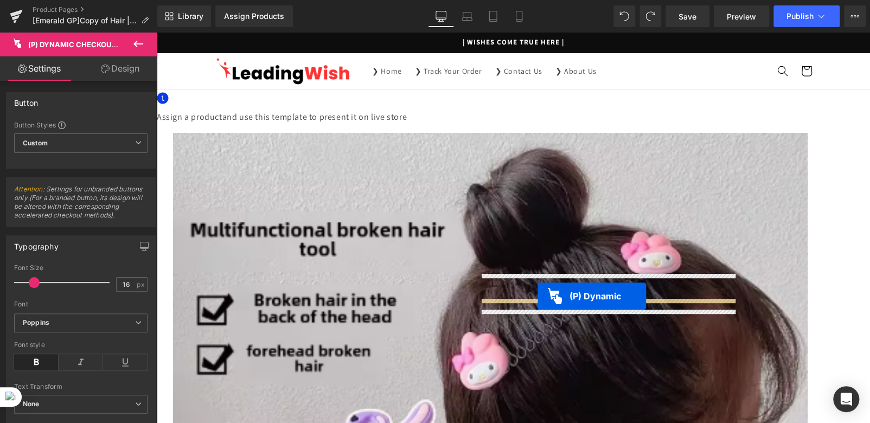
drag, startPoint x: 553, startPoint y: 316, endPoint x: 538, endPoint y: 296, distance: 25.1
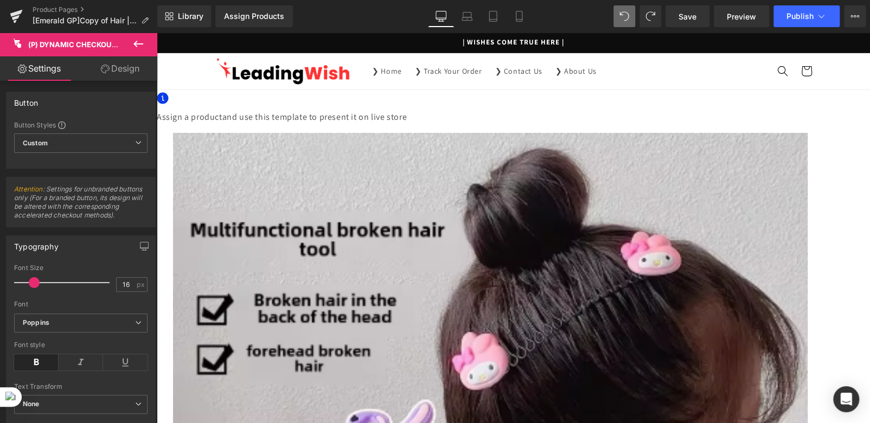
click at [157, 33] on span "(P) Dynamic Checkout Button" at bounding box center [157, 33] width 0 height 0
click at [157, 33] on span "(P) Cart Button" at bounding box center [157, 33] width 0 height 0
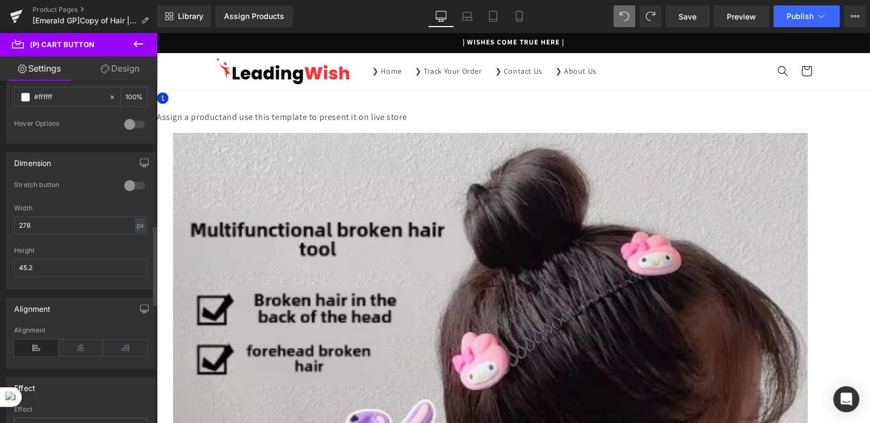
scroll to position [651, 0]
click at [157, 33] on span "(P) Dynamic Checkout Button" at bounding box center [157, 33] width 0 height 0
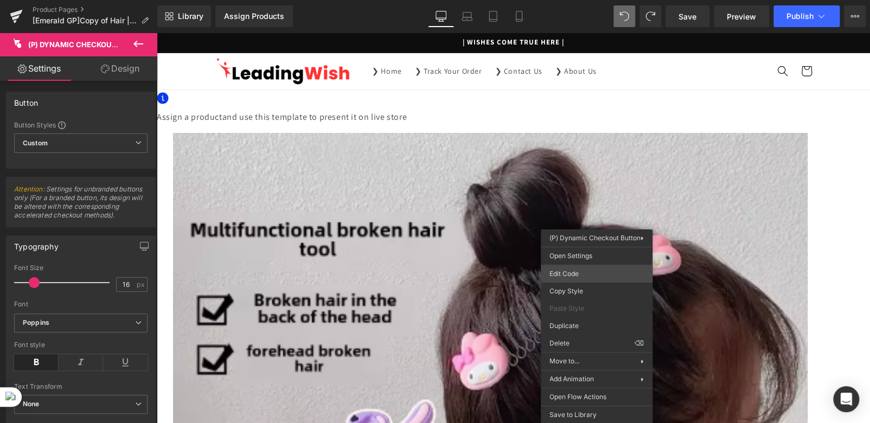
click at [571, 0] on div "(P) Dynamic Checkout Button You are previewing how the will restyle your page. …" at bounding box center [435, 0] width 870 height 0
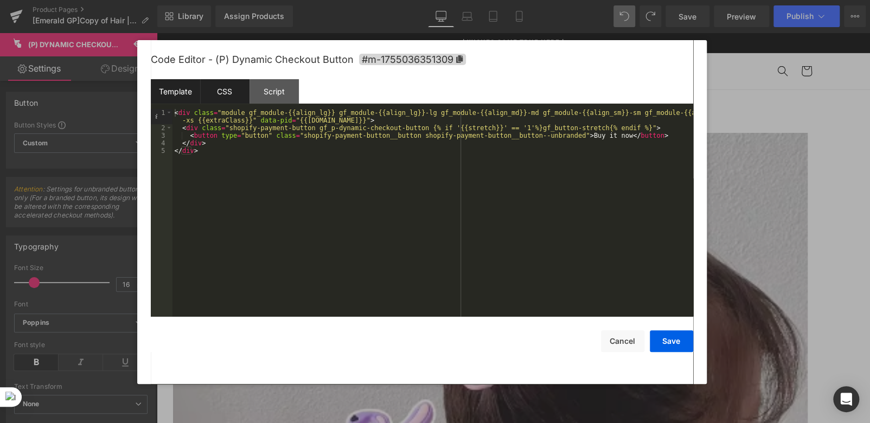
click at [220, 88] on div "CSS" at bounding box center [224, 91] width 49 height 24
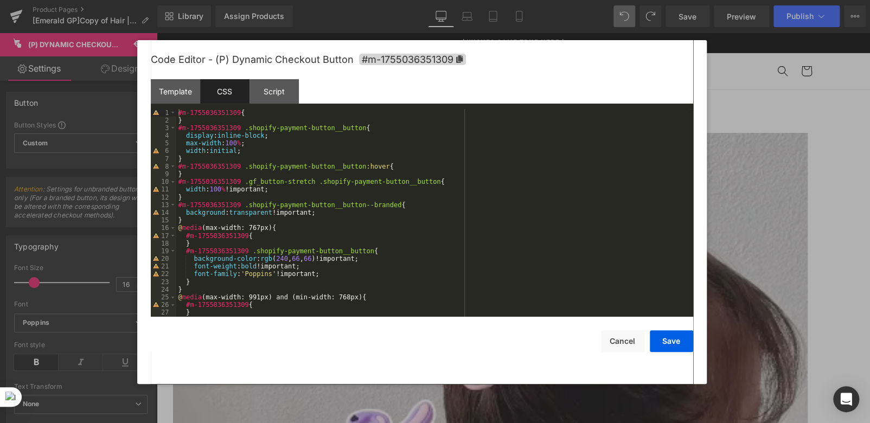
click at [225, 149] on div "#m-1755036351309 { } #m-1755036351309 .shopify-payment-button__button { display…" at bounding box center [432, 221] width 513 height 224
click at [677, 342] on button "Save" at bounding box center [671, 341] width 43 height 22
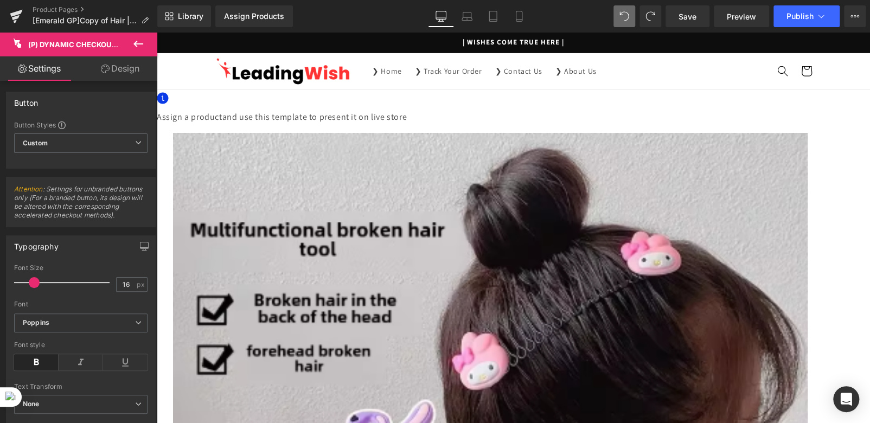
click at [157, 33] on span "(P) Dynamic Checkout Button" at bounding box center [157, 33] width 0 height 0
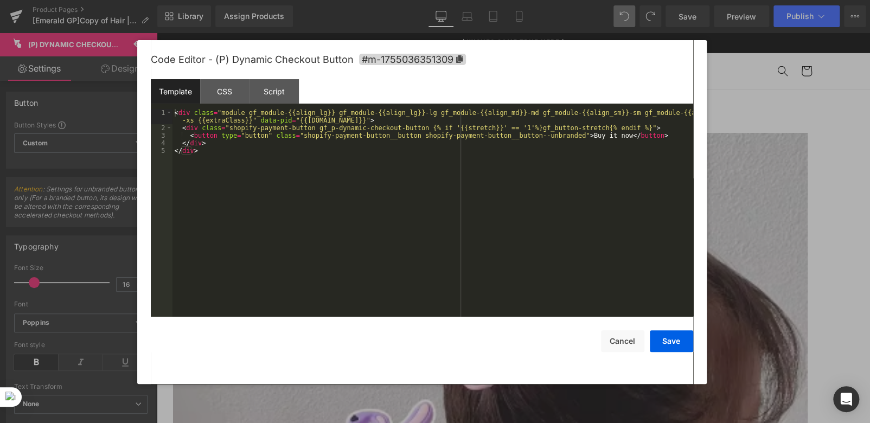
click at [561, 0] on div "(P) Dynamic Checkout Button You are previewing how the will restyle your page. …" at bounding box center [435, 0] width 870 height 0
click at [218, 93] on div "CSS" at bounding box center [224, 91] width 49 height 24
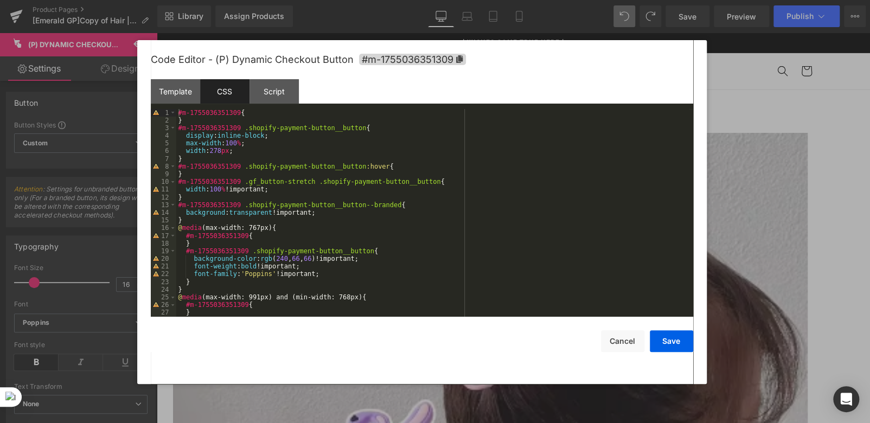
click at [624, 17] on div at bounding box center [435, 211] width 870 height 423
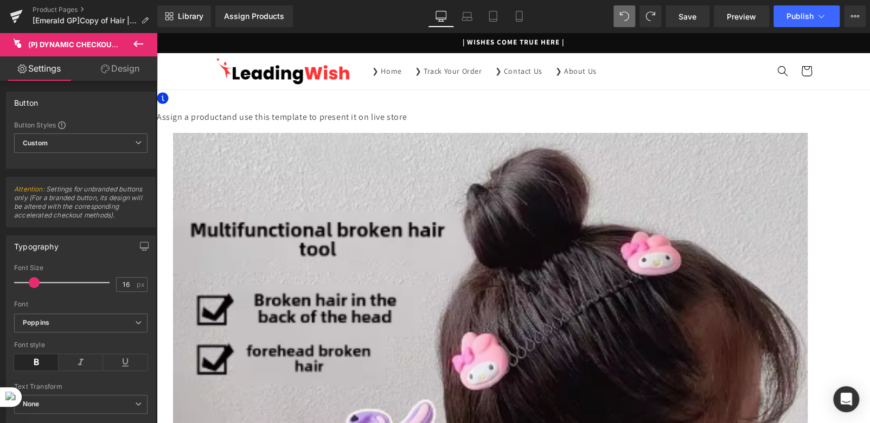
click at [157, 33] on span "(P) Dynamic Checkout Button" at bounding box center [157, 33] width 0 height 0
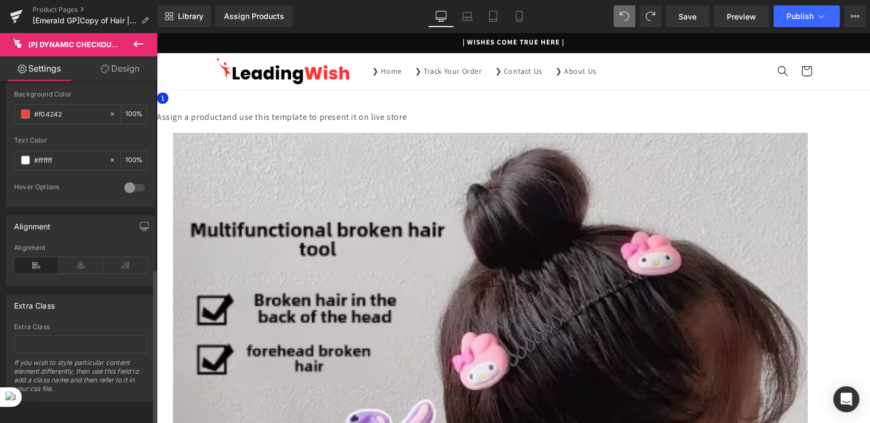
scroll to position [413, 0]
click at [52, 339] on input "text" at bounding box center [80, 344] width 133 height 18
click at [157, 33] on span "(P) Dynamic Checkout Button" at bounding box center [157, 33] width 0 height 0
click at [49, 335] on input "text" at bounding box center [80, 344] width 133 height 18
click at [49, 335] on input "gp-buy-btn" at bounding box center [80, 344] width 133 height 18
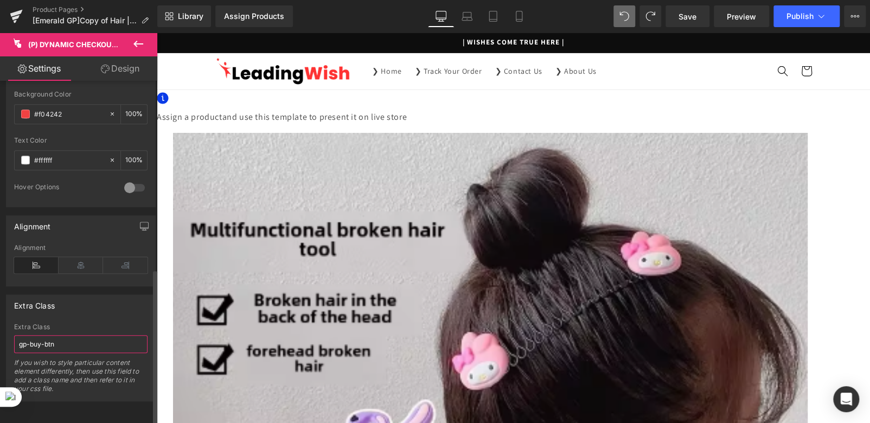
click at [49, 335] on input "gp-buy-btn" at bounding box center [80, 344] width 133 height 18
click at [157, 33] on span "(P) Dynamic Checkout Button" at bounding box center [157, 33] width 0 height 0
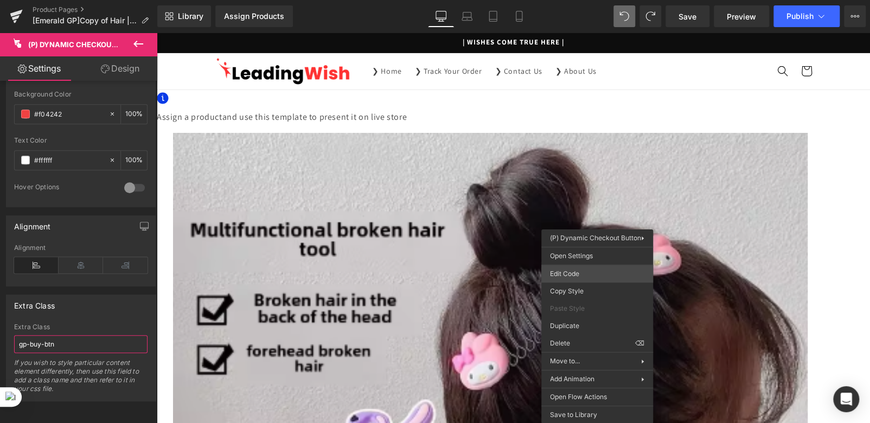
click at [566, 0] on div "(P) Dynamic Checkout Button You are previewing how the will restyle your page. …" at bounding box center [435, 0] width 870 height 0
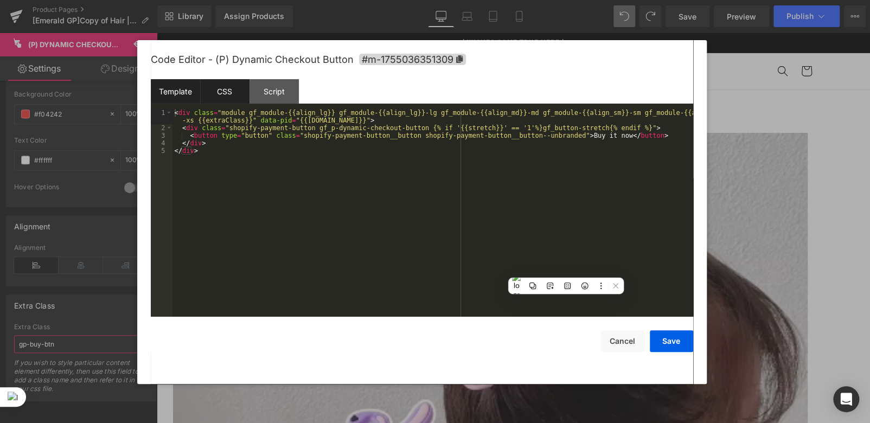
type input "gp-buy-btn"
click at [222, 95] on div "CSS" at bounding box center [224, 91] width 49 height 24
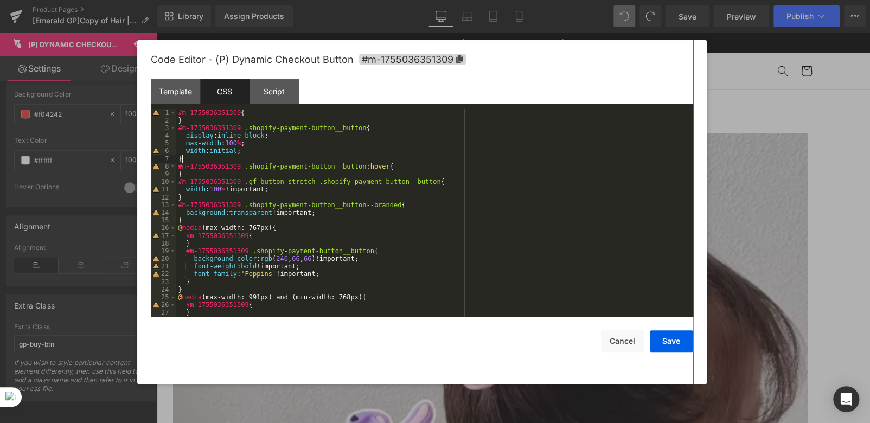
click at [190, 159] on div "#m-1755036351309 { } #m-1755036351309 .shopify-payment-button__button { display…" at bounding box center [432, 221] width 513 height 224
click at [187, 119] on div "#m-1755036351309 { } #m-1755036351309 .shopify-payment-button__button { display…" at bounding box center [432, 221] width 513 height 224
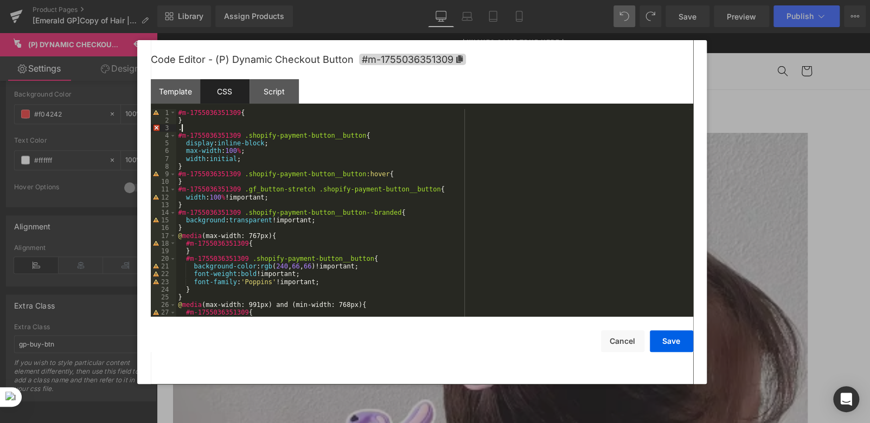
paste textarea
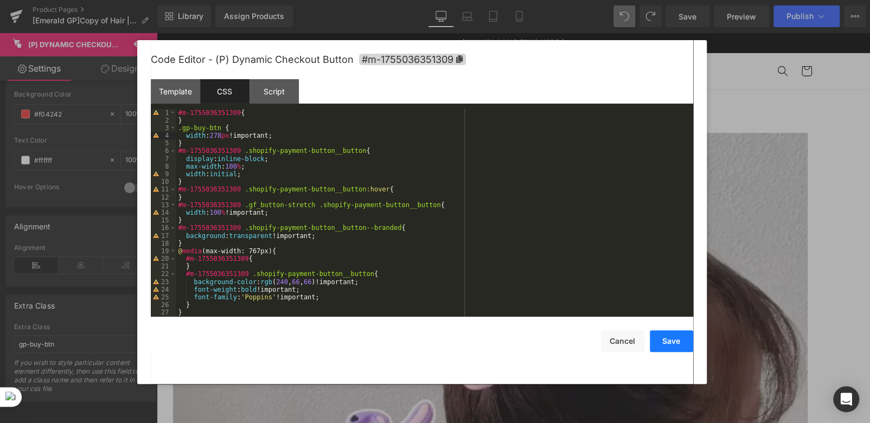
click at [675, 345] on button "Save" at bounding box center [671, 341] width 43 height 22
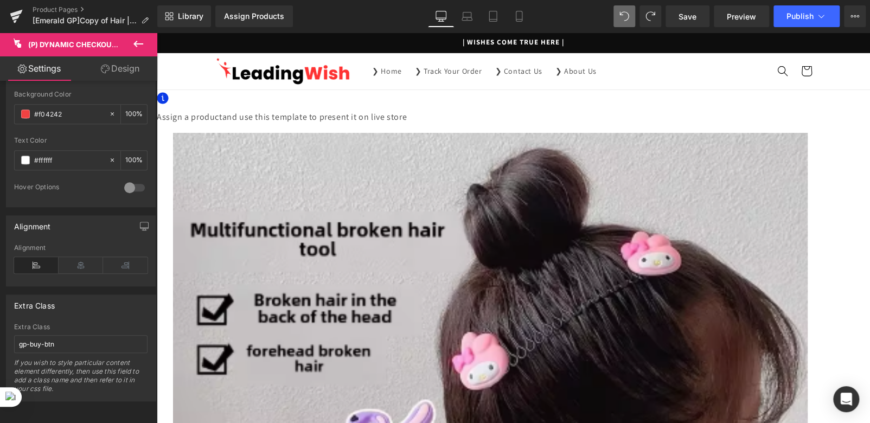
click at [157, 33] on span "(P) Cart Button" at bounding box center [157, 33] width 0 height 0
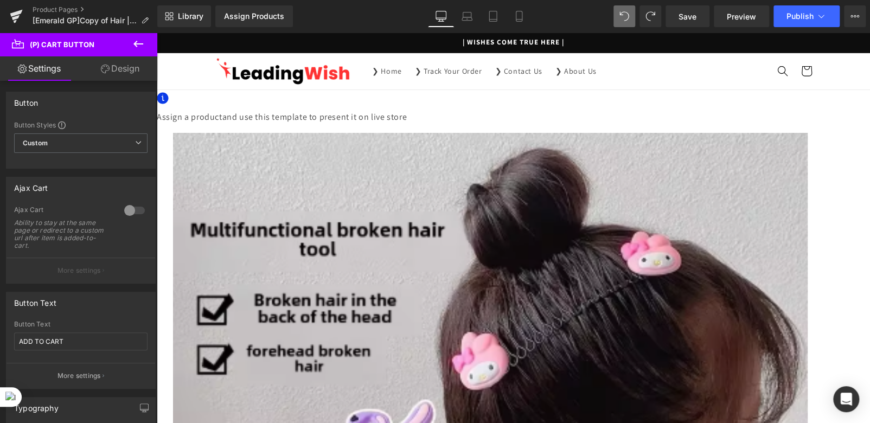
click at [157, 33] on span "(P) Dynamic Checkout Button" at bounding box center [157, 33] width 0 height 0
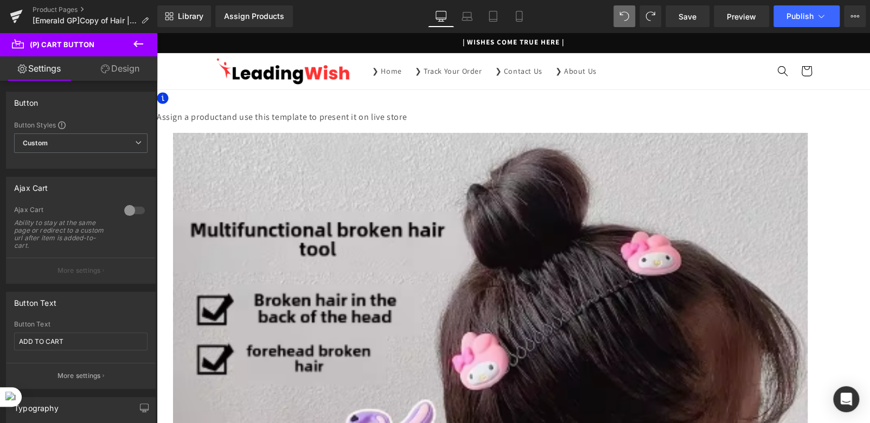
click at [115, 69] on link "Design" at bounding box center [120, 68] width 79 height 24
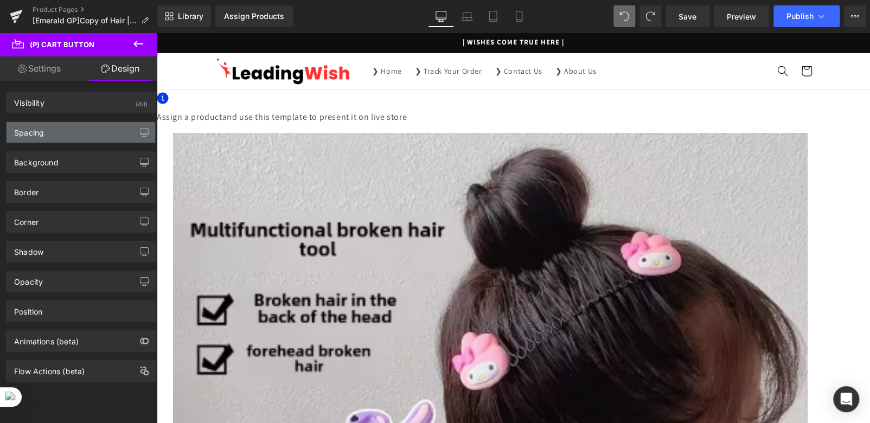
type input "0"
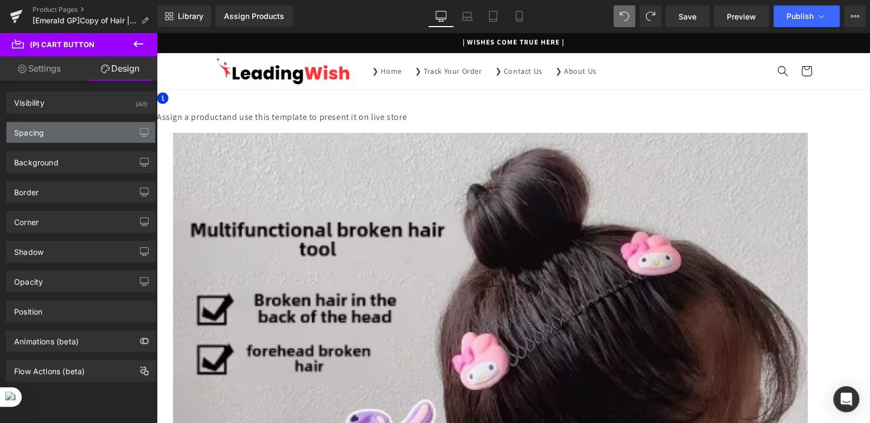
type input "30"
type input "0"
type input "30"
click at [71, 133] on div "Spacing" at bounding box center [81, 132] width 149 height 21
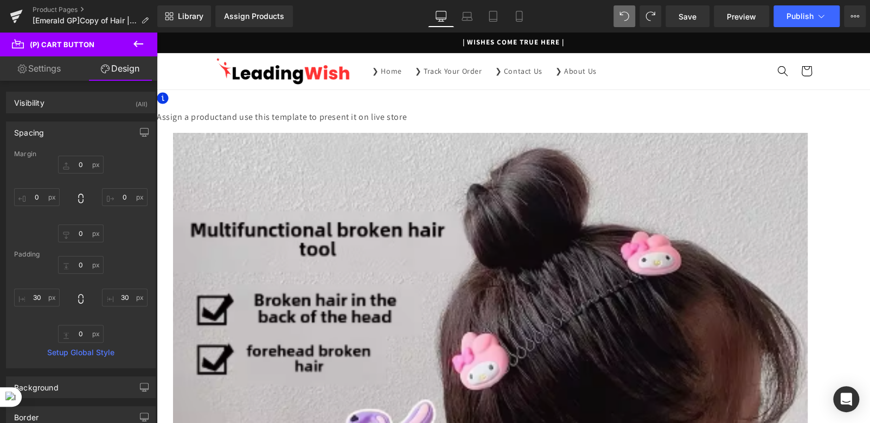
click at [157, 33] on span "(P) Dynamic Checkout Button" at bounding box center [157, 33] width 0 height 0
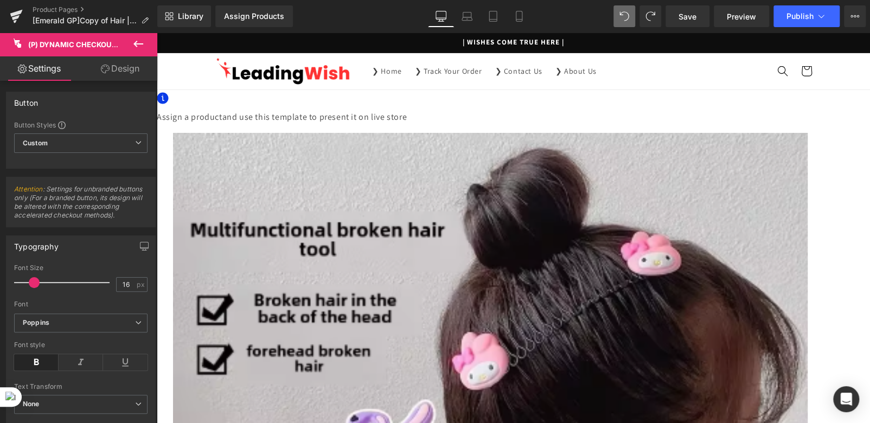
click at [116, 68] on link "Design" at bounding box center [120, 68] width 79 height 24
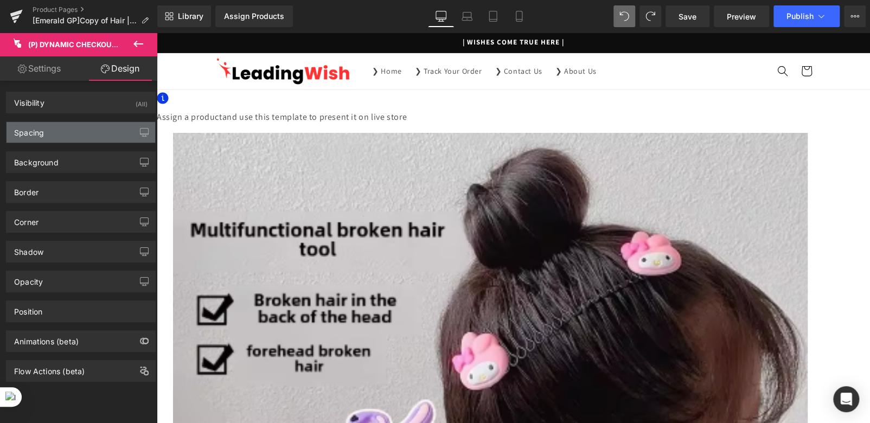
type input "0"
type input "16"
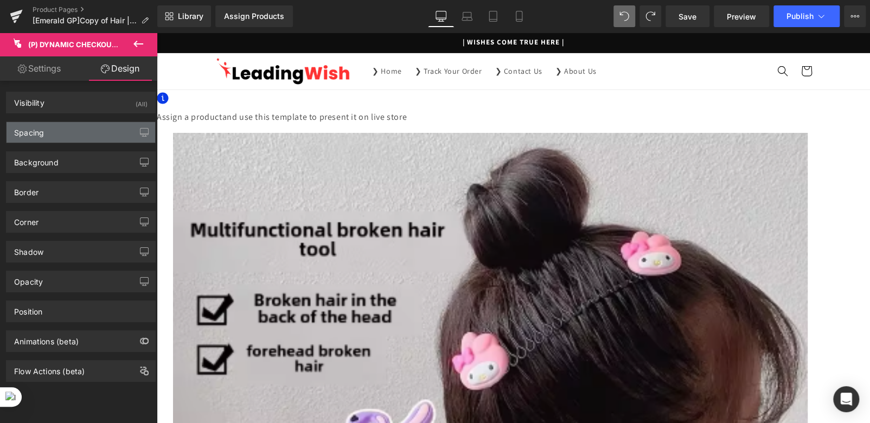
type input "32"
type input "16"
type input "32"
click at [58, 131] on div "Spacing" at bounding box center [81, 132] width 149 height 21
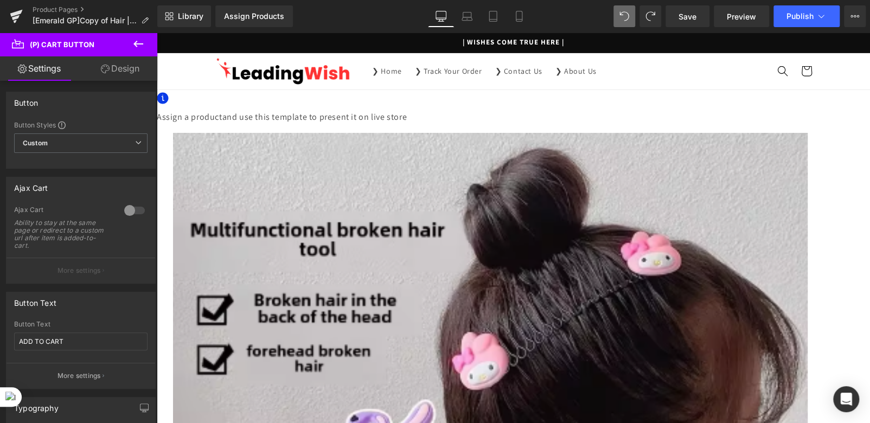
click at [115, 66] on link "Design" at bounding box center [120, 68] width 79 height 24
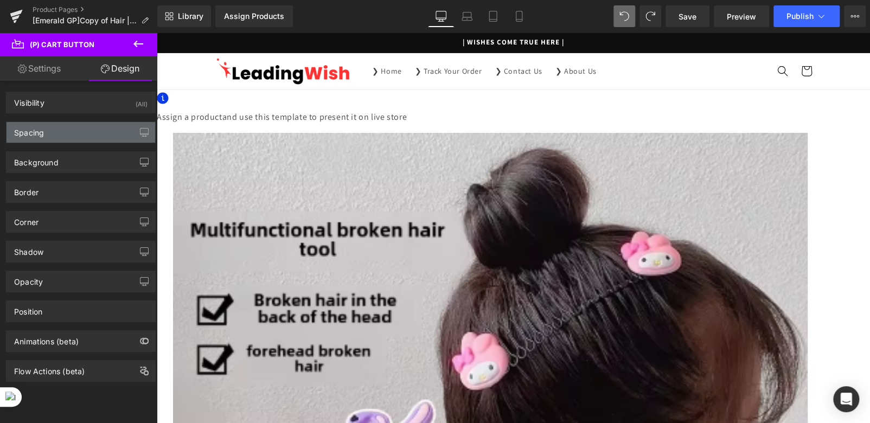
click at [55, 129] on div "Spacing" at bounding box center [81, 132] width 149 height 21
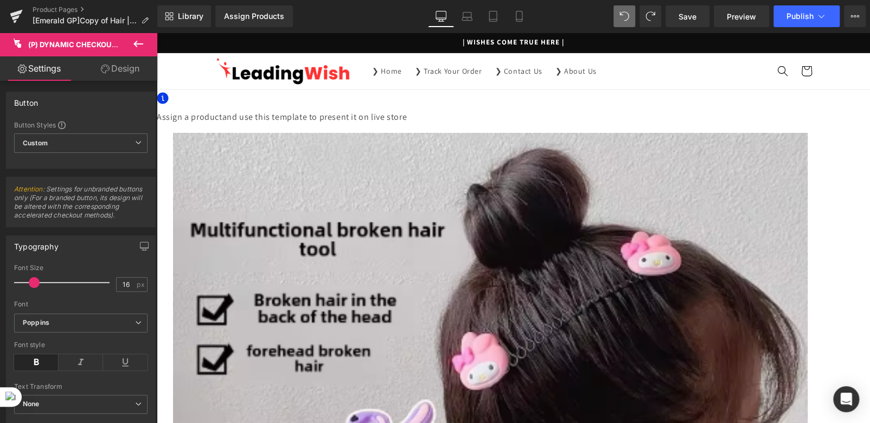
click at [118, 71] on link "Design" at bounding box center [120, 68] width 79 height 24
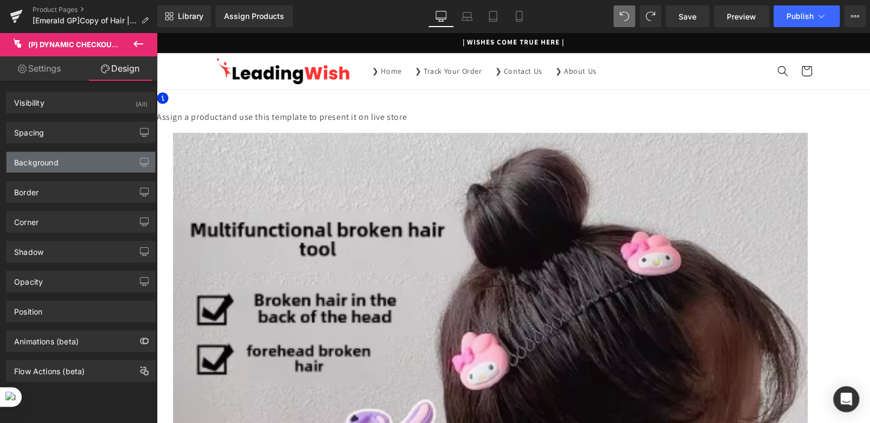
type input "0"
type input "16"
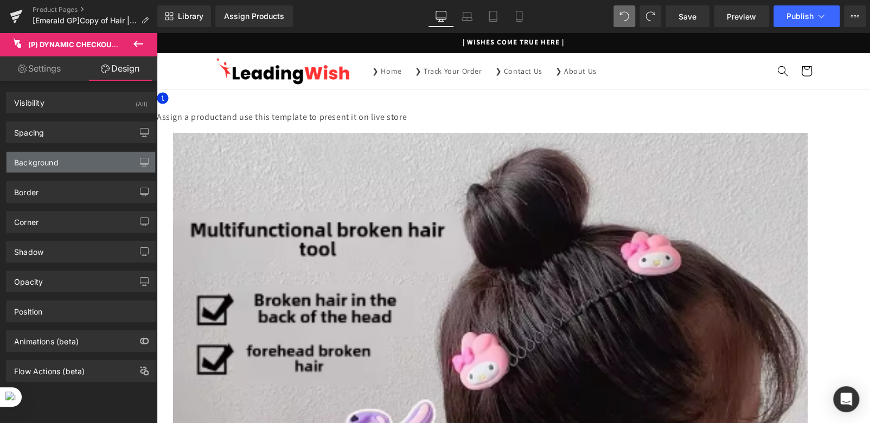
type input "32"
type input "16"
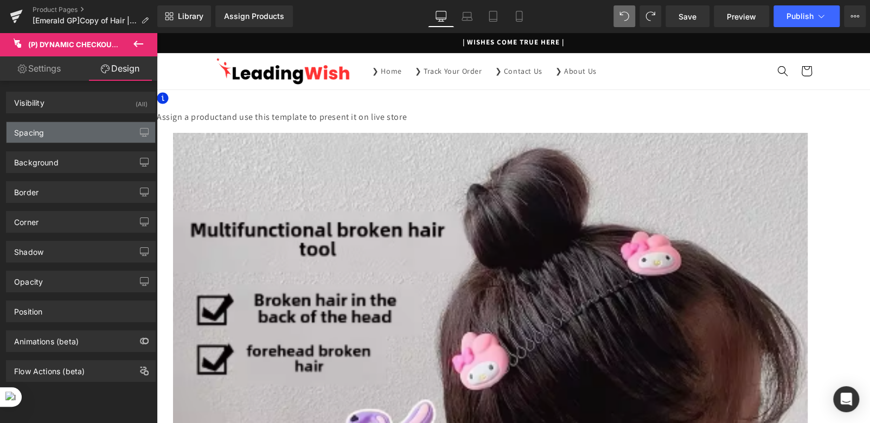
click at [58, 138] on div "Spacing" at bounding box center [81, 132] width 149 height 21
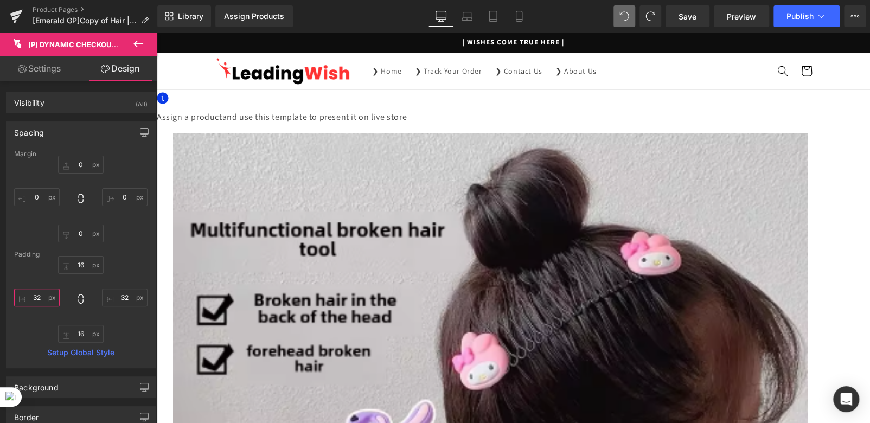
click at [39, 298] on input "32" at bounding box center [37, 298] width 46 height 18
type input "32"
click at [39, 196] on input "0" at bounding box center [37, 197] width 46 height 18
type input "30"
click at [124, 195] on input "0" at bounding box center [125, 197] width 46 height 18
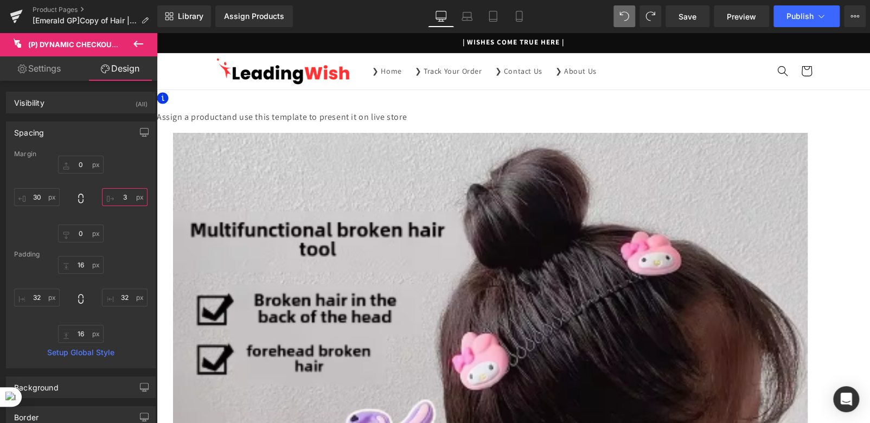
type input "0"
click at [157, 33] on span "(P) Dynamic Checkout Button" at bounding box center [157, 33] width 0 height 0
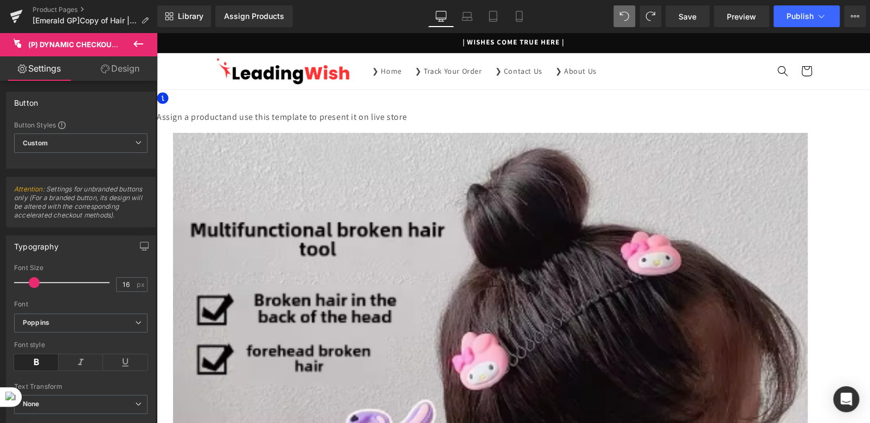
click at [123, 73] on link "Design" at bounding box center [120, 68] width 79 height 24
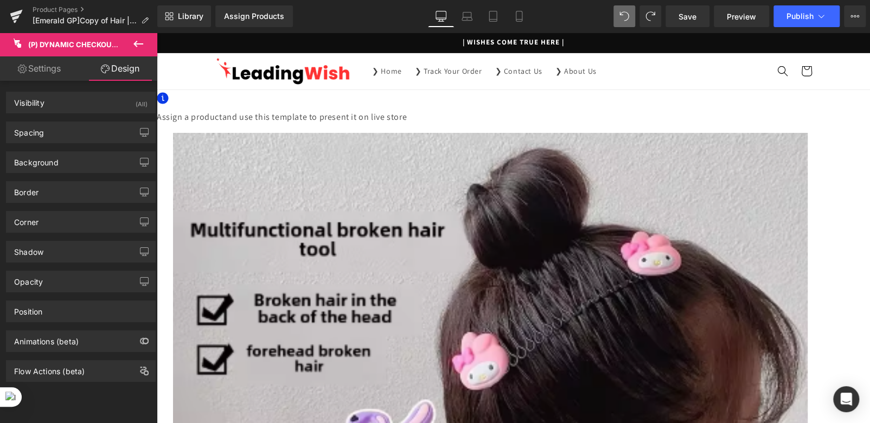
type input "0"
type input "16"
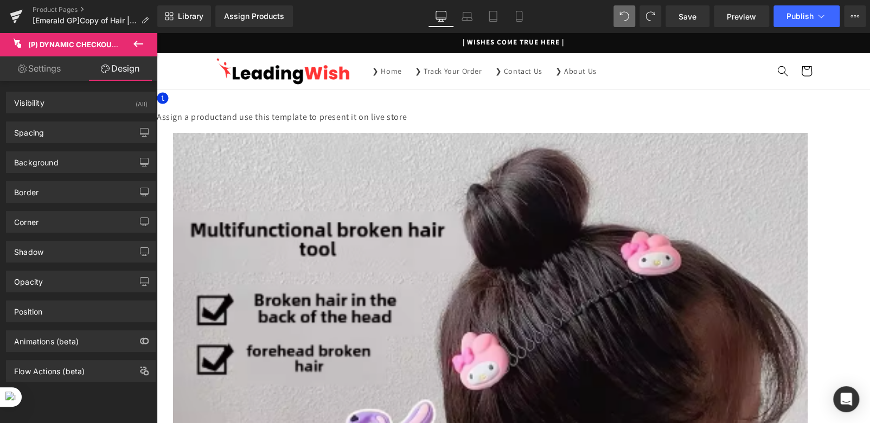
type input "32"
type input "16"
click at [61, 137] on div "Spacing" at bounding box center [81, 132] width 149 height 21
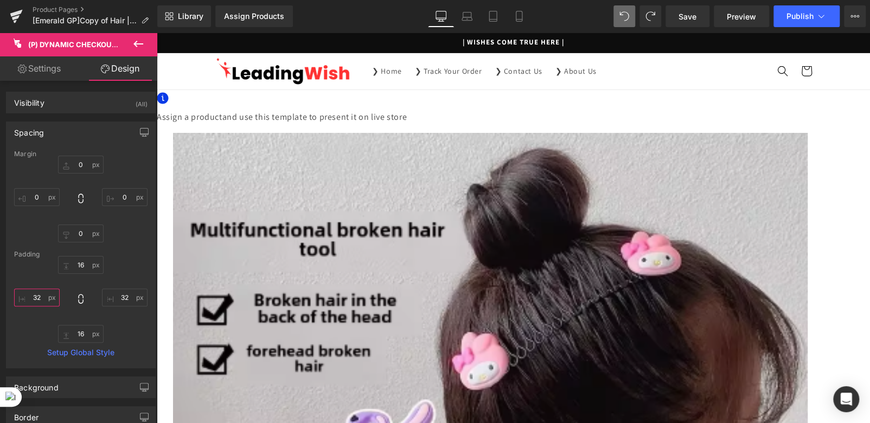
click at [40, 297] on input "32" at bounding box center [37, 298] width 46 height 18
type input "32"
click at [39, 199] on input "0" at bounding box center [37, 197] width 46 height 18
type input "3"
type input "15"
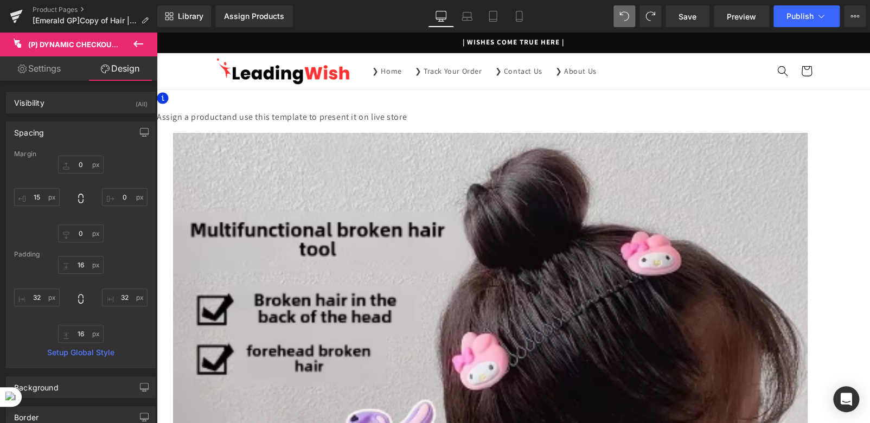
click at [157, 33] on span "(P) Dynamic Checkout Button" at bounding box center [157, 33] width 0 height 0
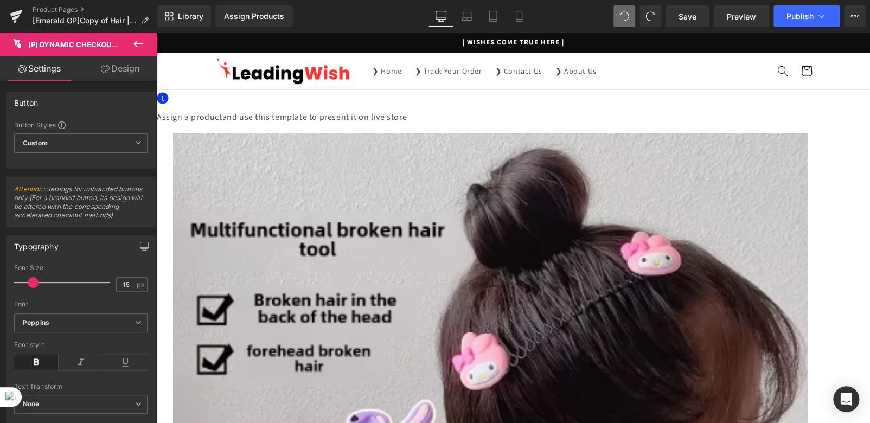
click at [157, 33] on span "(P) Dynamic Checkout Button" at bounding box center [157, 33] width 0 height 0
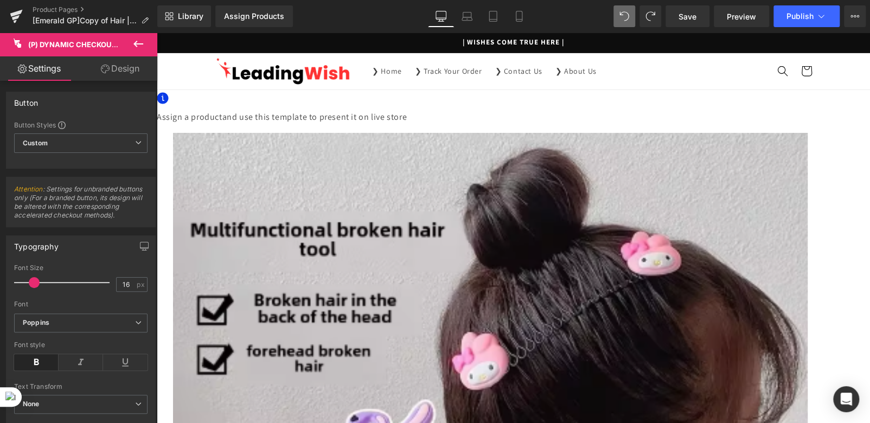
click at [157, 33] on span "(P) Dynamic Checkout Button" at bounding box center [157, 33] width 0 height 0
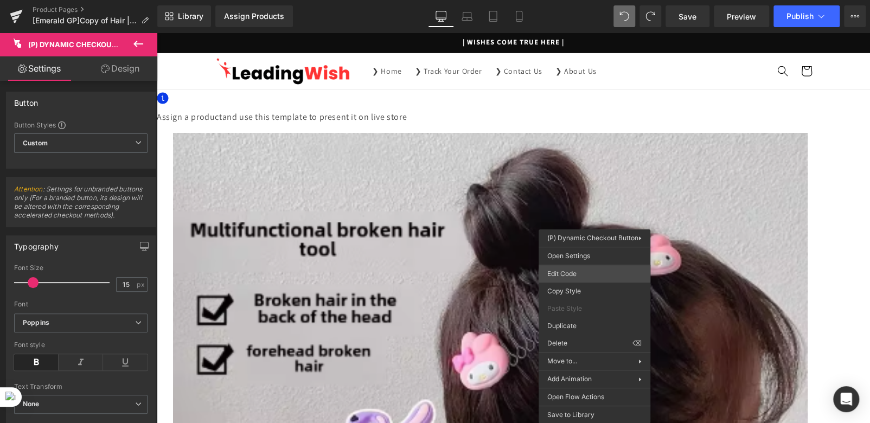
click at [563, 0] on div "(P) Dynamic Checkout Button You are previewing how the will restyle your page. …" at bounding box center [435, 0] width 870 height 0
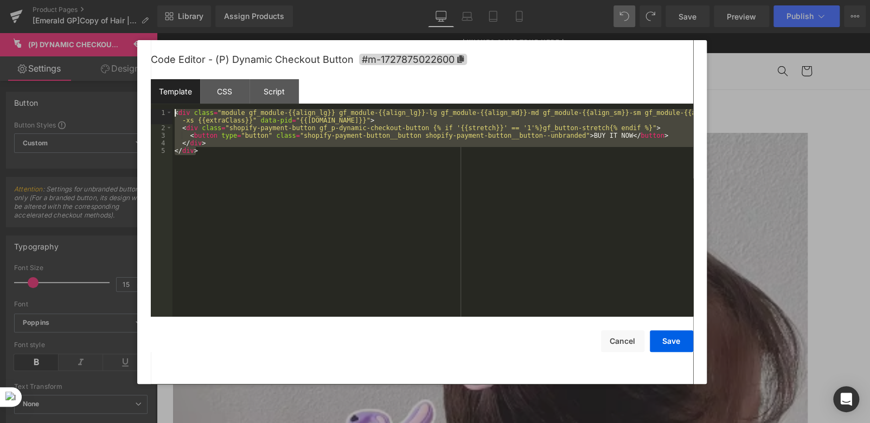
drag, startPoint x: 206, startPoint y: 157, endPoint x: 174, endPoint y: 109, distance: 57.8
click at [174, 109] on div "< div class = "module gf_module-{{align_lg}} gf_module-{{align_lg}}-lg gf_modul…" at bounding box center [433, 224] width 521 height 231
click at [620, 342] on button "Cancel" at bounding box center [622, 341] width 43 height 22
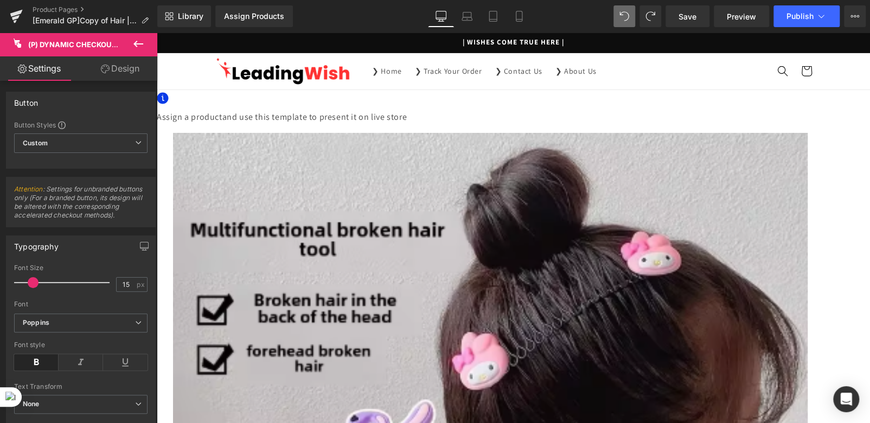
click at [157, 33] on span "(P) Dynamic Checkout Button" at bounding box center [157, 33] width 0 height 0
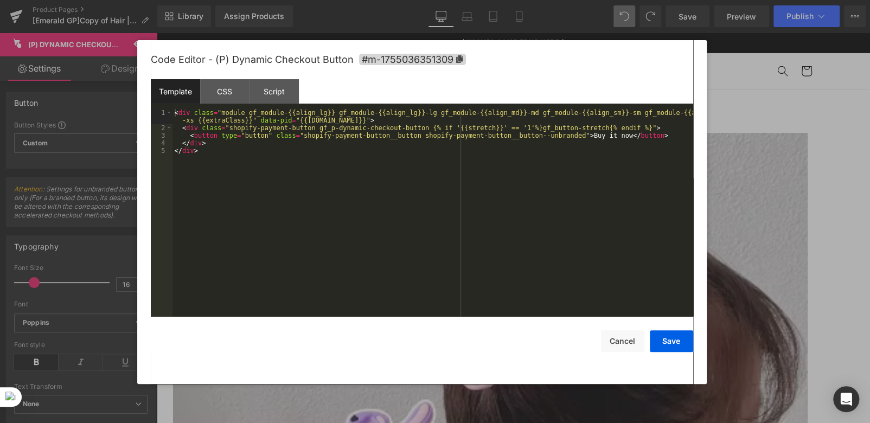
click at [538, 0] on div "(P) Dynamic Checkout Button You are previewing how the will restyle your page. …" at bounding box center [435, 0] width 870 height 0
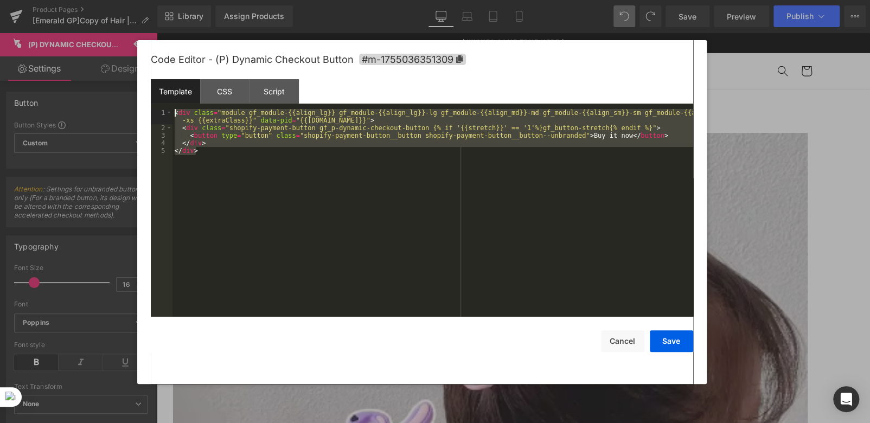
drag, startPoint x: 207, startPoint y: 156, endPoint x: 176, endPoint y: 109, distance: 56.4
click at [176, 109] on div "< div class = "module gf_module-{{align_lg}} gf_module-{{align_lg}}-lg gf_modul…" at bounding box center [433, 224] width 521 height 231
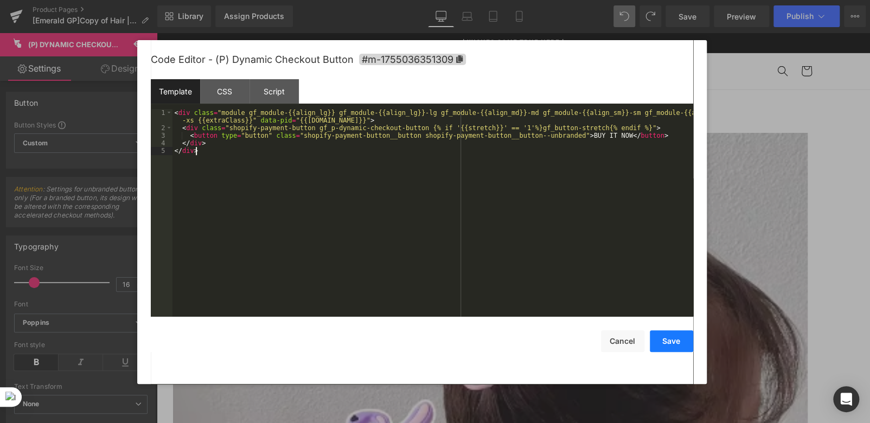
click at [671, 341] on button "Save" at bounding box center [671, 341] width 43 height 22
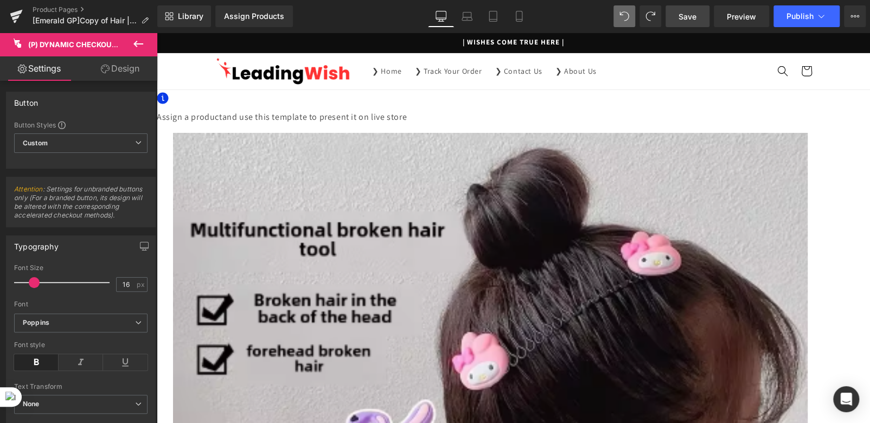
click at [684, 22] on link "Save" at bounding box center [688, 16] width 44 height 22
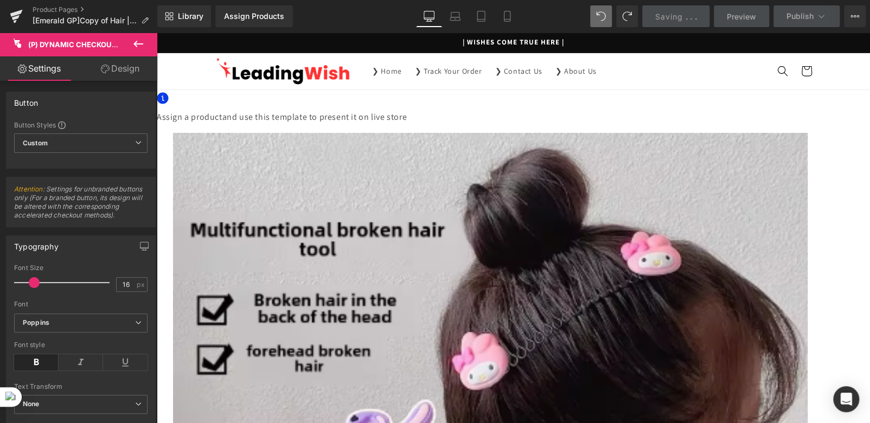
click at [157, 33] on span "(P) Dynamic Checkout Button" at bounding box center [157, 33] width 0 height 0
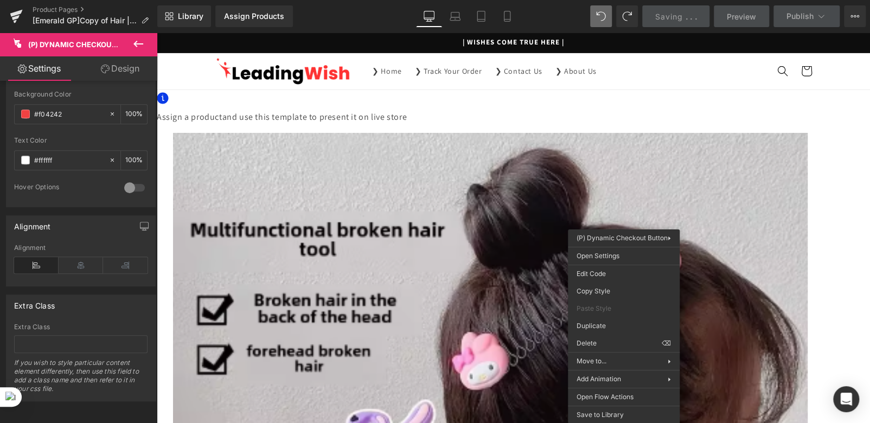
click at [116, 70] on link "Design" at bounding box center [120, 68] width 79 height 24
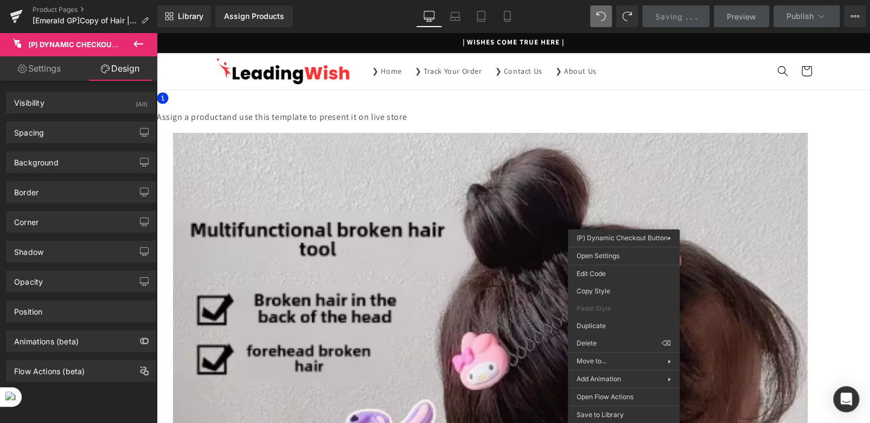
type input "#333333"
type input "100"
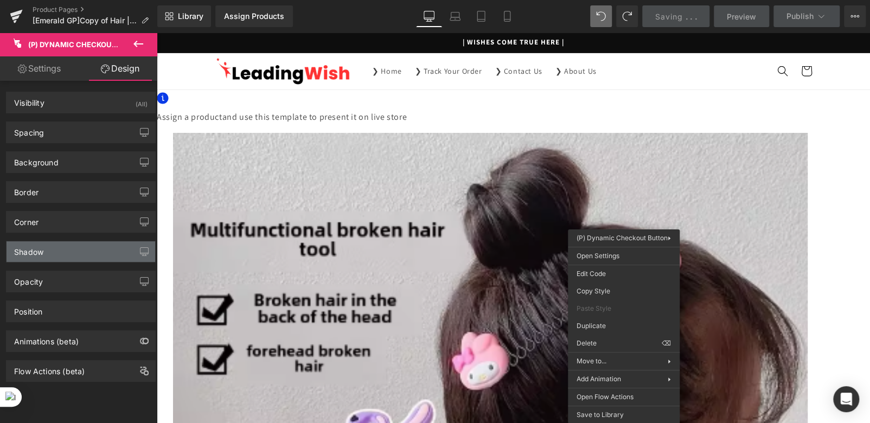
click at [65, 248] on div "Shadow" at bounding box center [81, 251] width 149 height 21
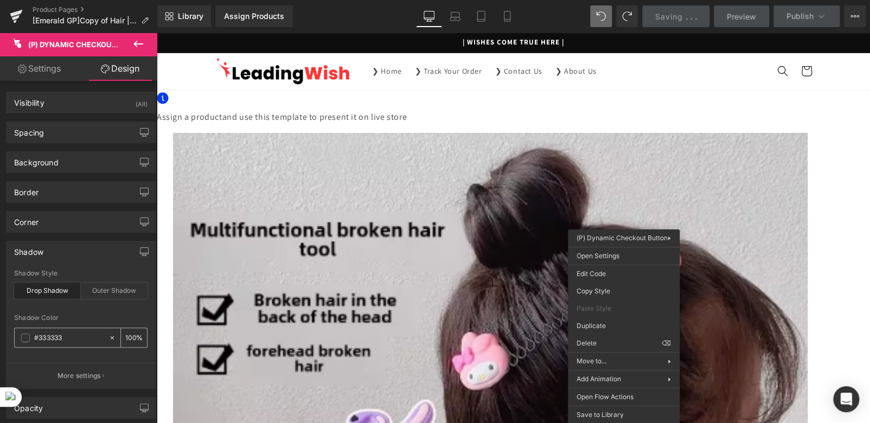
click at [52, 336] on input "#333333" at bounding box center [68, 338] width 69 height 12
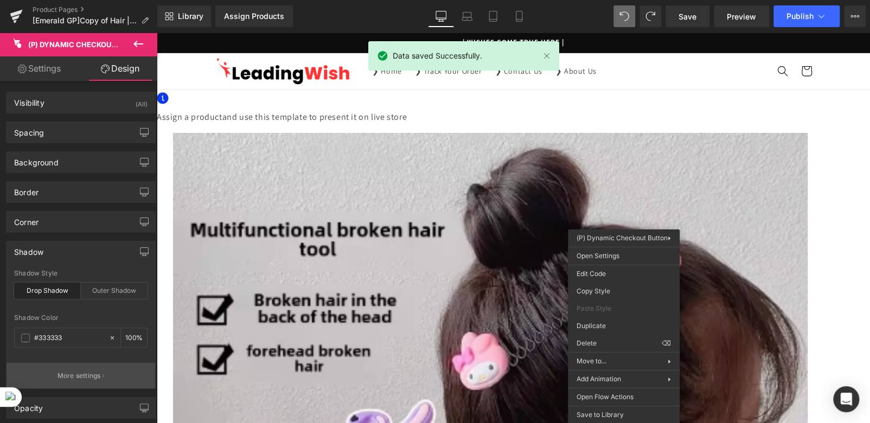
click at [82, 372] on p "More settings" at bounding box center [79, 376] width 43 height 10
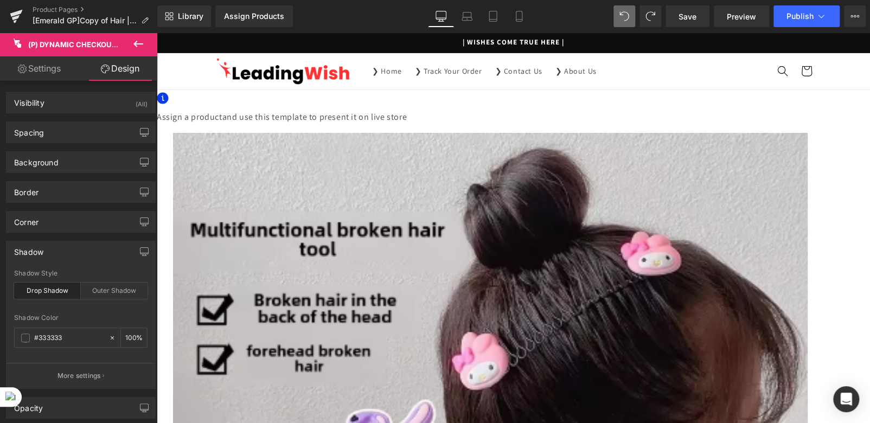
click at [157, 33] on span "(P) Dynamic Checkout Button" at bounding box center [157, 33] width 0 height 0
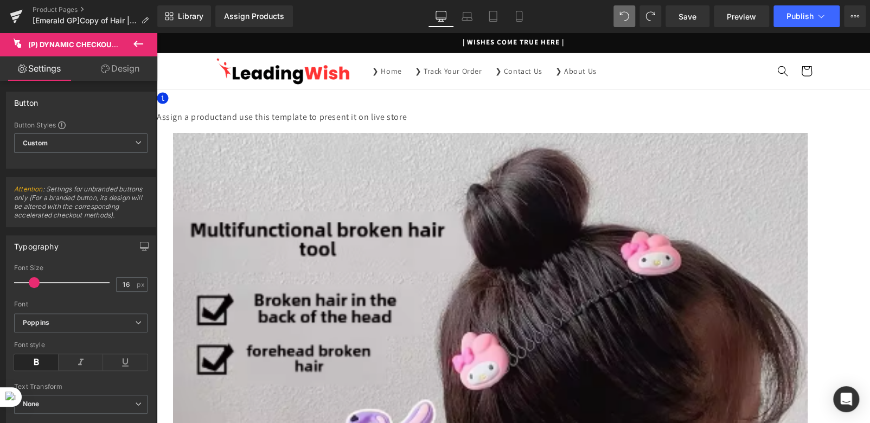
click at [119, 71] on link "Design" at bounding box center [120, 68] width 79 height 24
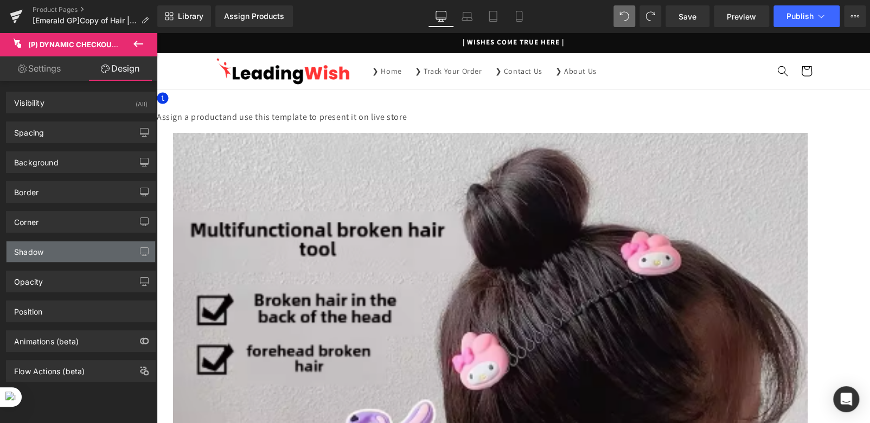
type input "transparent"
type input "0"
click at [58, 246] on div "Shadow" at bounding box center [81, 251] width 149 height 21
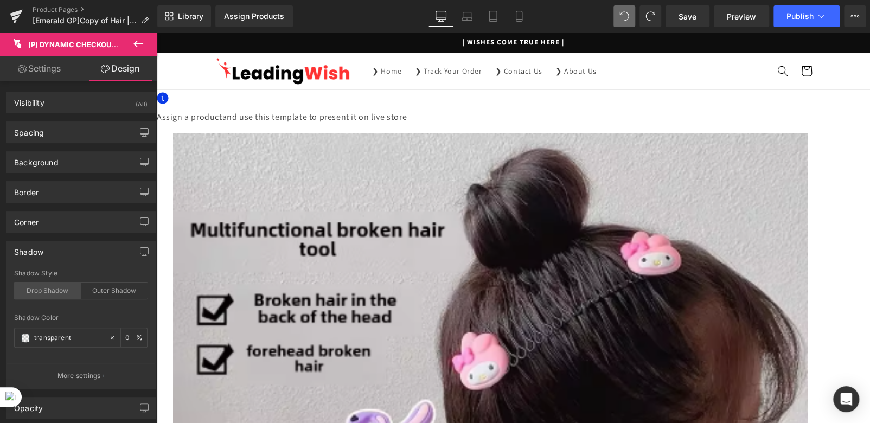
click at [54, 291] on div "Drop Shadow" at bounding box center [47, 291] width 67 height 16
click at [58, 339] on input "transparent" at bounding box center [68, 338] width 69 height 12
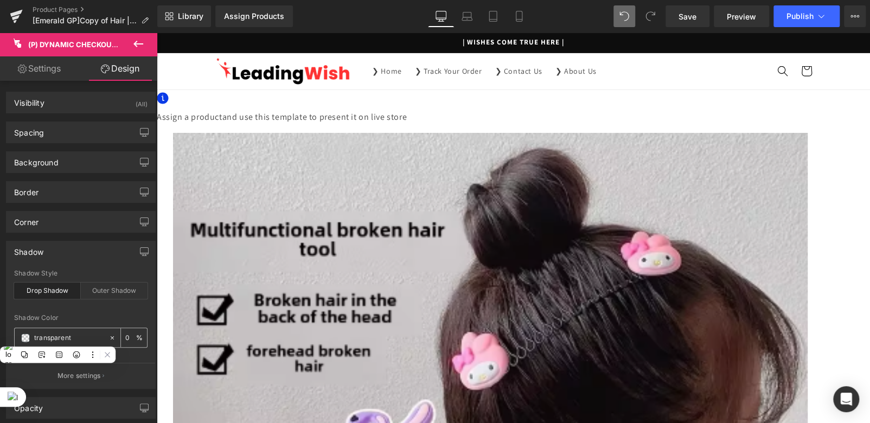
paste input "#333333"
type input "#333333"
type input "100"
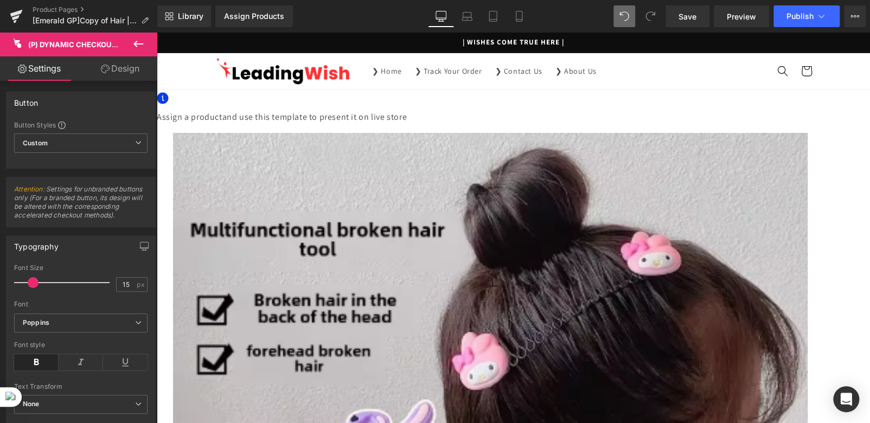
click at [157, 33] on span "(P) Dynamic Checkout Button" at bounding box center [157, 33] width 0 height 0
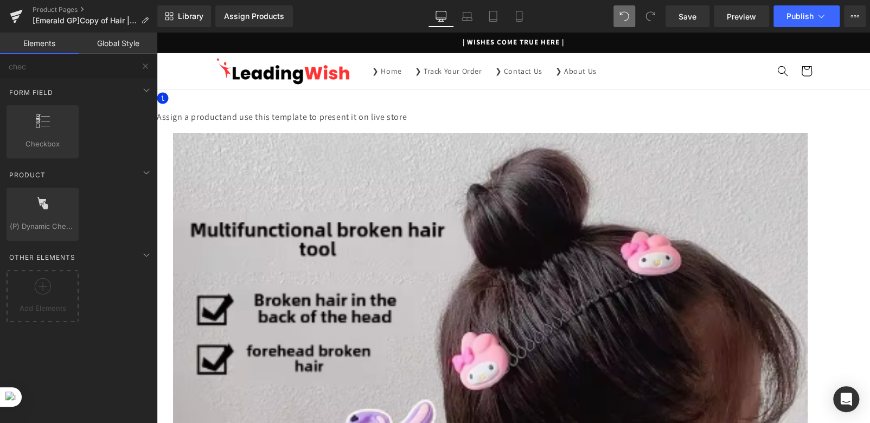
click at [157, 33] on span "(P) Dynamic Checkout Button" at bounding box center [157, 33] width 0 height 0
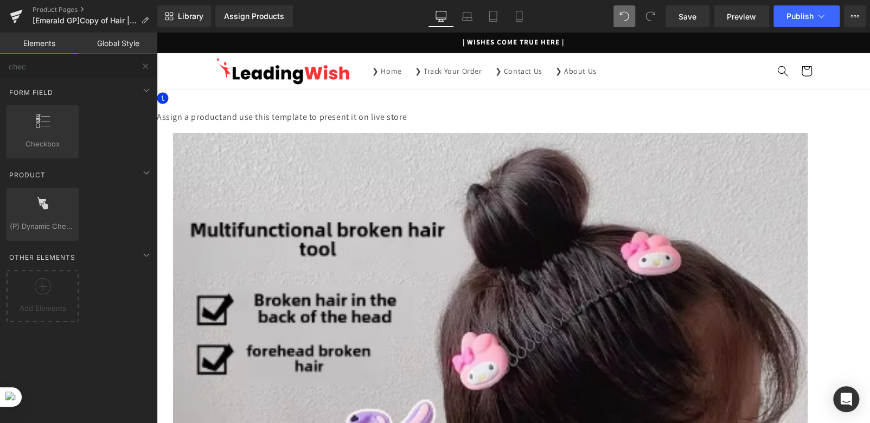
click at [157, 33] on span "Row" at bounding box center [157, 33] width 0 height 0
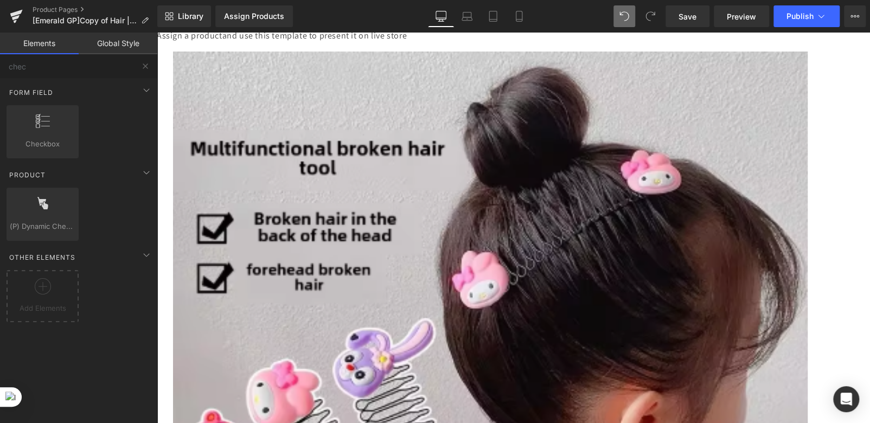
scroll to position [108, 0]
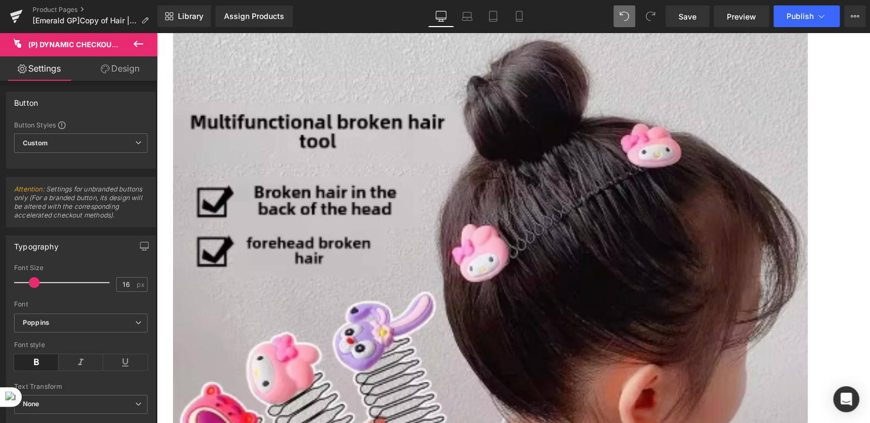
click at [120, 75] on link "Design" at bounding box center [120, 68] width 79 height 24
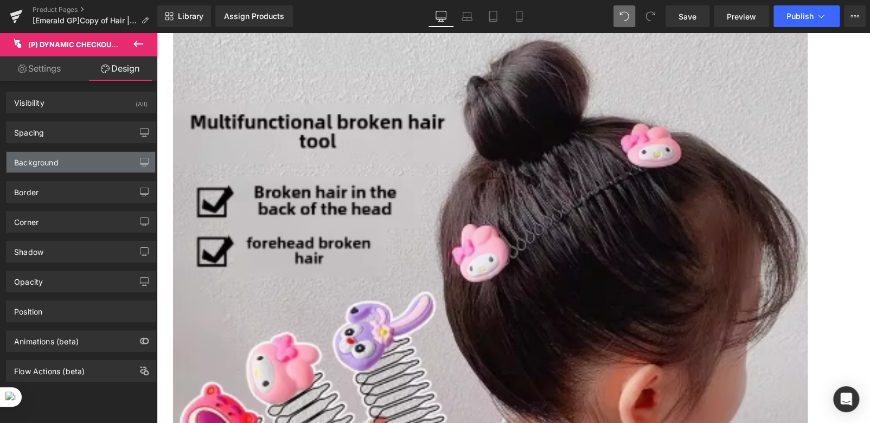
type input "0"
type input "15"
type input "16"
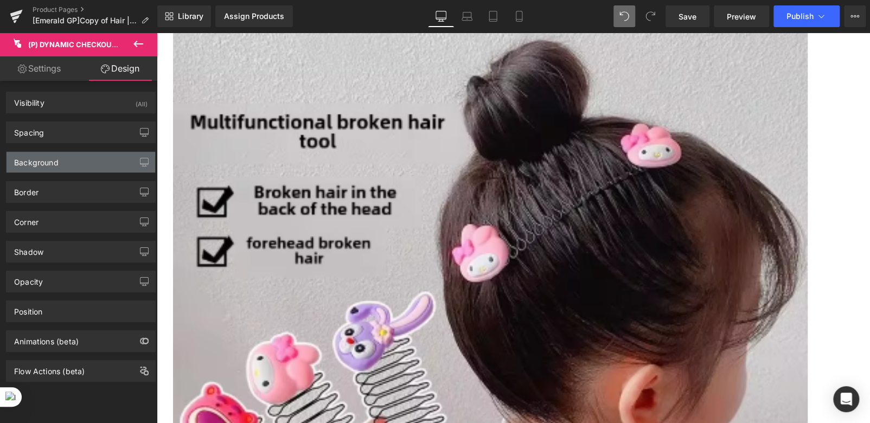
type input "32"
type input "16"
type input "32"
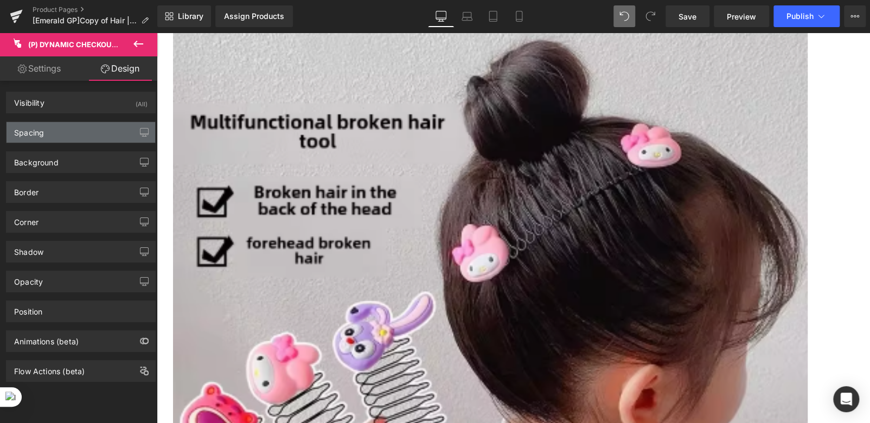
click at [56, 132] on div "Spacing" at bounding box center [81, 132] width 149 height 21
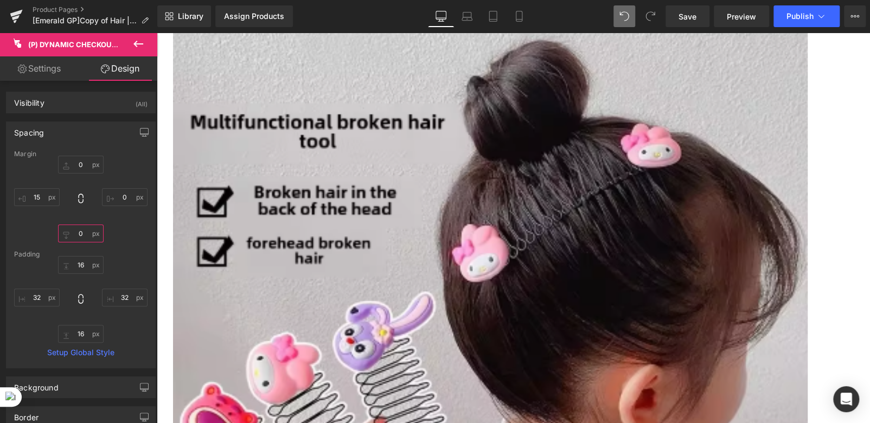
click at [79, 235] on input "0" at bounding box center [81, 234] width 46 height 18
type input "5"
type input "4"
type input "30"
click at [689, 21] on span "Save" at bounding box center [688, 16] width 18 height 11
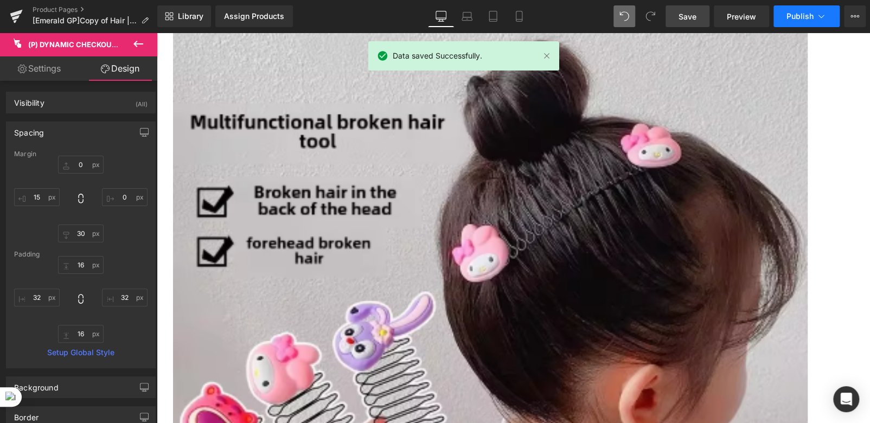
click at [792, 20] on span "Publish" at bounding box center [800, 16] width 27 height 9
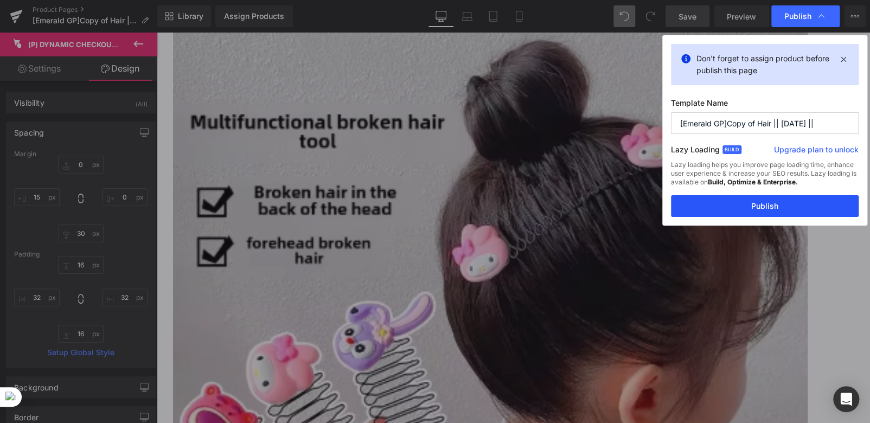
click at [753, 203] on button "Publish" at bounding box center [765, 206] width 188 height 22
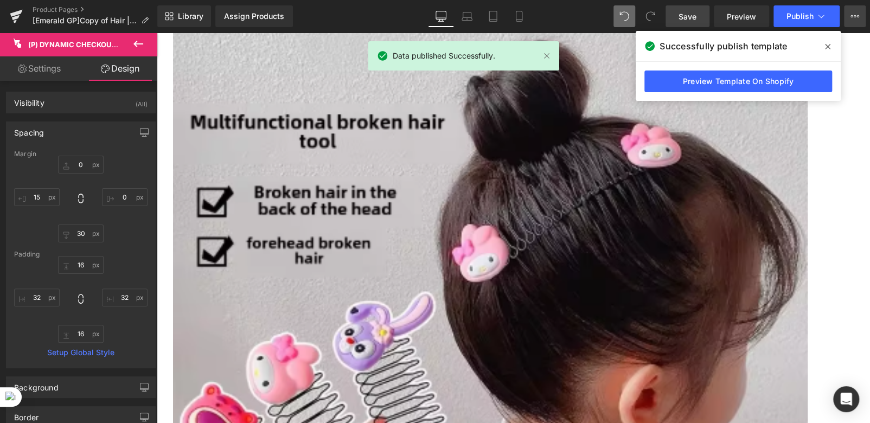
click at [852, 17] on icon at bounding box center [855, 16] width 9 height 9
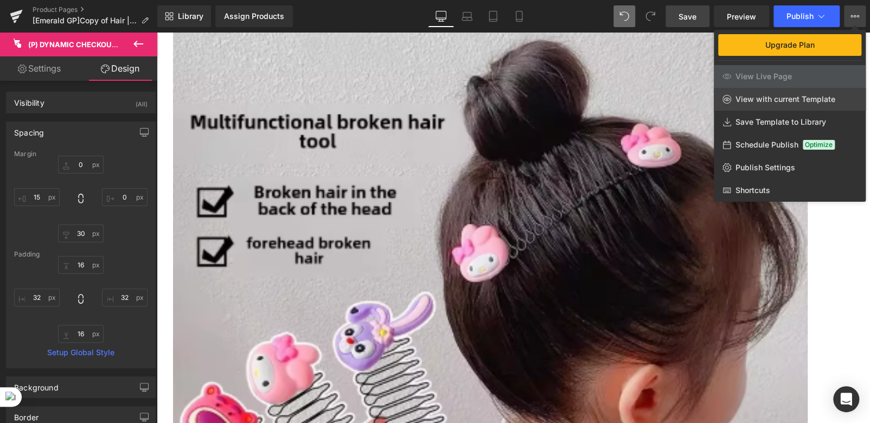
click at [763, 101] on span "View with current Template" at bounding box center [786, 99] width 100 height 10
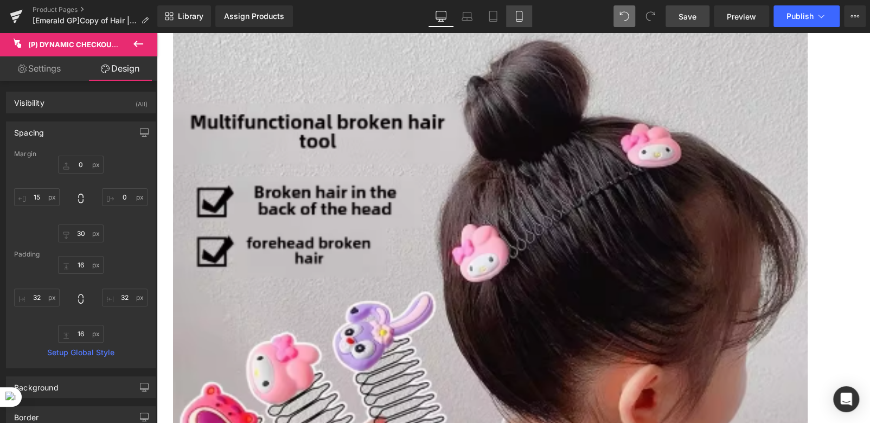
click at [520, 21] on icon at bounding box center [519, 16] width 6 height 10
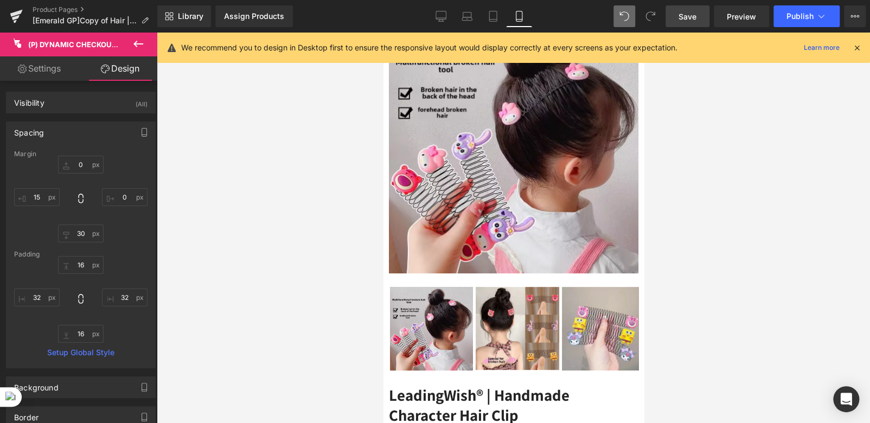
type input "0"
type input "30"
type input "15"
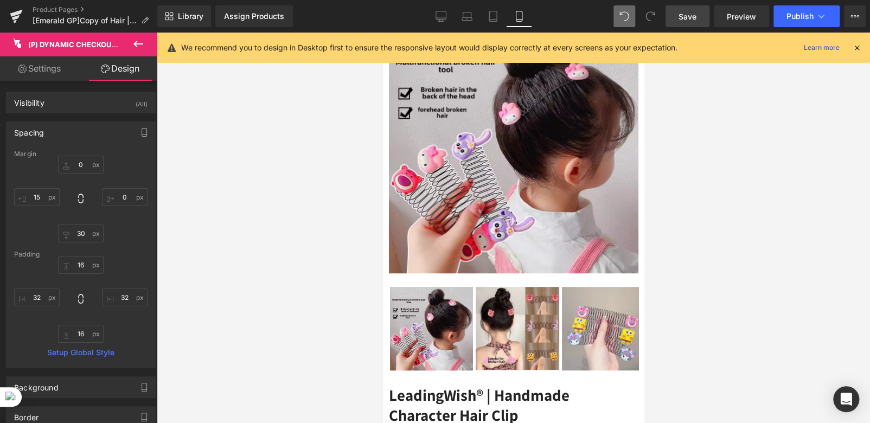
type input "30"
type input "15"
type input "32"
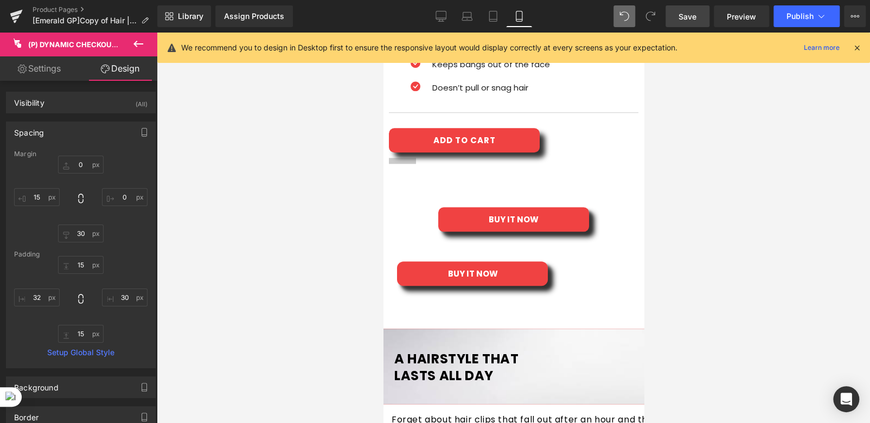
scroll to position [570, 0]
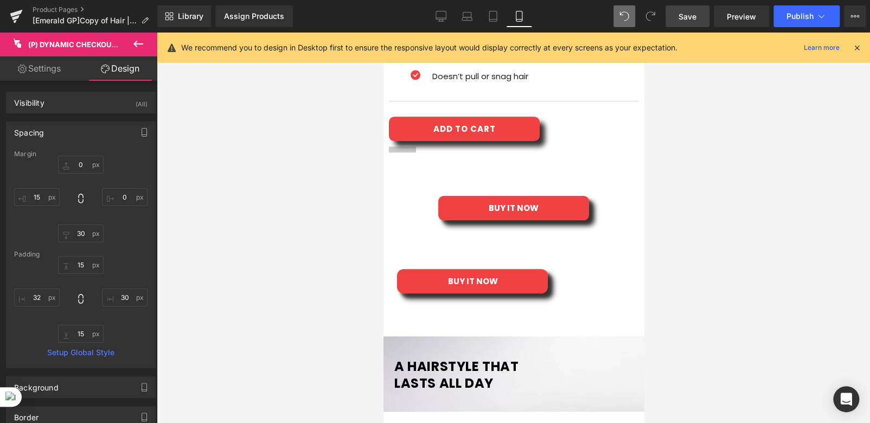
click at [429, 196] on div "BUY IT NOW" at bounding box center [513, 208] width 250 height 24
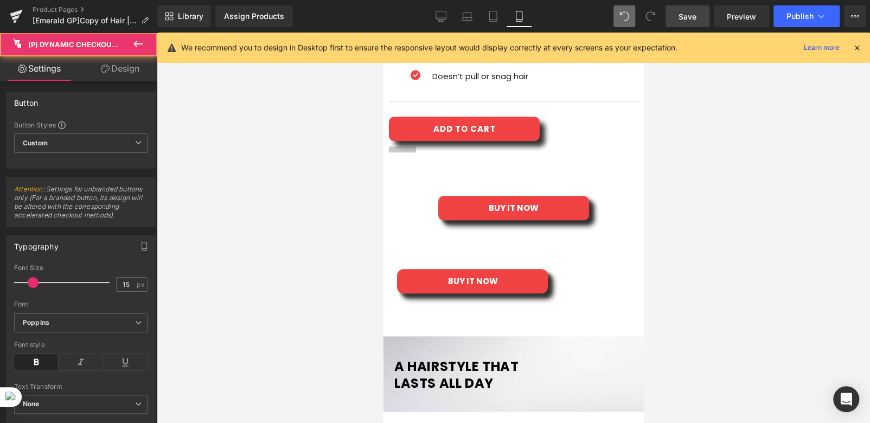
click at [608, 196] on div "BUY IT NOW" at bounding box center [513, 208] width 250 height 24
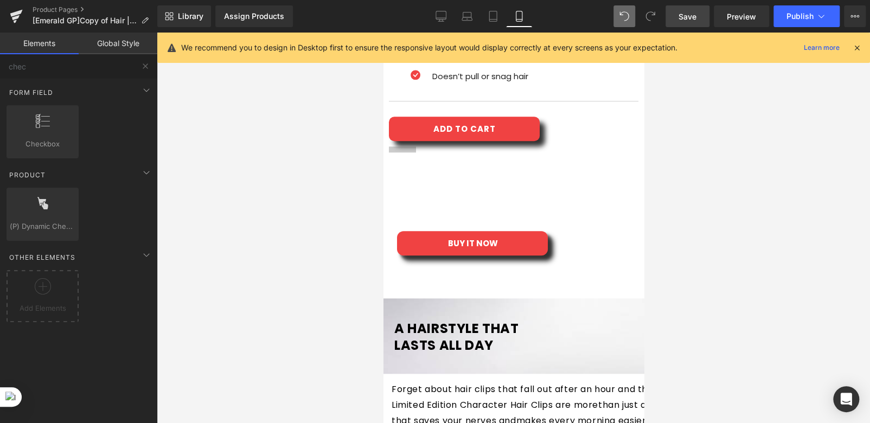
click at [567, 117] on div "ADD TO CART" at bounding box center [513, 129] width 250 height 24
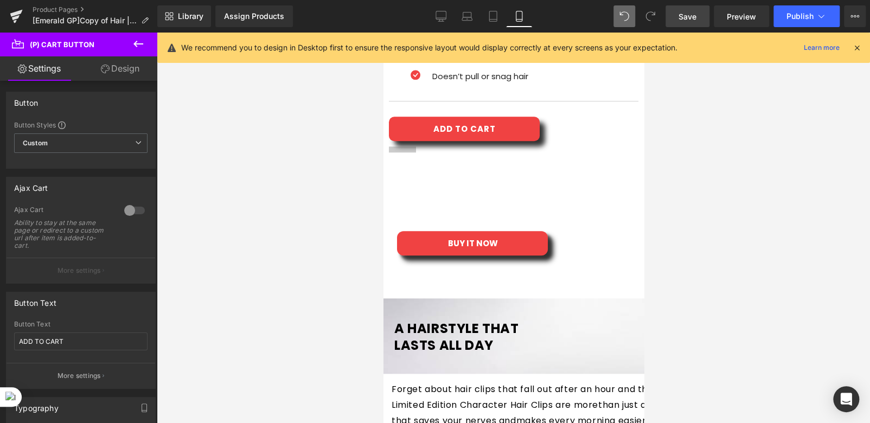
click at [125, 74] on link "Design" at bounding box center [120, 68] width 79 height 24
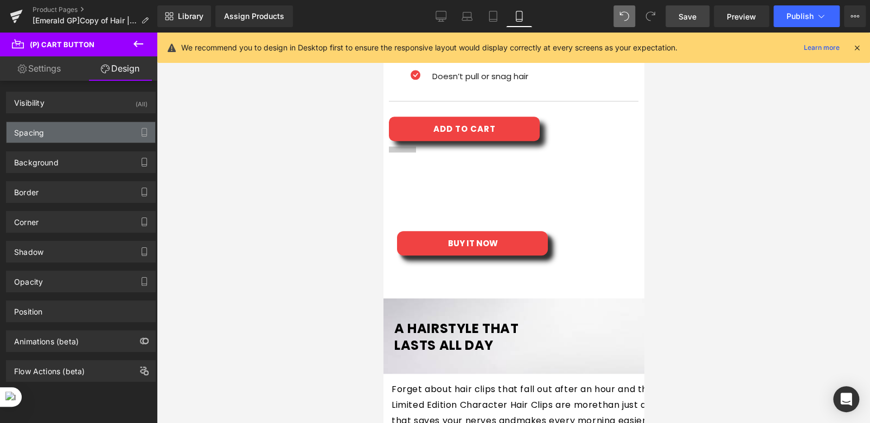
click at [75, 133] on div "Spacing" at bounding box center [81, 132] width 149 height 21
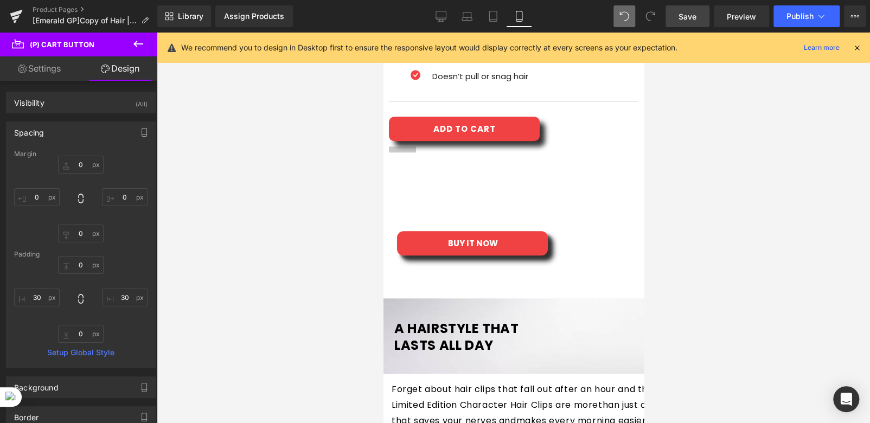
click at [383, 33] on span "(P) Cart Button" at bounding box center [383, 33] width 0 height 0
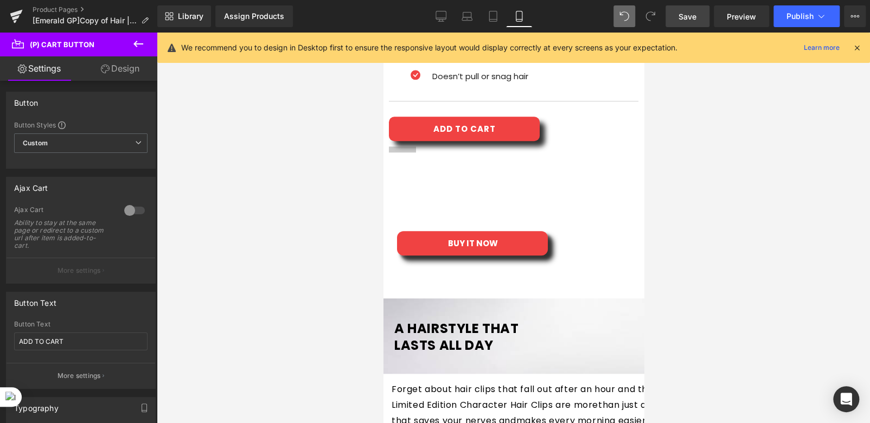
click at [117, 66] on link "Design" at bounding box center [120, 68] width 79 height 24
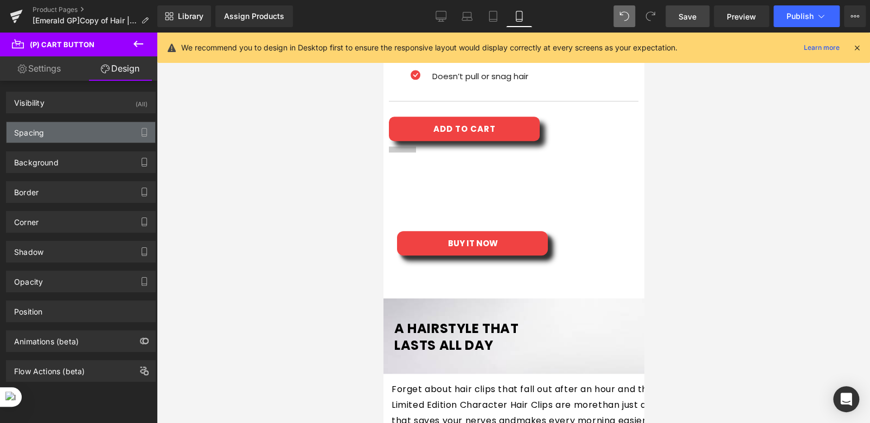
type input "0"
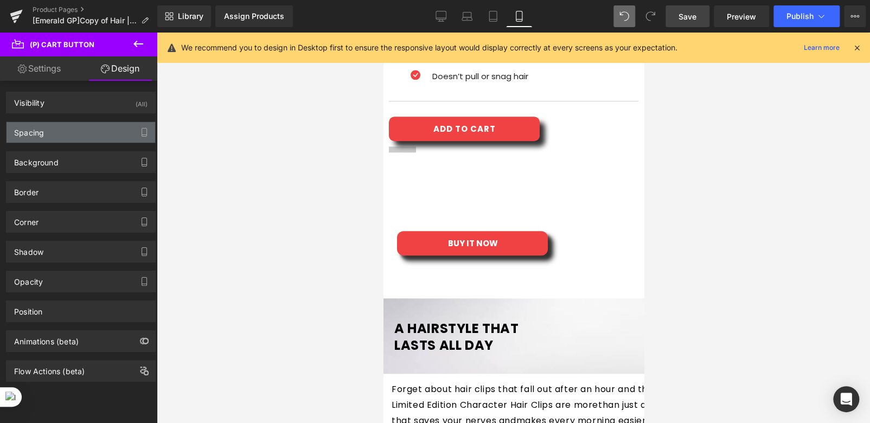
type input "30"
type input "0"
type input "30"
click at [55, 134] on div "Spacing" at bounding box center [81, 132] width 149 height 21
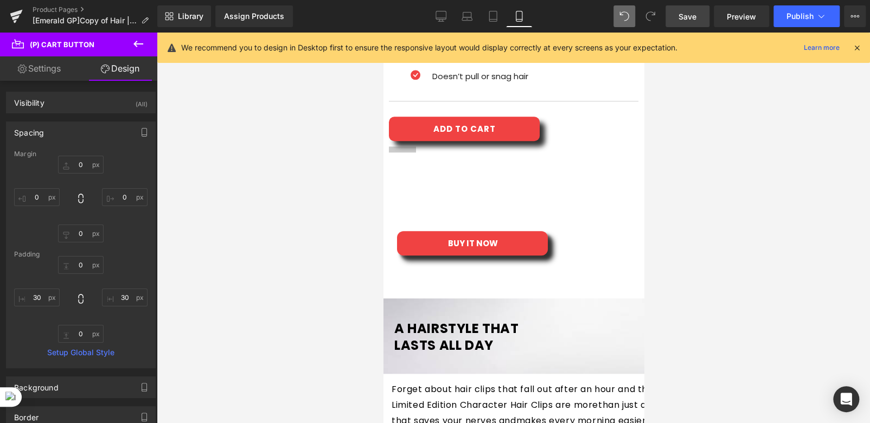
click at [559, 117] on div "ADD TO CART" at bounding box center [513, 129] width 250 height 24
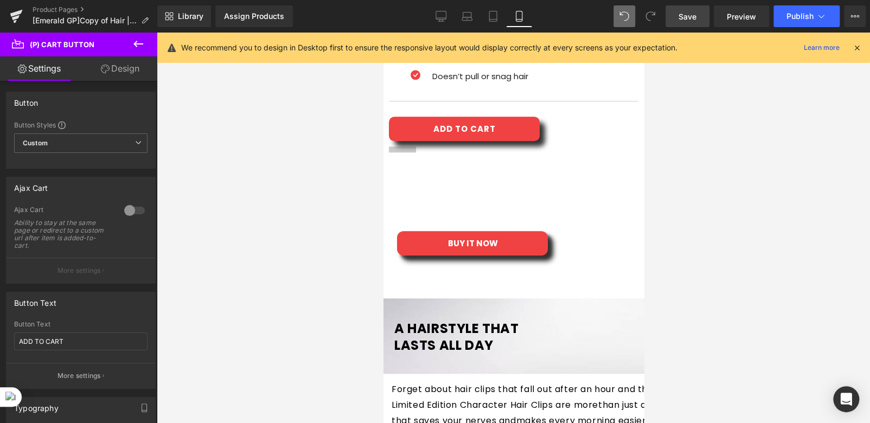
click at [118, 66] on link "Design" at bounding box center [120, 68] width 79 height 24
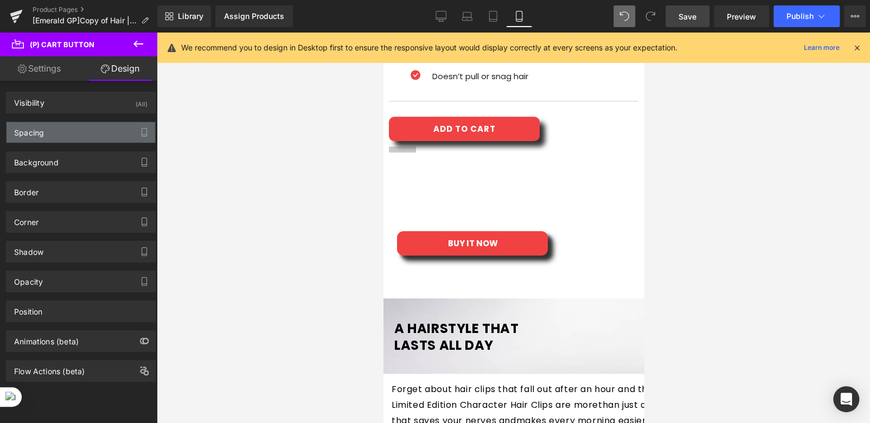
click at [54, 127] on div "Spacing" at bounding box center [81, 132] width 149 height 21
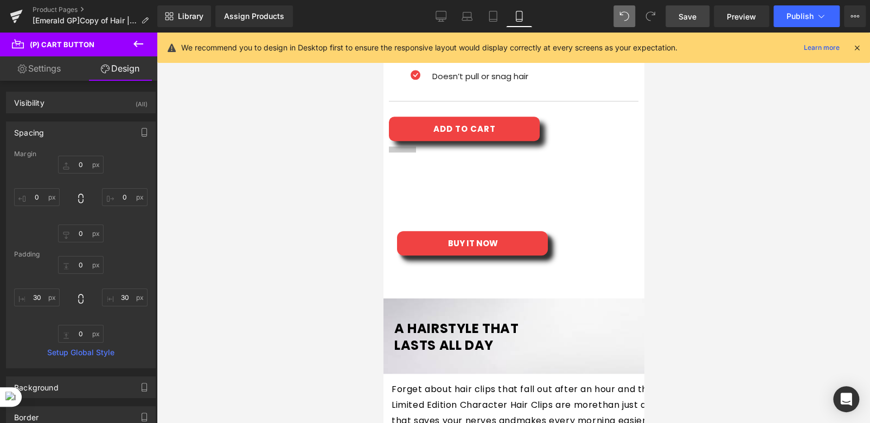
type input "0"
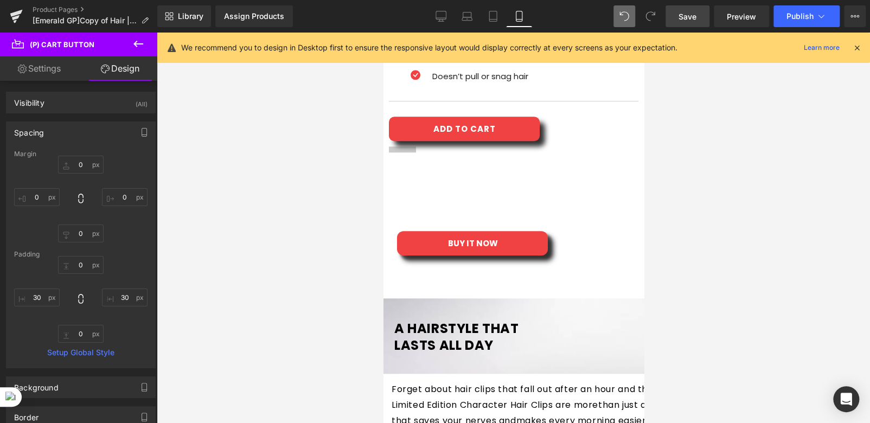
type input "30"
type input "0"
type input "30"
click at [383, 33] on span "(P) Cart Button" at bounding box center [383, 33] width 0 height 0
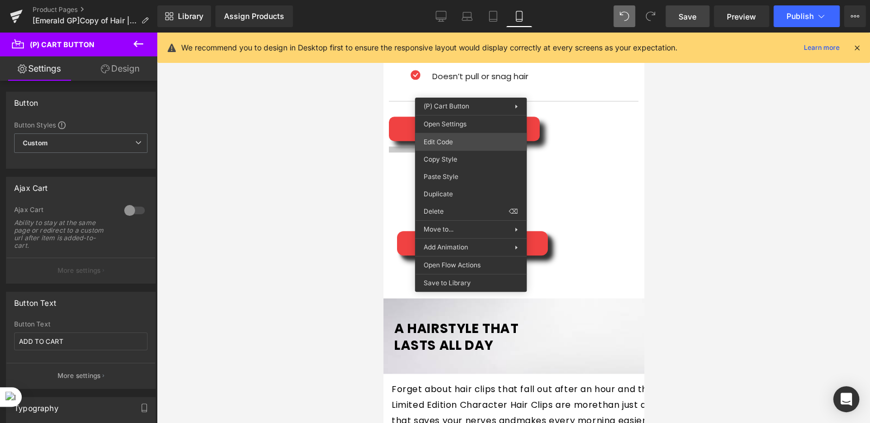
click at [433, 0] on div "(P) Cart Button You are previewing how the will restyle your page. You can not …" at bounding box center [435, 0] width 870 height 0
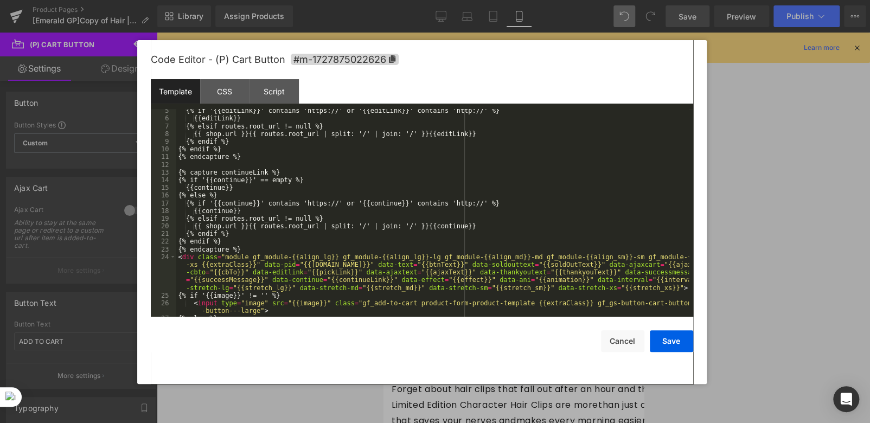
scroll to position [123, 0]
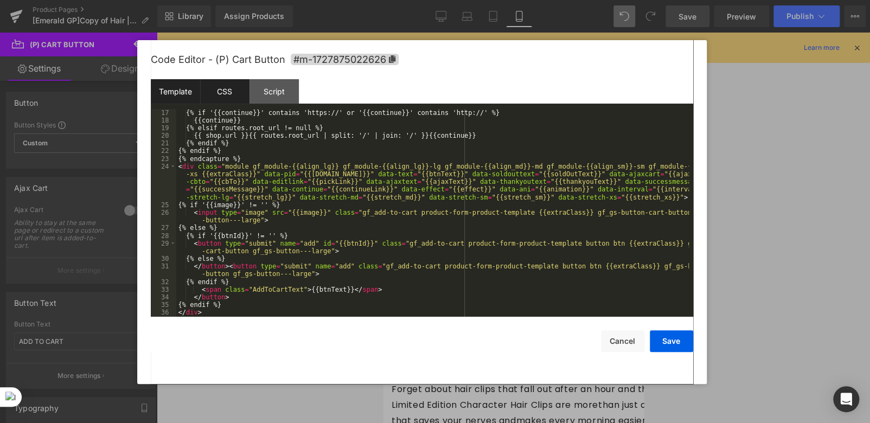
click at [227, 99] on div "CSS" at bounding box center [224, 91] width 49 height 24
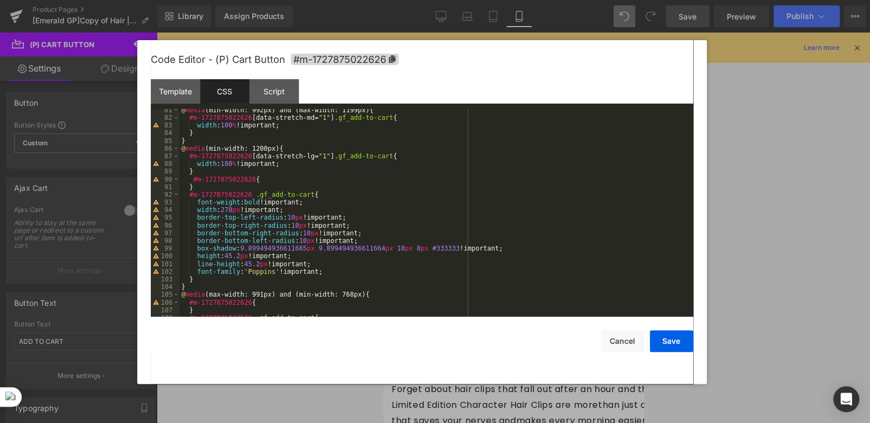
scroll to position [651, 0]
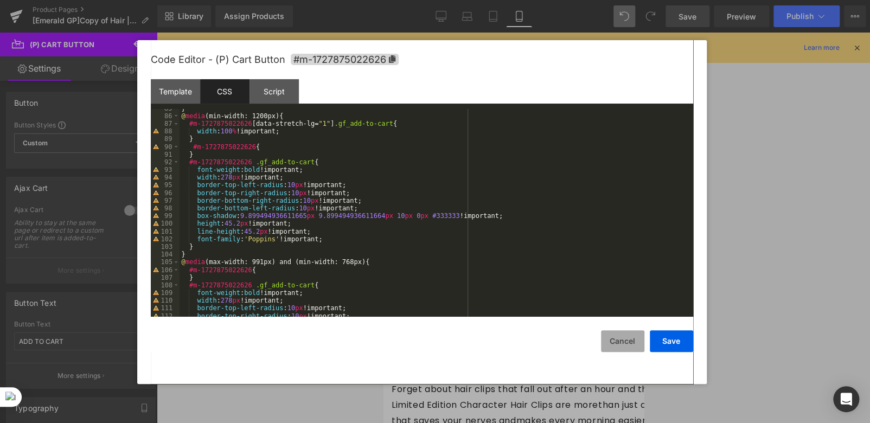
click at [622, 344] on button "Cancel" at bounding box center [622, 341] width 43 height 22
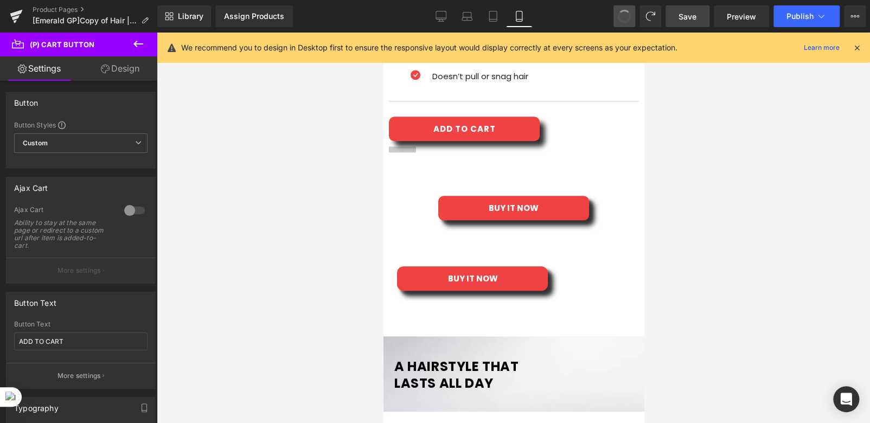
click at [621, 18] on span at bounding box center [624, 16] width 14 height 14
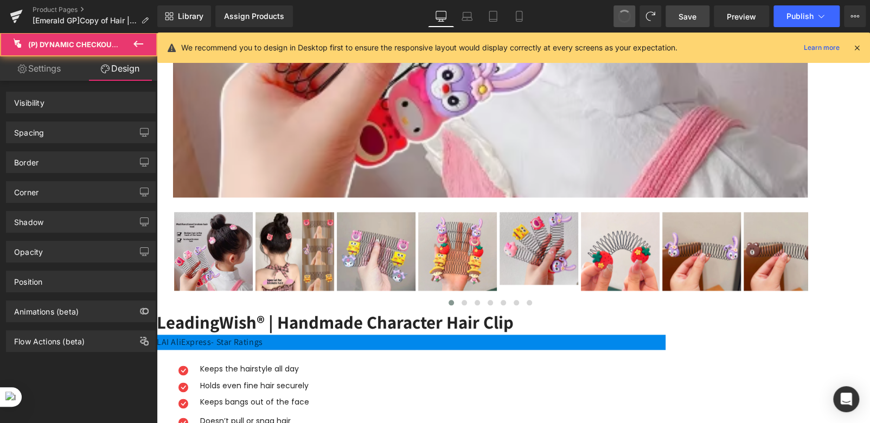
click at [621, 18] on span at bounding box center [624, 16] width 17 height 17
click at [621, 18] on span at bounding box center [625, 17] width 18 height 18
click at [621, 18] on span at bounding box center [624, 16] width 15 height 15
click at [621, 18] on span at bounding box center [624, 16] width 14 height 14
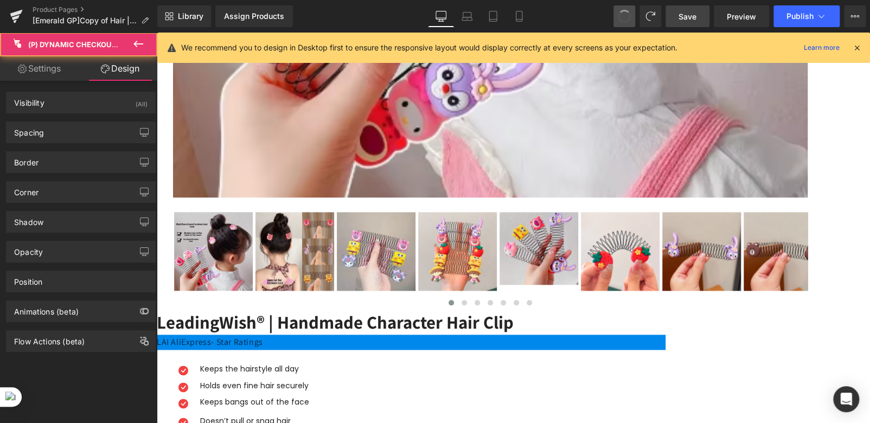
click at [621, 18] on span at bounding box center [624, 16] width 15 height 15
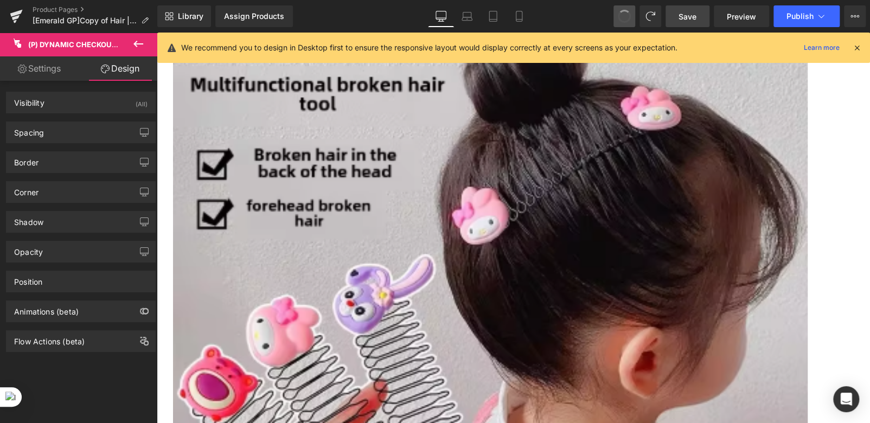
click at [621, 18] on span at bounding box center [624, 16] width 14 height 14
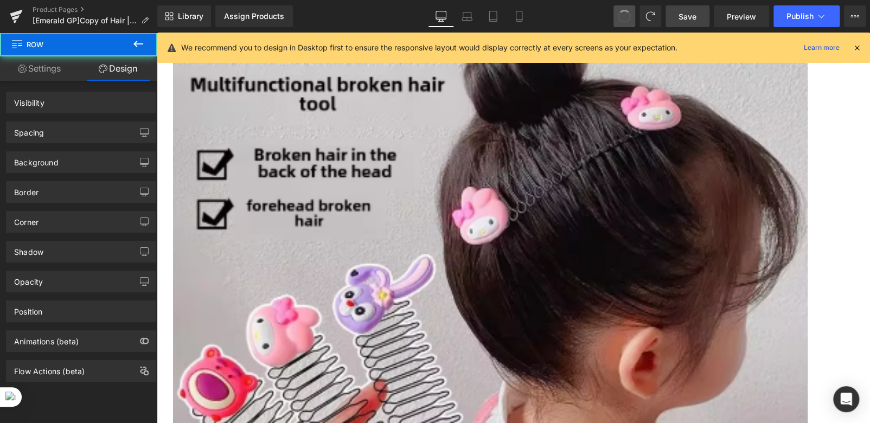
click at [621, 18] on span at bounding box center [624, 16] width 14 height 14
click at [621, 18] on span at bounding box center [625, 17] width 18 height 18
click at [621, 18] on span at bounding box center [624, 16] width 14 height 14
click at [621, 18] on span at bounding box center [625, 17] width 18 height 18
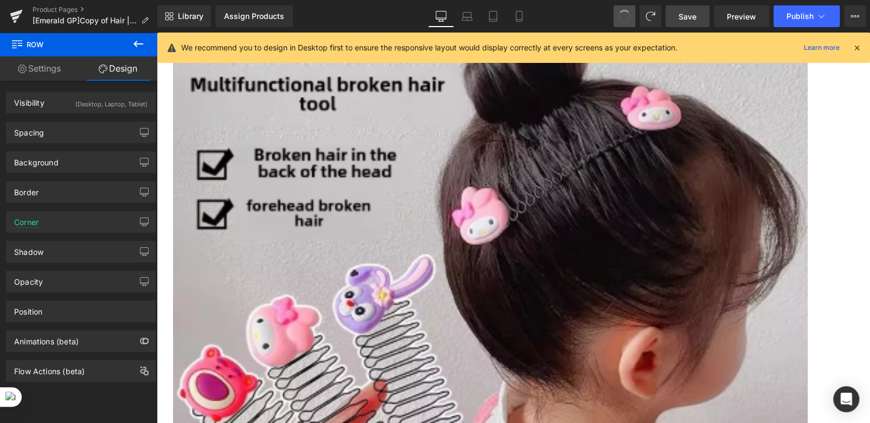
click at [621, 18] on span at bounding box center [624, 16] width 15 height 15
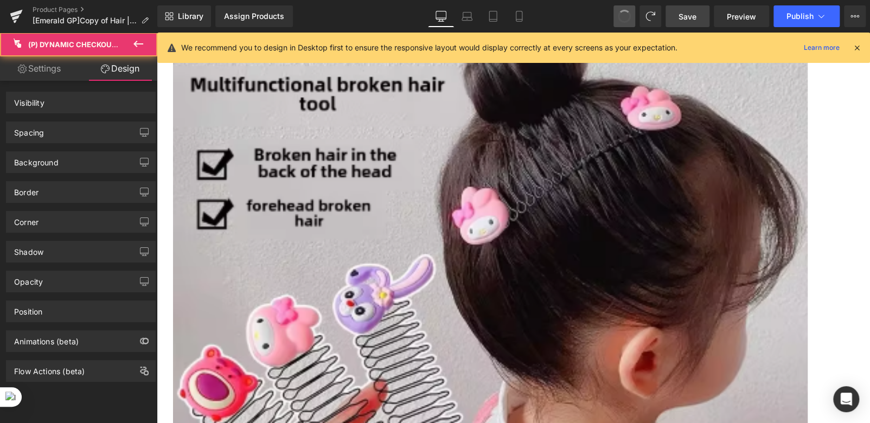
click at [621, 18] on span at bounding box center [624, 16] width 15 height 15
click at [621, 18] on span at bounding box center [624, 16] width 18 height 18
click at [621, 18] on span at bounding box center [624, 16] width 16 height 16
click at [621, 18] on span at bounding box center [625, 17] width 18 height 18
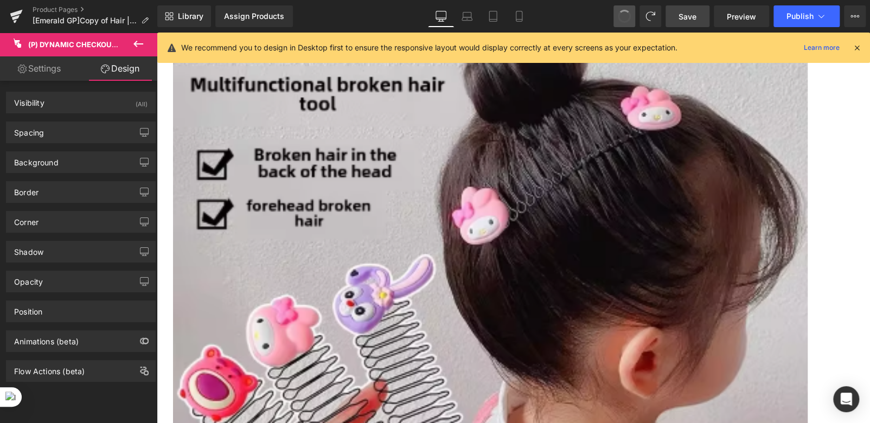
click at [621, 18] on span at bounding box center [624, 16] width 15 height 15
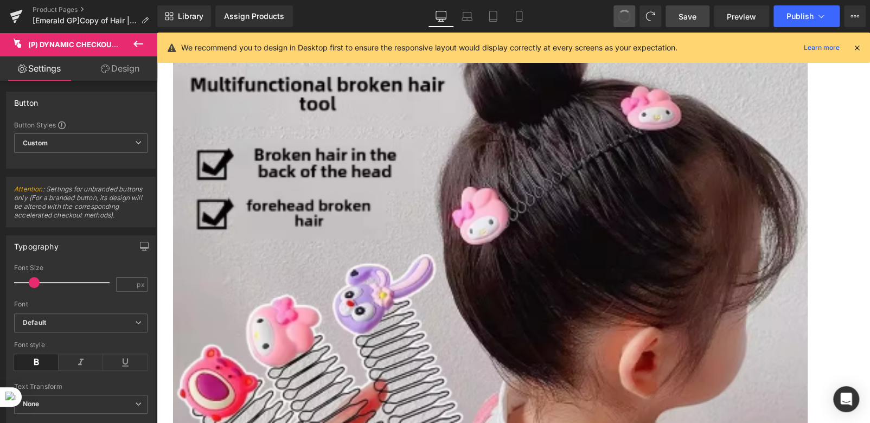
type input "16"
type input "100"
click at [621, 18] on span at bounding box center [624, 16] width 15 height 15
type input "100"
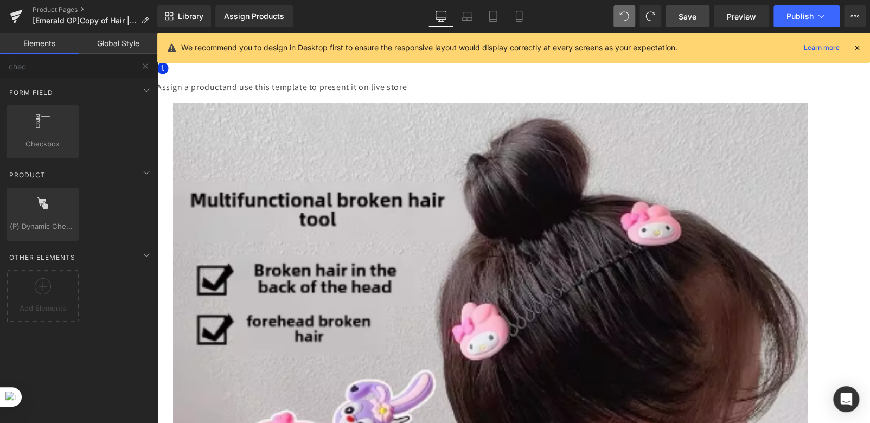
scroll to position [54, 0]
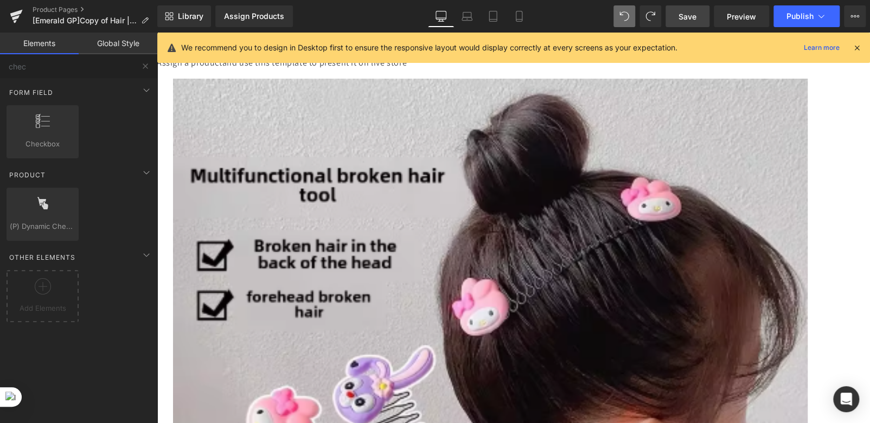
click at [157, 33] on span "(P) Cart Button" at bounding box center [157, 33] width 0 height 0
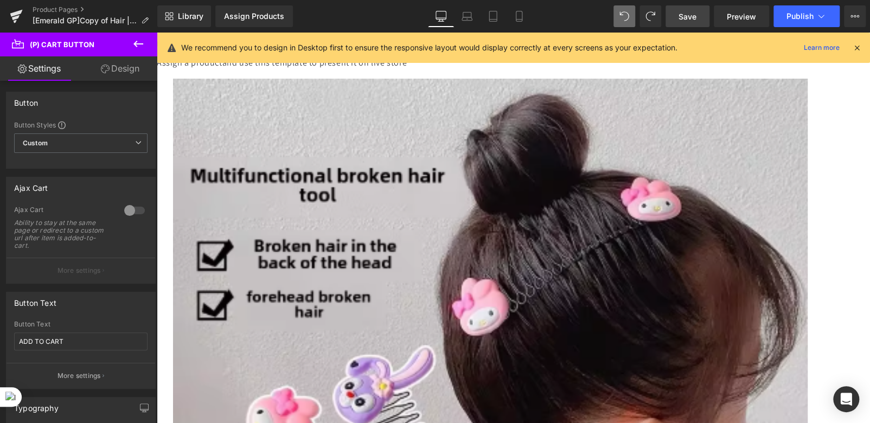
click at [157, 33] on span "(P) Dynamic Checkout Button" at bounding box center [157, 33] width 0 height 0
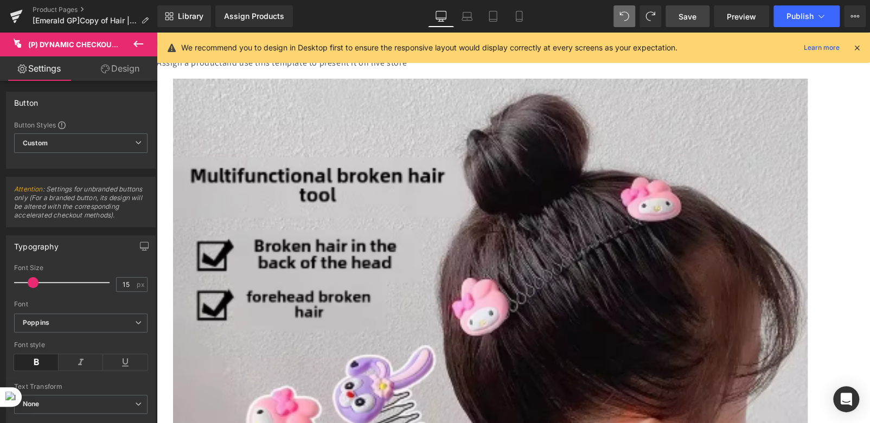
click at [157, 33] on span "(P) Dynamic Checkout Button" at bounding box center [157, 33] width 0 height 0
click at [157, 33] on span "(P) Cart Button" at bounding box center [157, 33] width 0 height 0
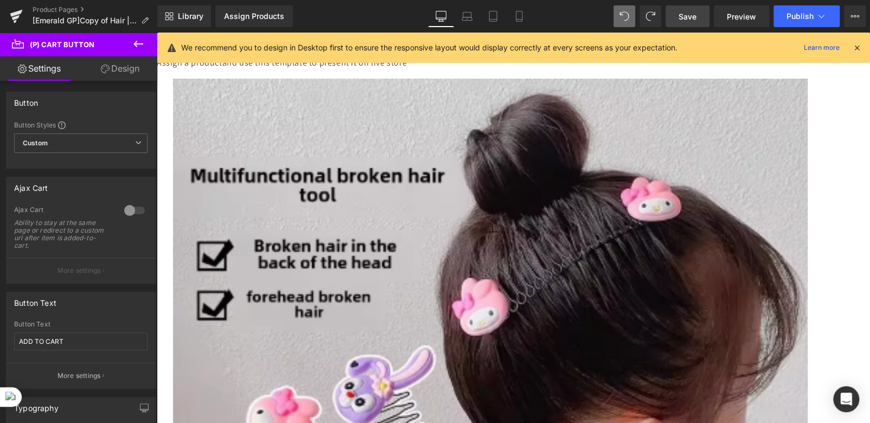
click at [157, 33] on span "(P) Dynamic Checkout Button" at bounding box center [157, 33] width 0 height 0
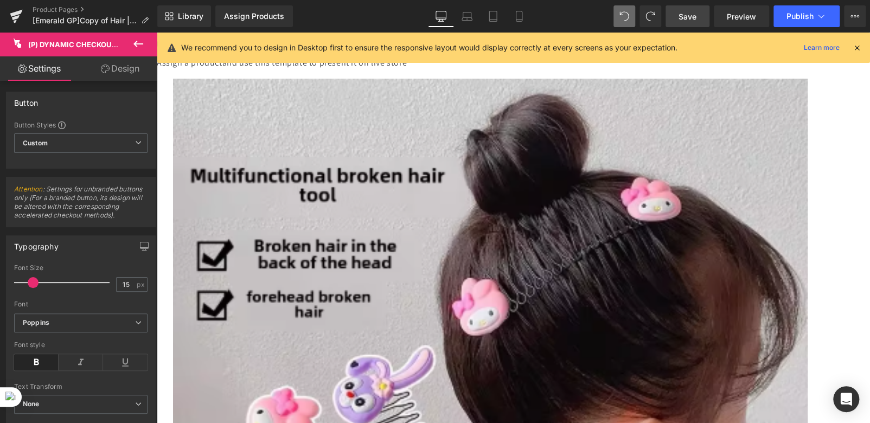
click at [157, 33] on span "(P) Cart Button" at bounding box center [157, 33] width 0 height 0
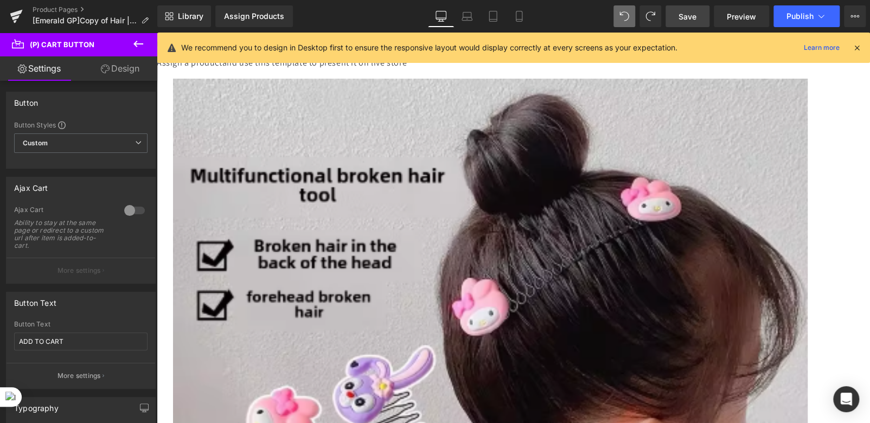
click at [157, 33] on span "(P) Dynamic Checkout Button" at bounding box center [157, 33] width 0 height 0
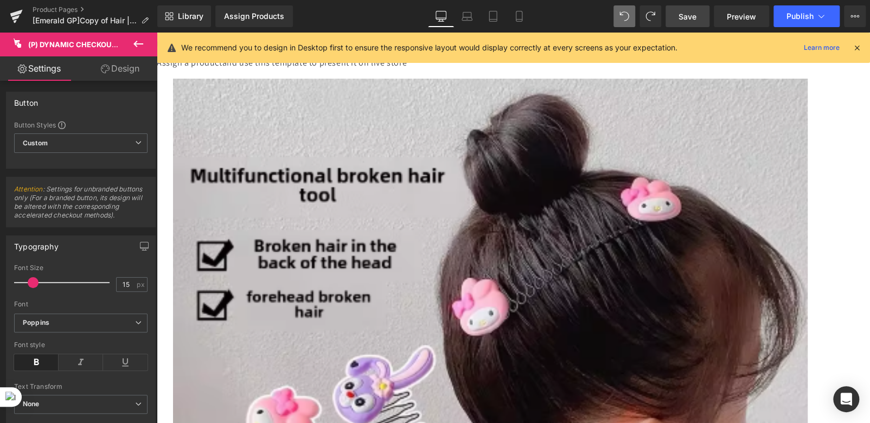
click at [157, 33] on span "(P) Dynamic Checkout Button" at bounding box center [157, 33] width 0 height 0
click at [157, 33] on span "(P) Cart Button" at bounding box center [157, 33] width 0 height 0
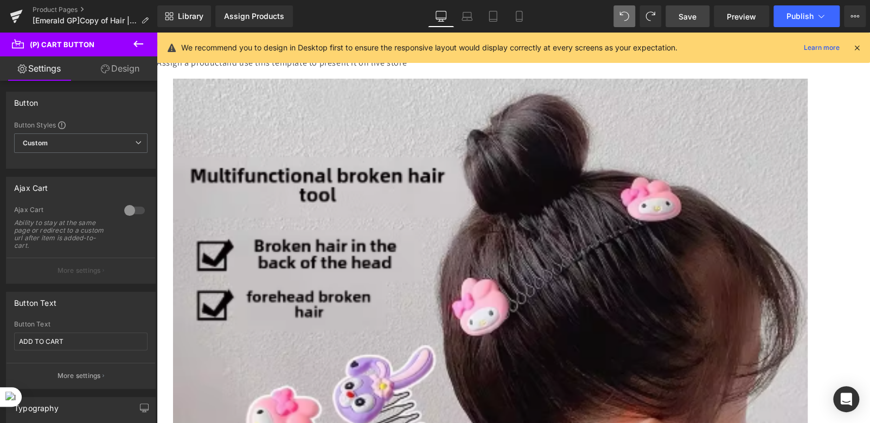
click at [157, 33] on span "(P) Dynamic Checkout Button" at bounding box center [157, 33] width 0 height 0
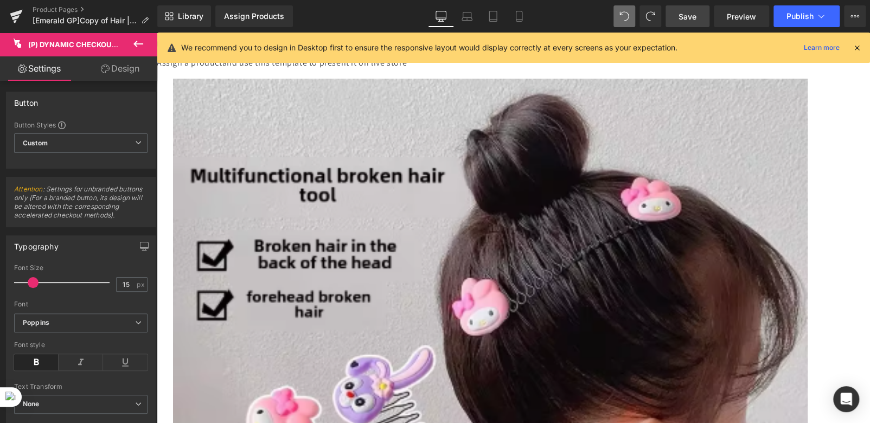
click at [685, 11] on span "Save" at bounding box center [688, 16] width 18 height 11
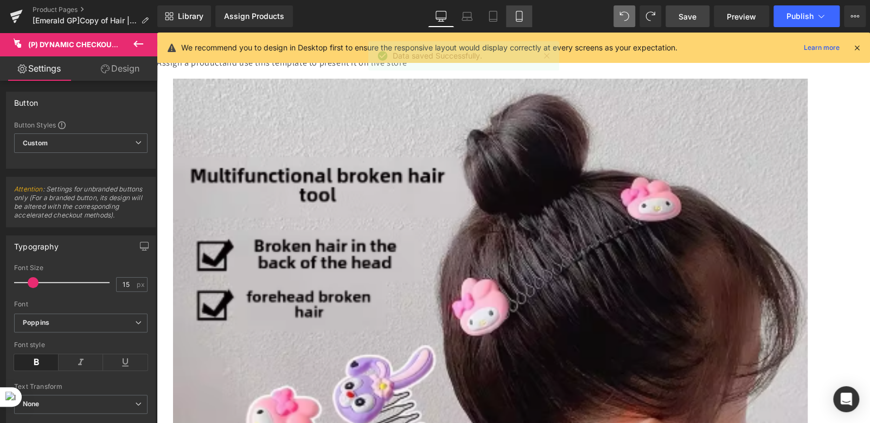
click at [522, 19] on icon at bounding box center [519, 16] width 11 height 11
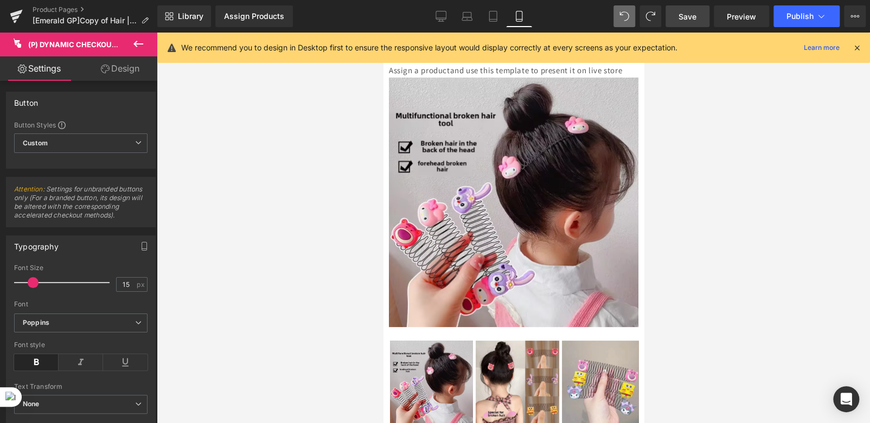
type input "100"
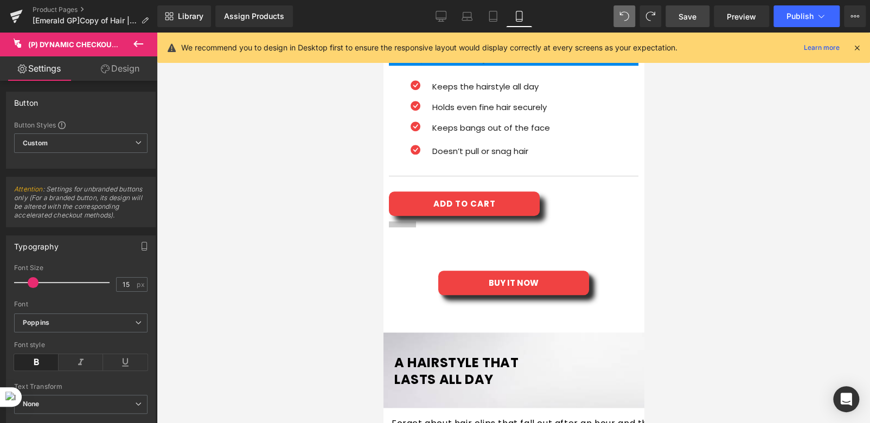
scroll to position [433, 0]
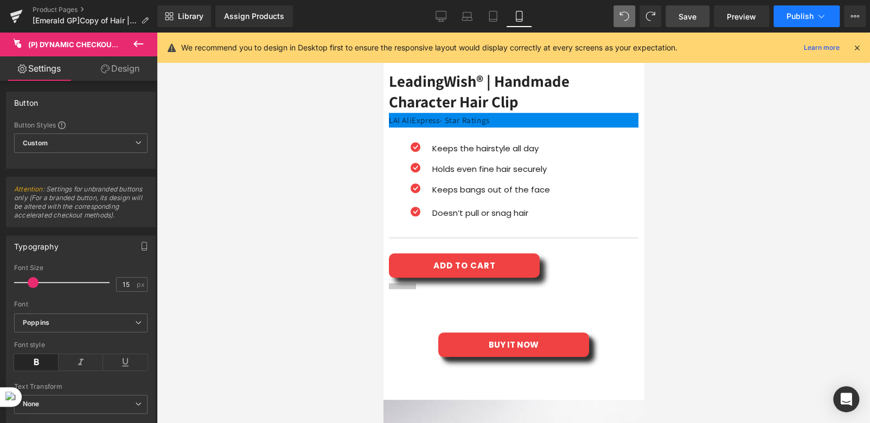
click at [792, 10] on button "Publish" at bounding box center [807, 16] width 66 height 22
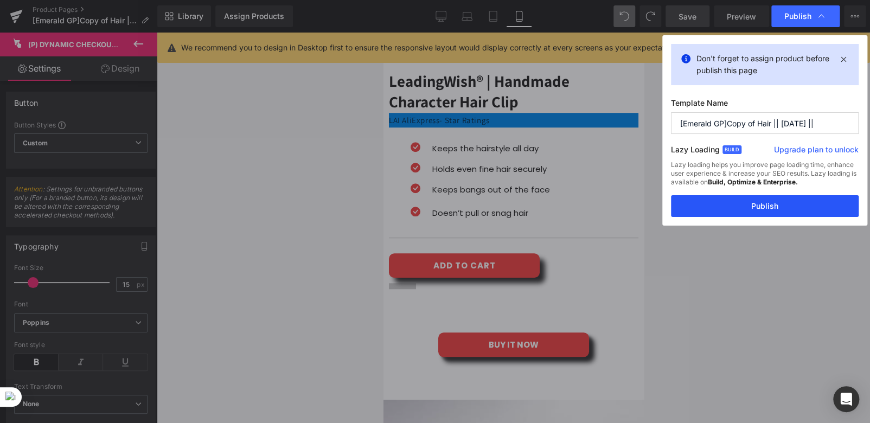
click at [753, 211] on button "Publish" at bounding box center [765, 206] width 188 height 22
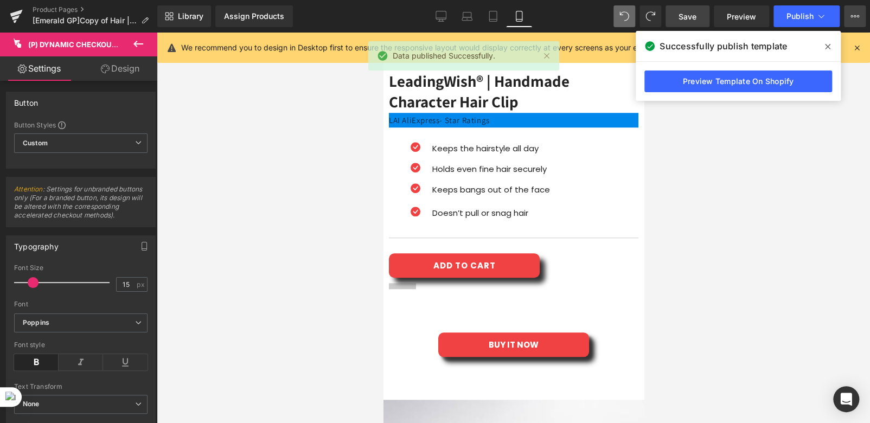
click at [851, 16] on icon at bounding box center [855, 16] width 9 height 9
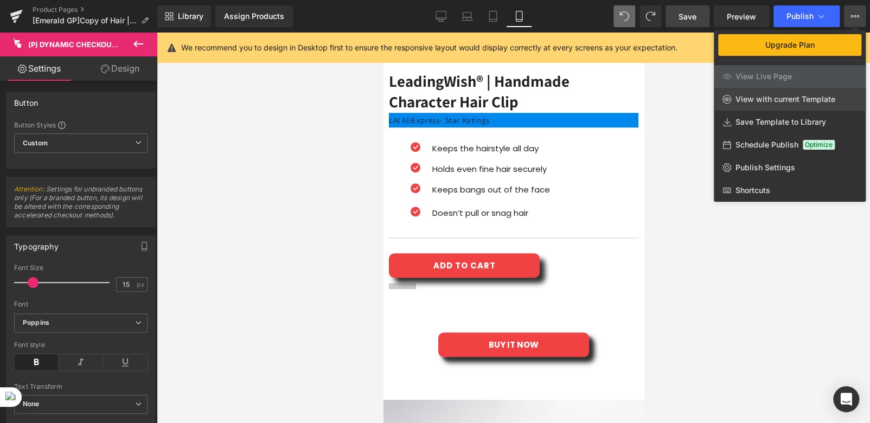
click at [749, 104] on link "View with current Template" at bounding box center [790, 99] width 152 height 23
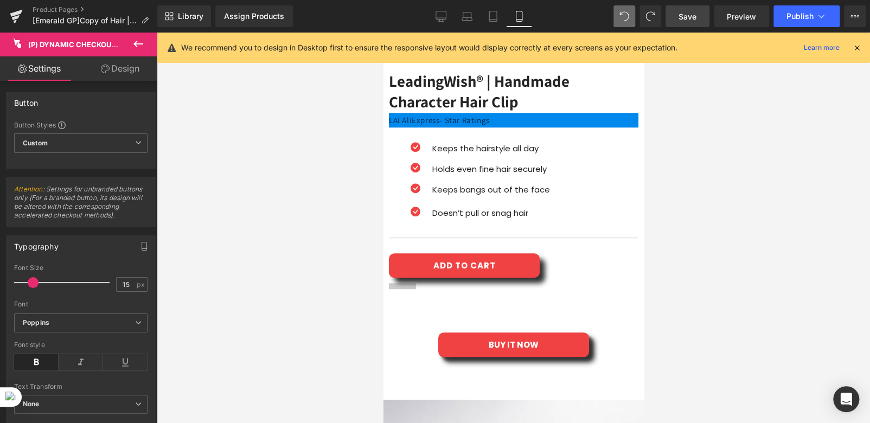
click at [112, 67] on link "Design" at bounding box center [120, 68] width 79 height 24
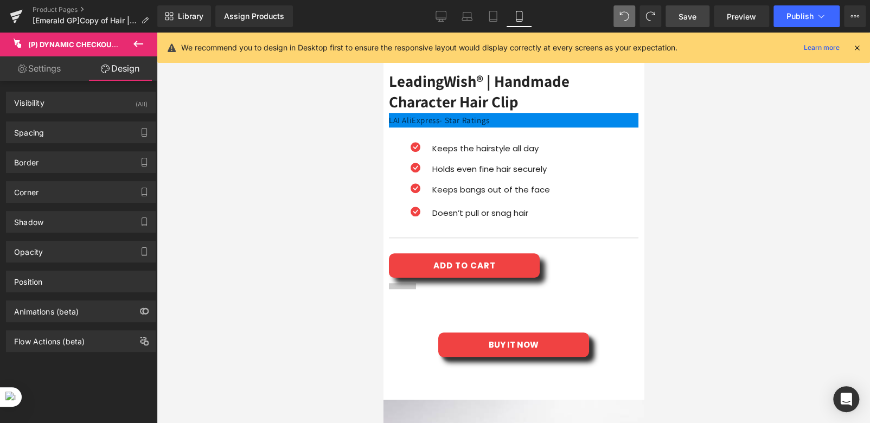
click at [425, 333] on div "BUY IT NOW" at bounding box center [513, 345] width 250 height 24
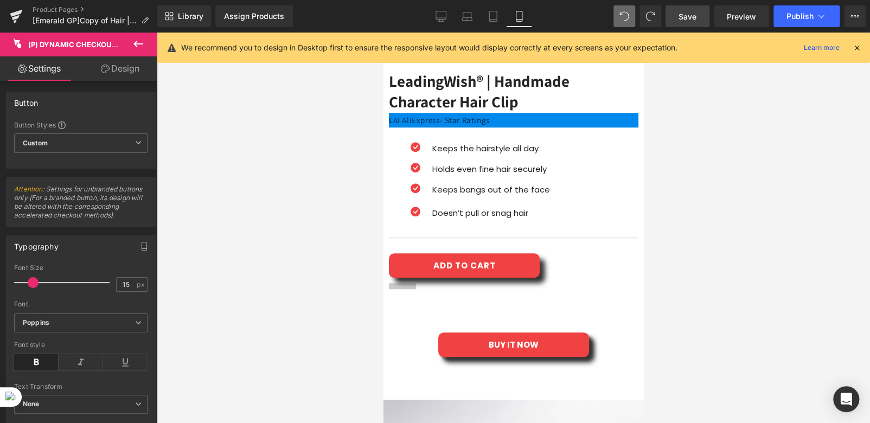
click at [120, 71] on link "Design" at bounding box center [120, 68] width 79 height 24
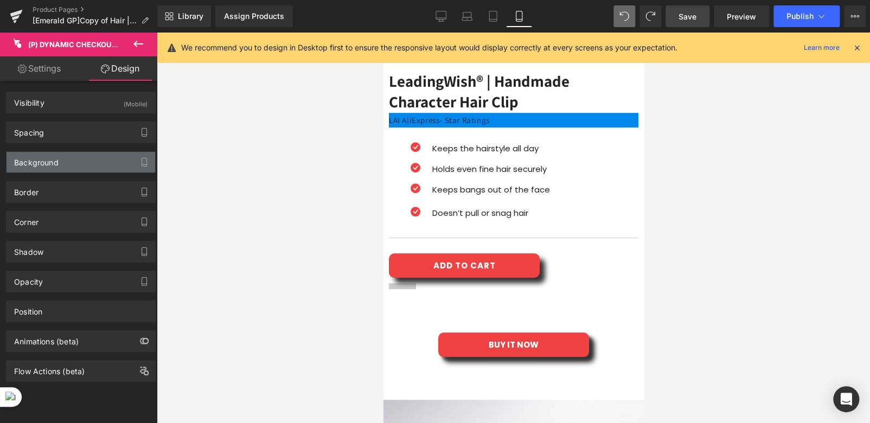
type input "20"
type input "0"
type input "15"
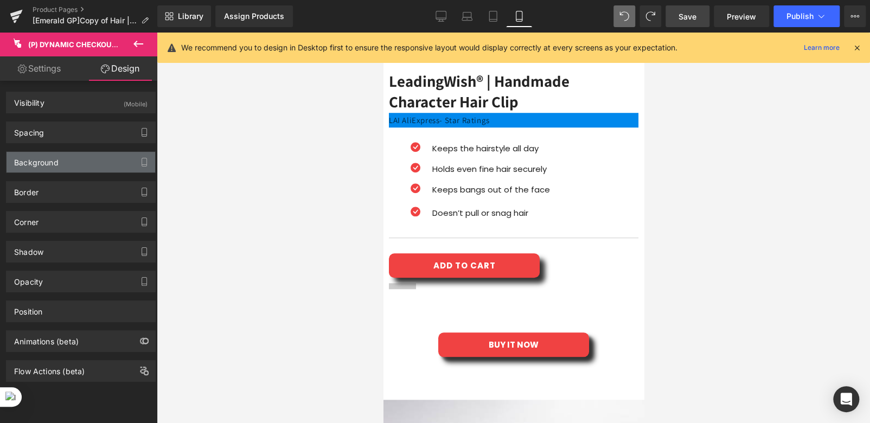
type input "30"
type input "15"
type input "30"
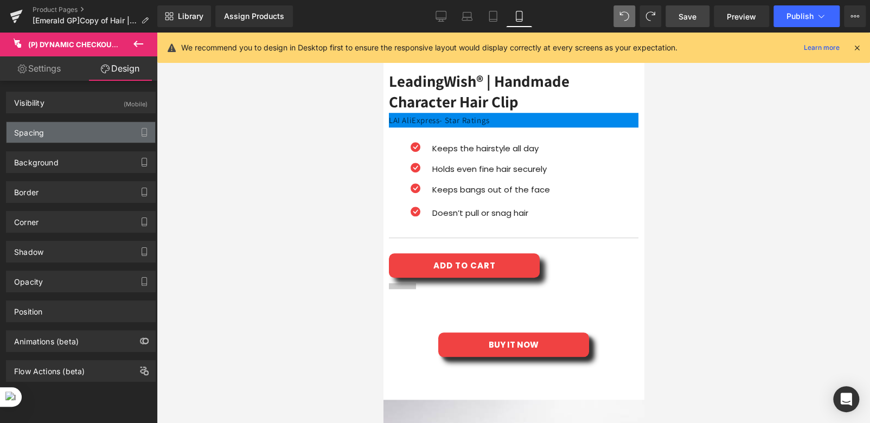
click at [72, 123] on div "Spacing" at bounding box center [81, 132] width 149 height 21
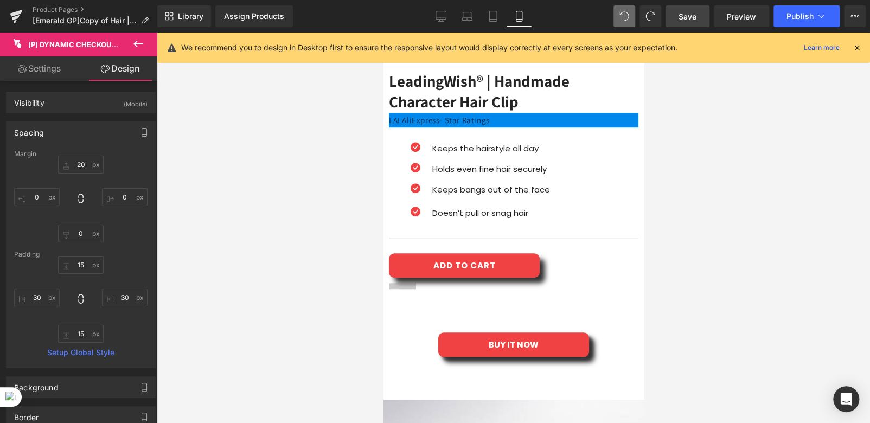
click at [383, 33] on span "(P) Dynamic Checkout Button" at bounding box center [383, 33] width 0 height 0
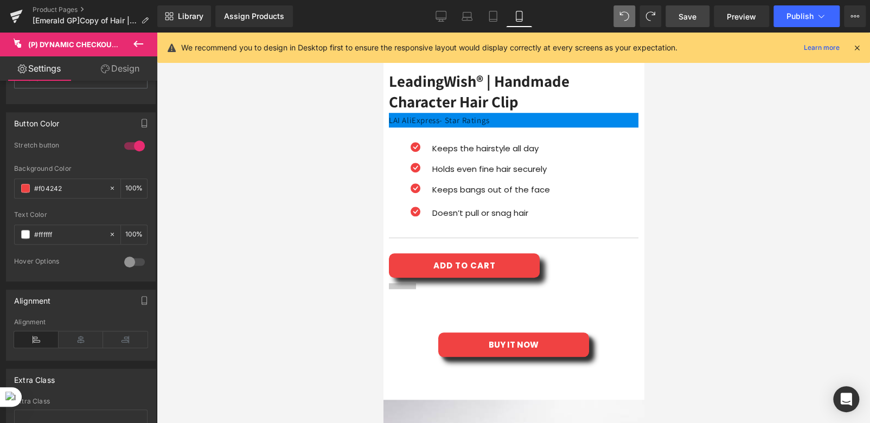
scroll to position [413, 0]
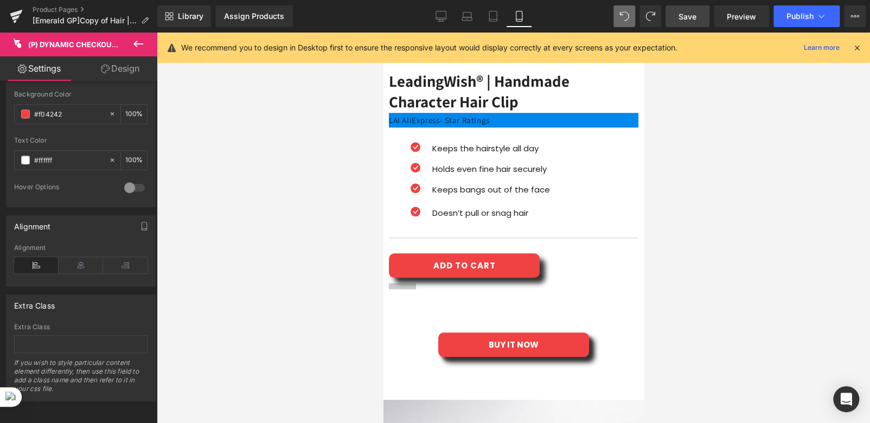
click at [120, 64] on link "Design" at bounding box center [120, 68] width 79 height 24
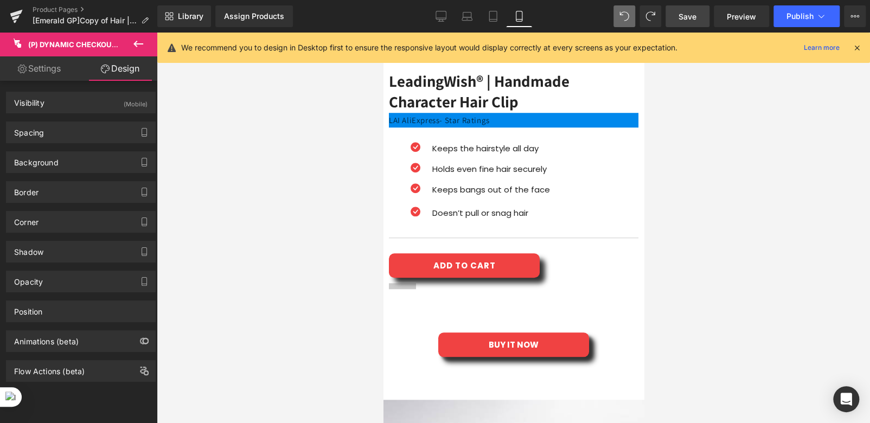
click at [49, 69] on link "Settings" at bounding box center [39, 68] width 79 height 24
type input "100"
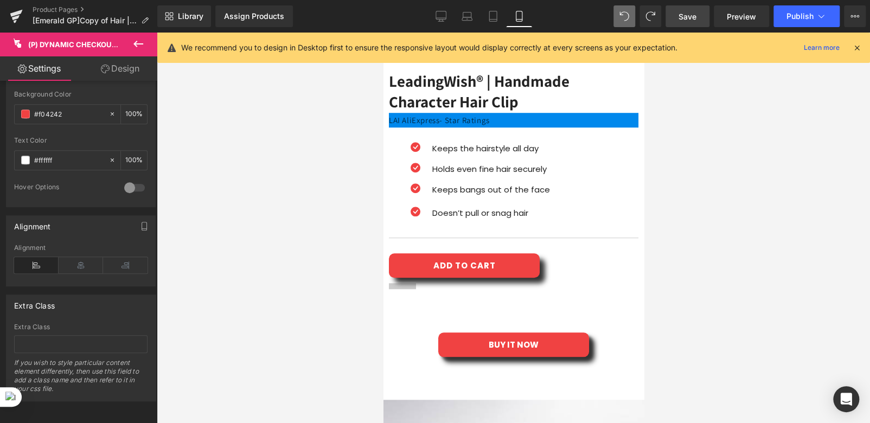
scroll to position [0, 0]
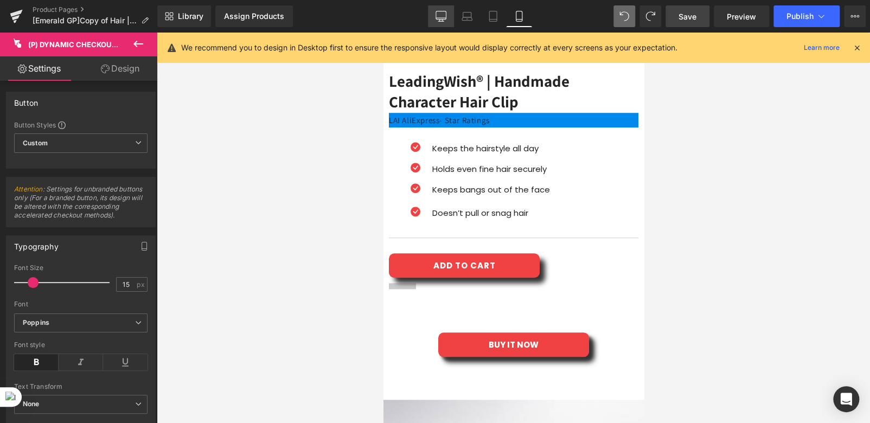
click at [441, 19] on icon at bounding box center [441, 15] width 10 height 8
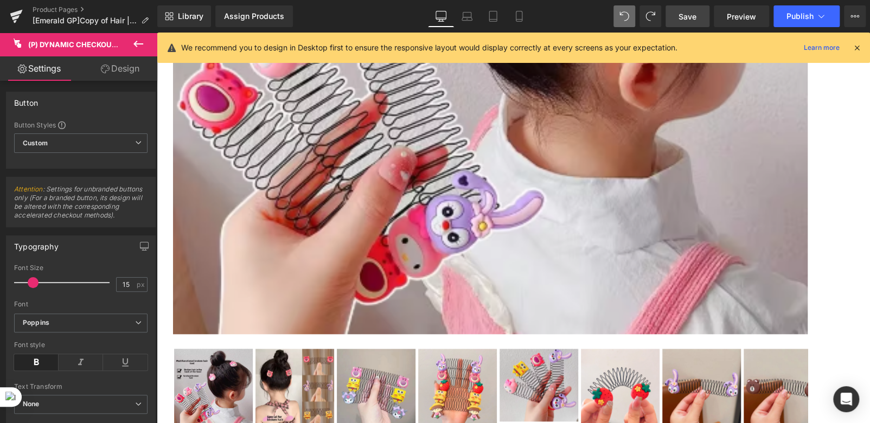
type input "100"
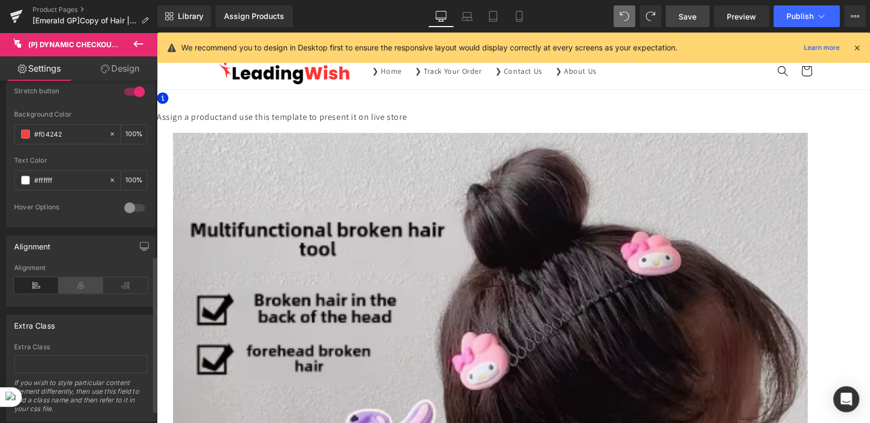
scroll to position [413, 0]
